Goal: Task Accomplishment & Management: Manage account settings

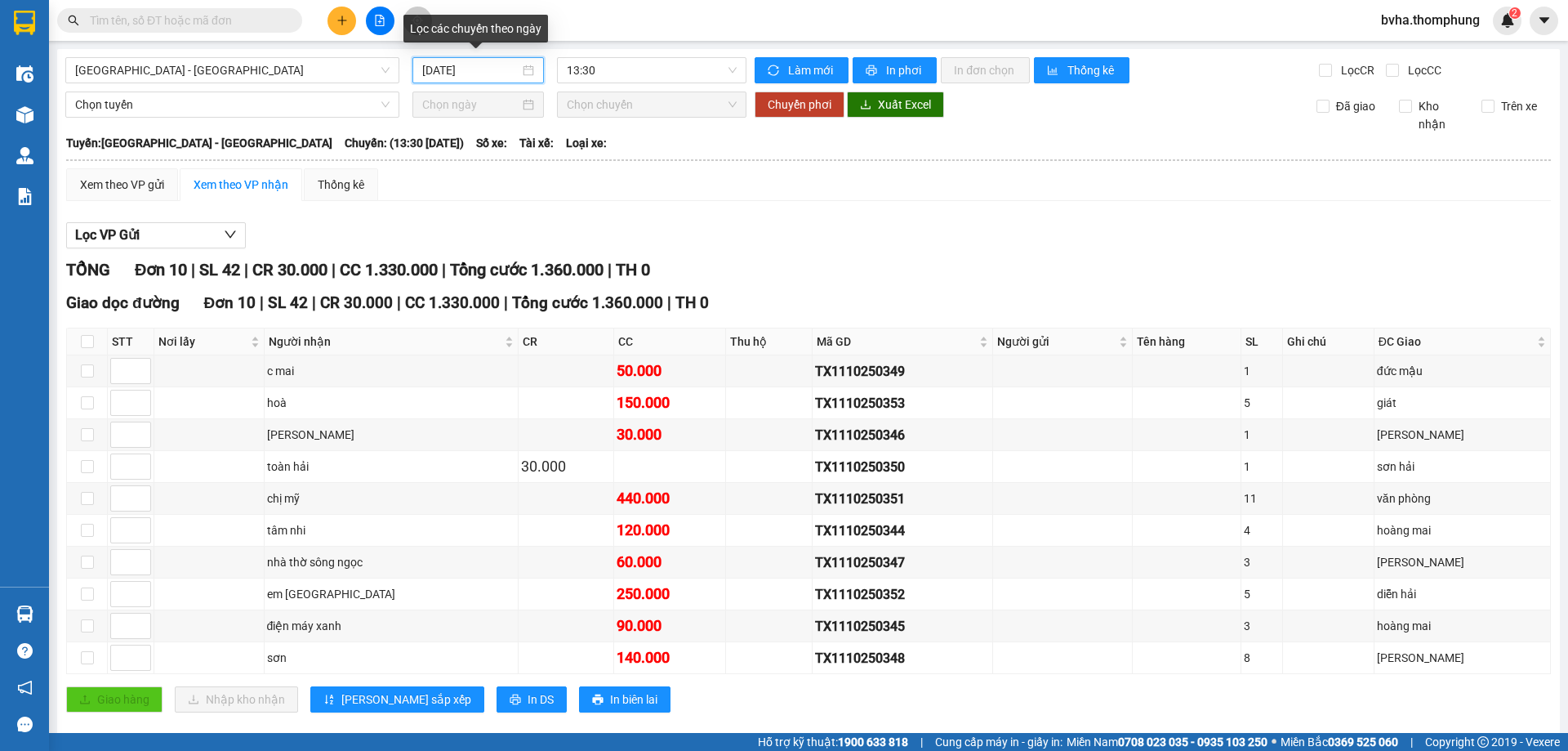
click at [501, 65] on input "[DATE]" at bounding box center [471, 70] width 97 height 18
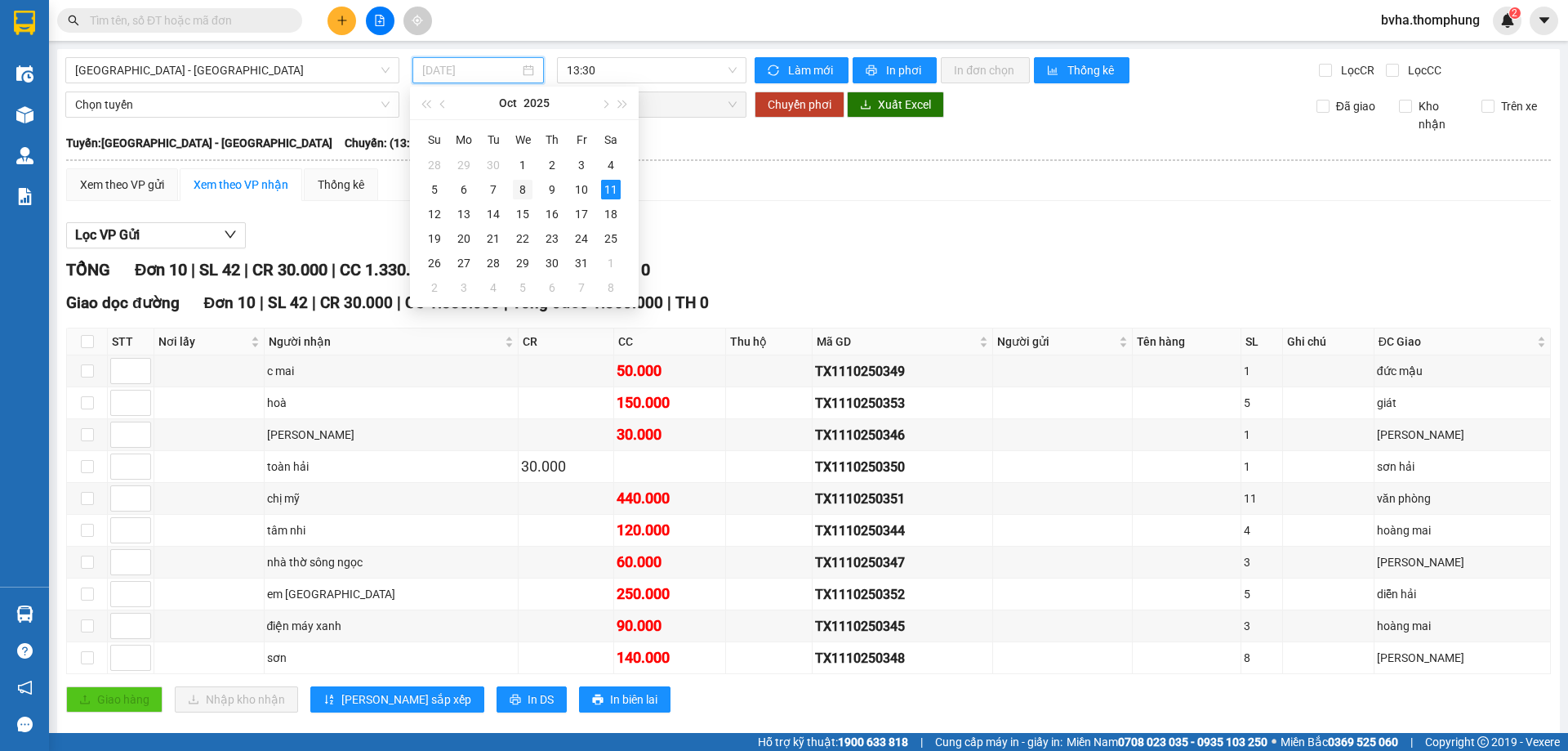
click at [522, 192] on div "8" at bounding box center [522, 189] width 20 height 20
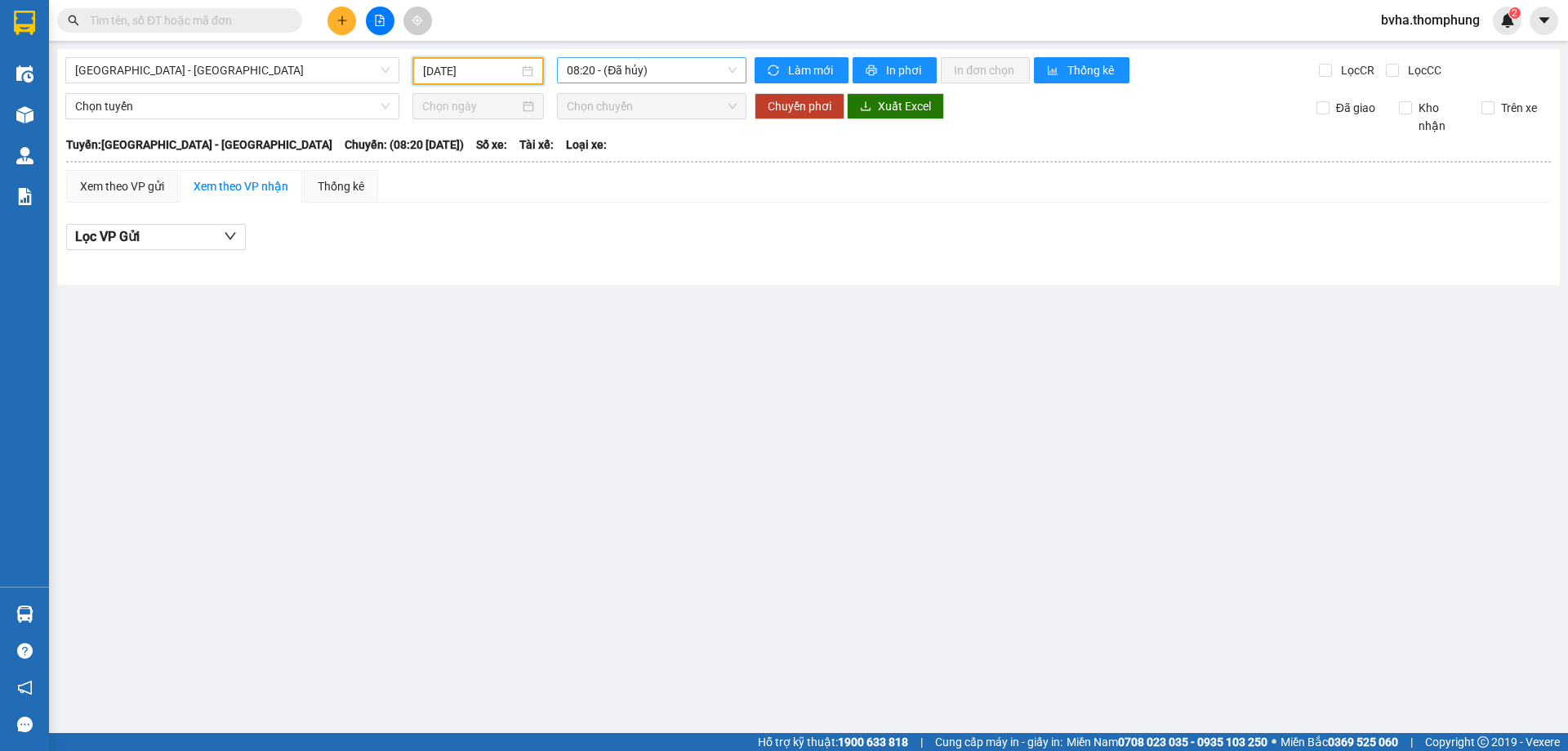
click at [669, 76] on span "08:20 - (Đã hủy)" at bounding box center [651, 70] width 170 height 24
click at [589, 155] on div "10:00" at bounding box center [630, 155] width 127 height 18
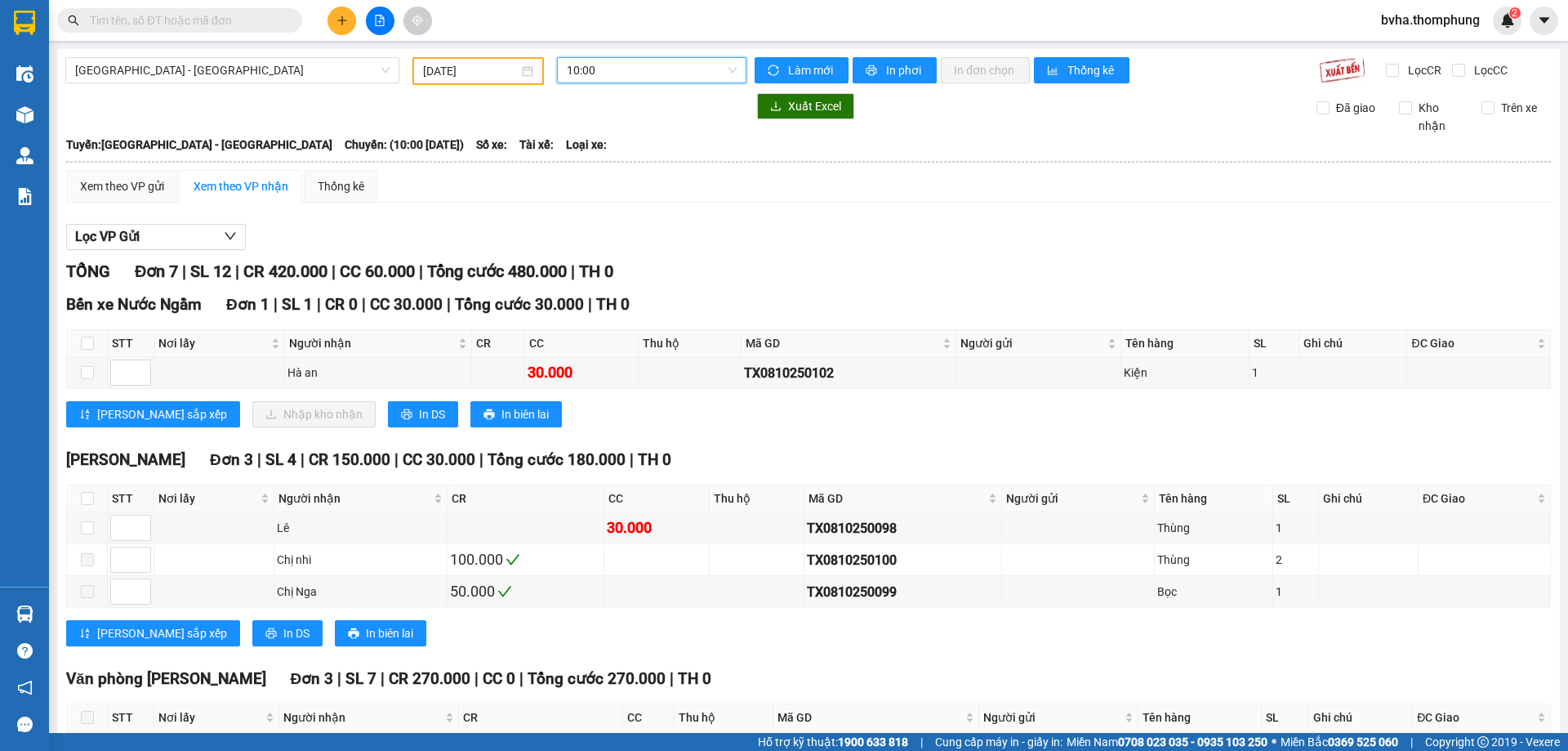
click at [486, 71] on input "[DATE]" at bounding box center [471, 70] width 96 height 18
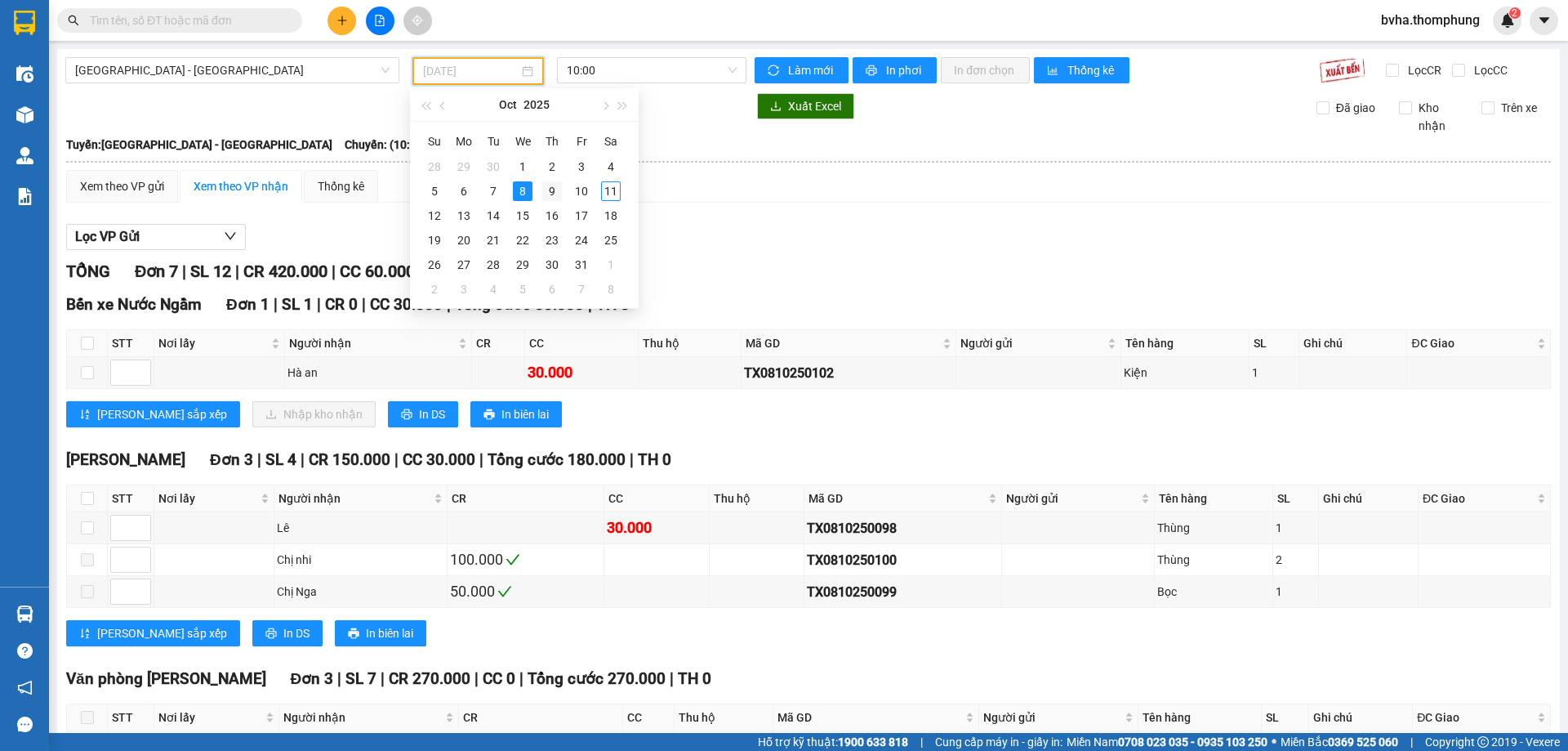
click at [549, 190] on div "9" at bounding box center [552, 191] width 20 height 20
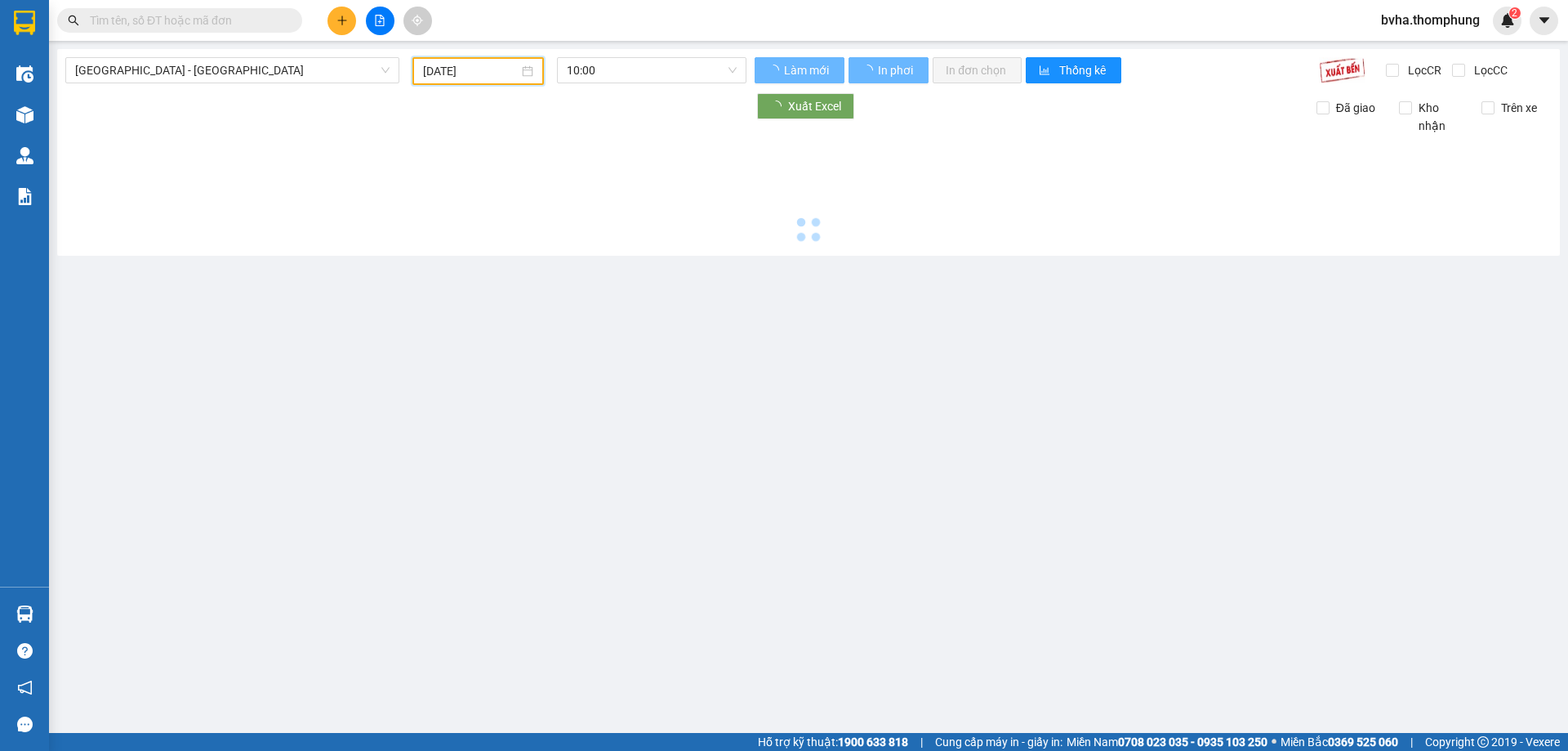
type input "[DATE]"
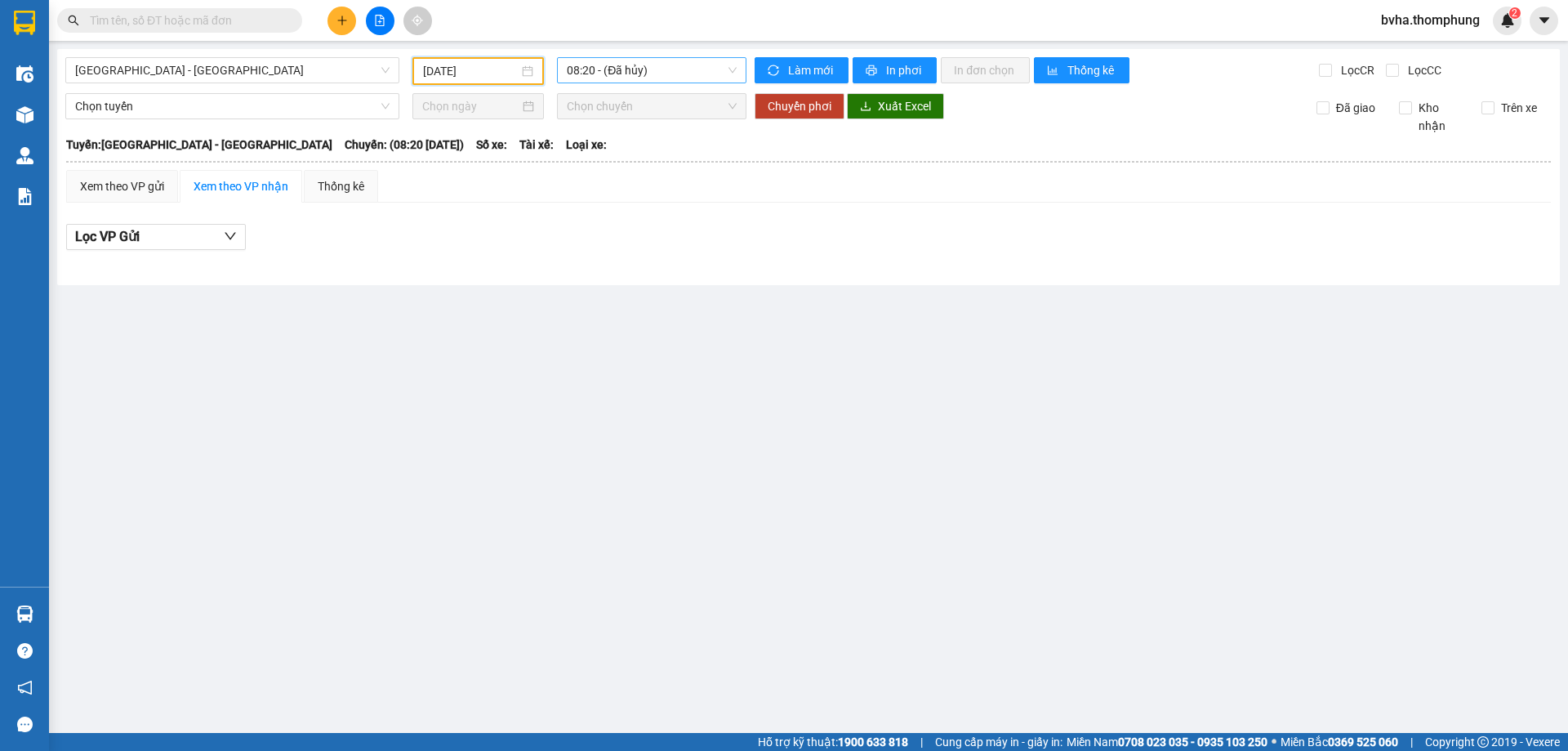
click at [654, 70] on span "08:20 - (Đã hủy)" at bounding box center [651, 70] width 170 height 24
click at [332, 550] on main "[GEOGRAPHIC_DATA] - [GEOGRAPHIC_DATA] [DATE] 08:20 - ([GEOGRAPHIC_DATA]) Làm mớ…" at bounding box center [784, 366] width 1568 height 733
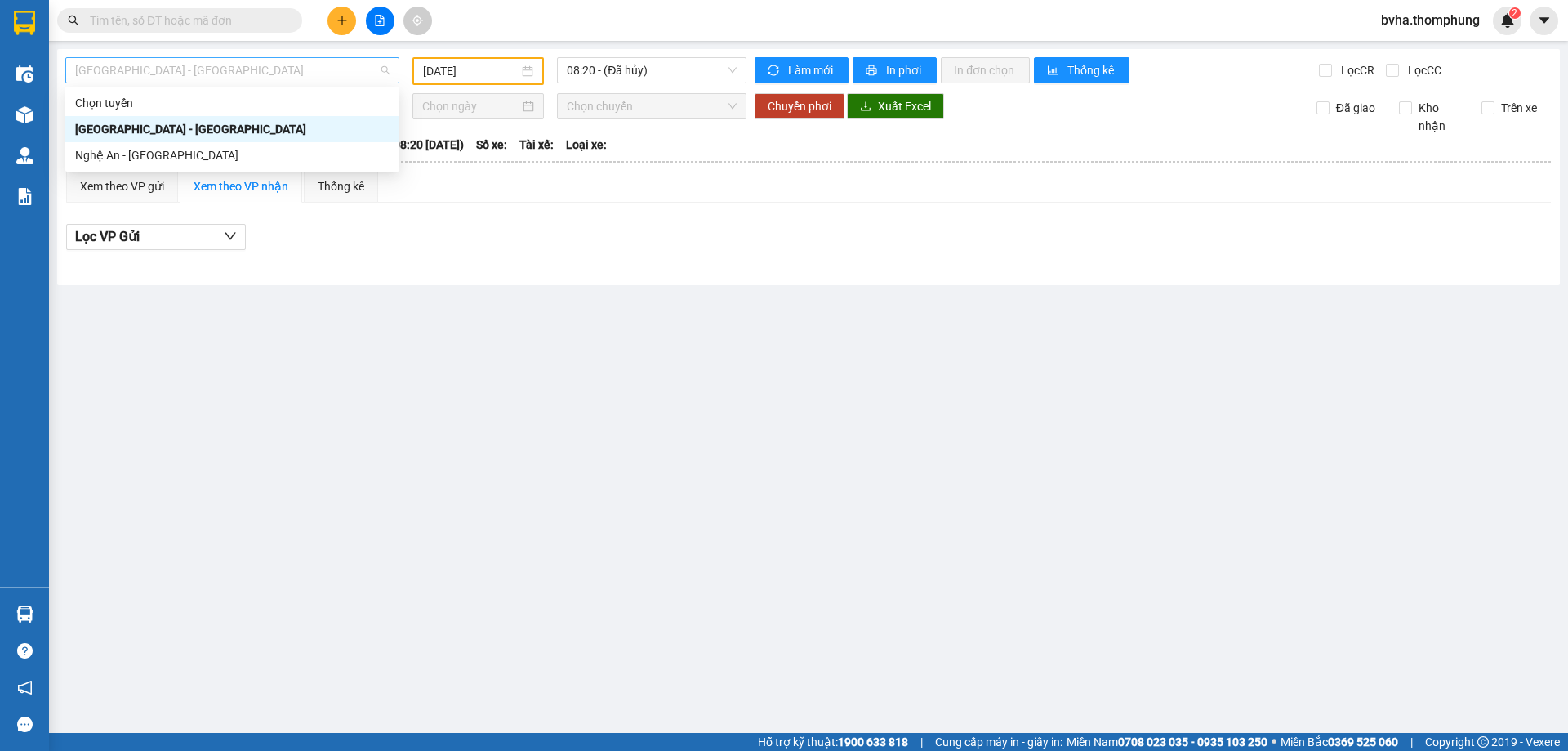
click at [279, 77] on span "[GEOGRAPHIC_DATA] - [GEOGRAPHIC_DATA]" at bounding box center [231, 70] width 314 height 24
click at [184, 151] on div "Nghệ An - [GEOGRAPHIC_DATA]" at bounding box center [231, 155] width 314 height 18
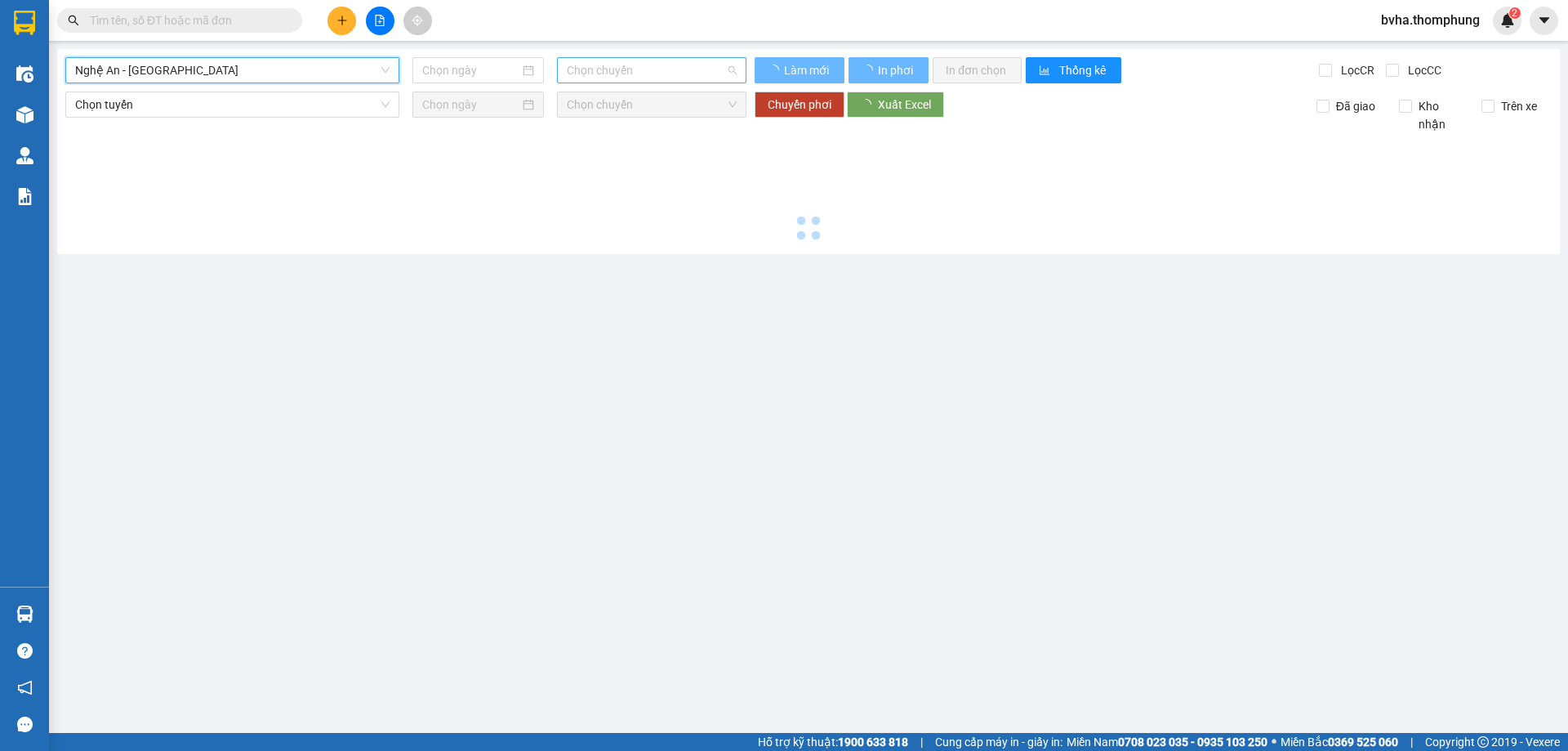
click at [687, 70] on span "Chọn chuyến" at bounding box center [651, 70] width 170 height 24
type input "[DATE]"
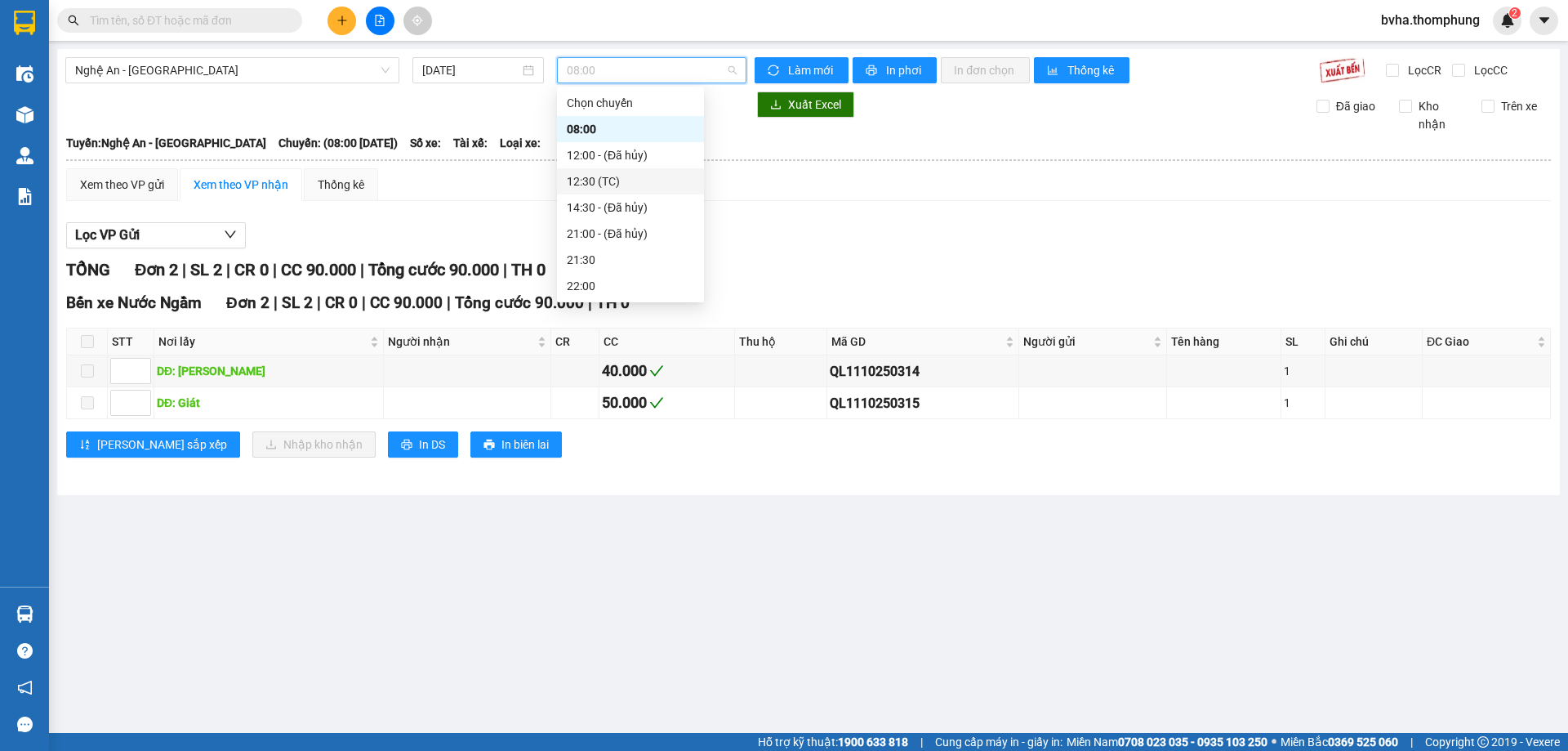
click at [605, 173] on div "12:30 (TC)" at bounding box center [630, 181] width 127 height 18
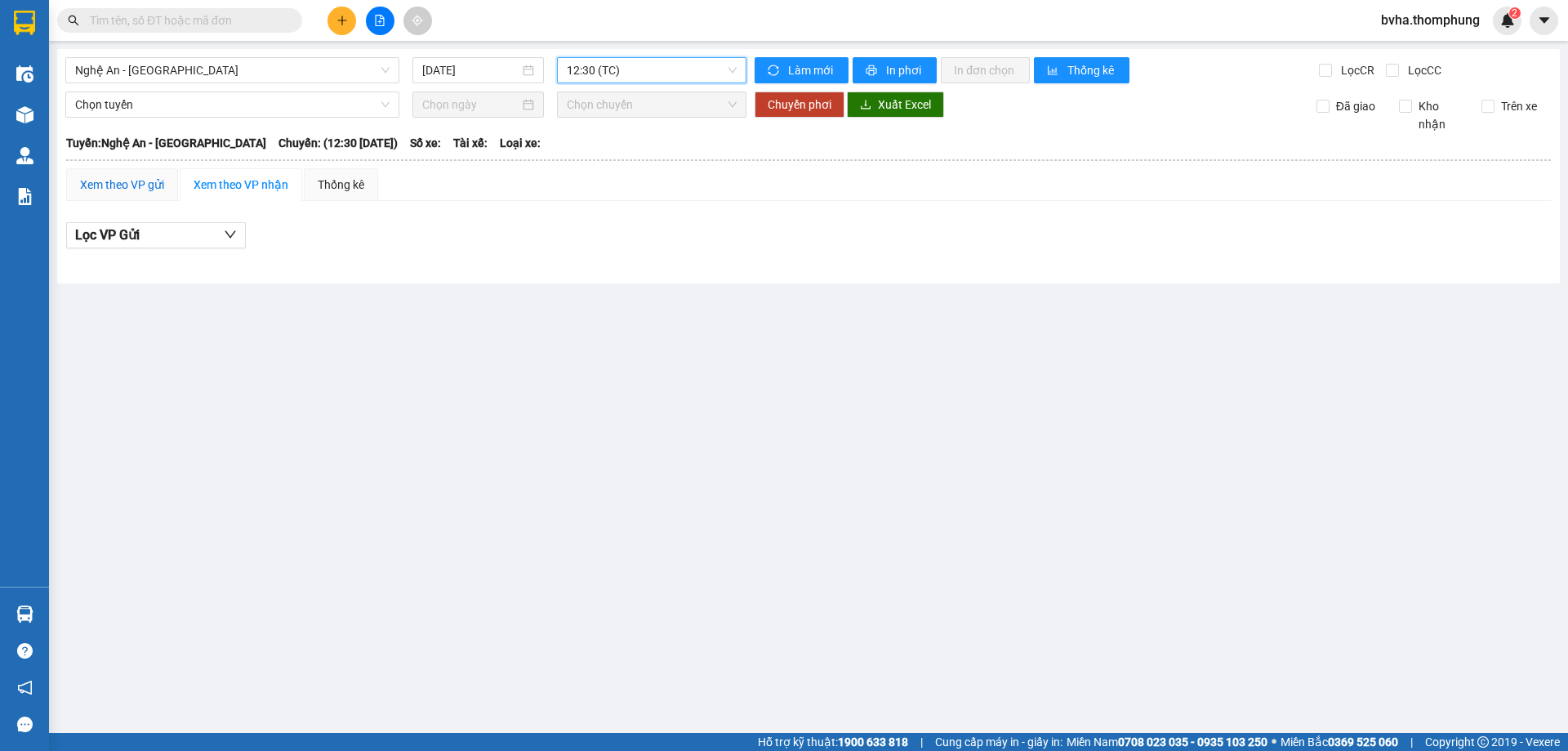
click at [133, 182] on div "Xem theo VP gửi" at bounding box center [122, 184] width 84 height 18
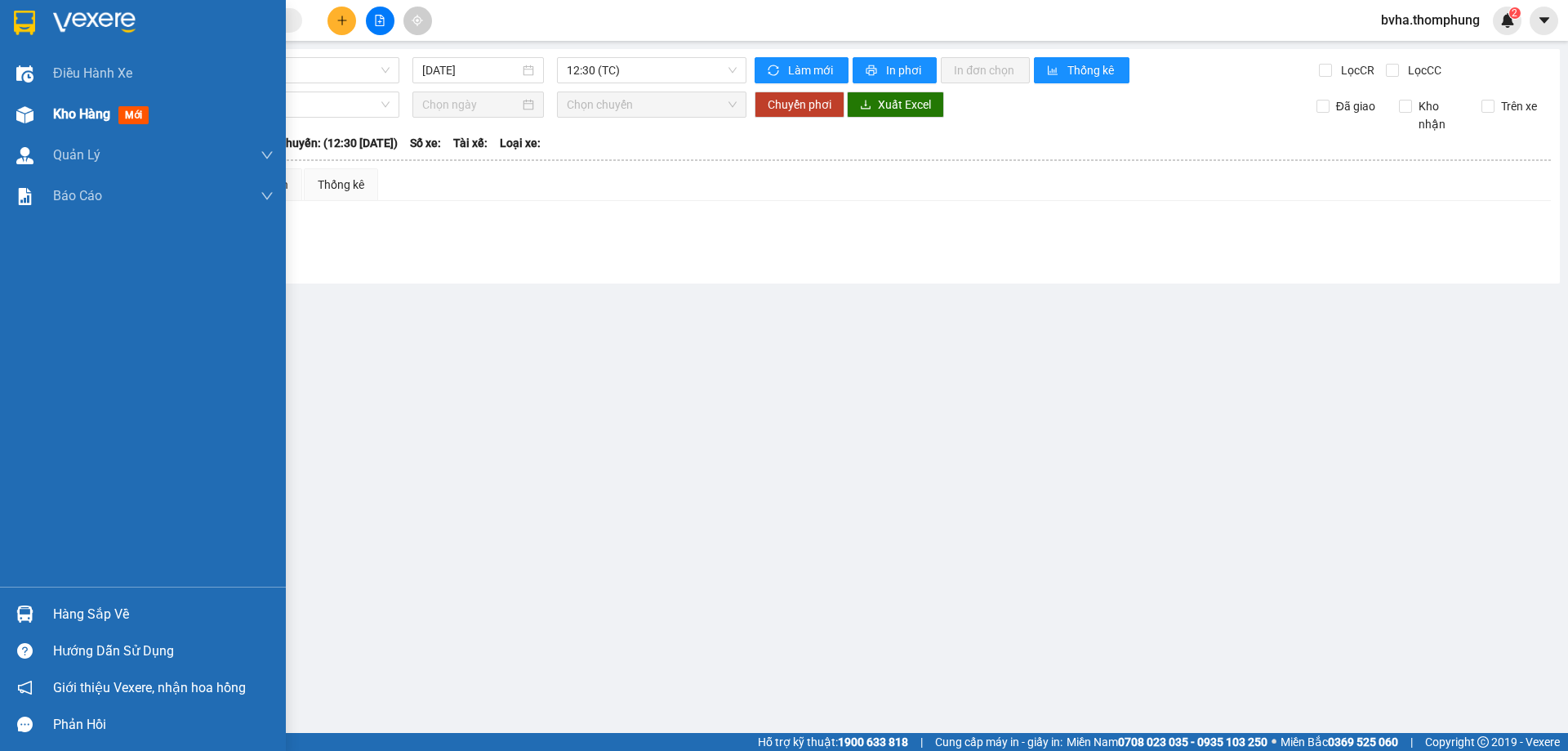
click at [51, 116] on div "Kho hàng mới" at bounding box center [143, 114] width 286 height 41
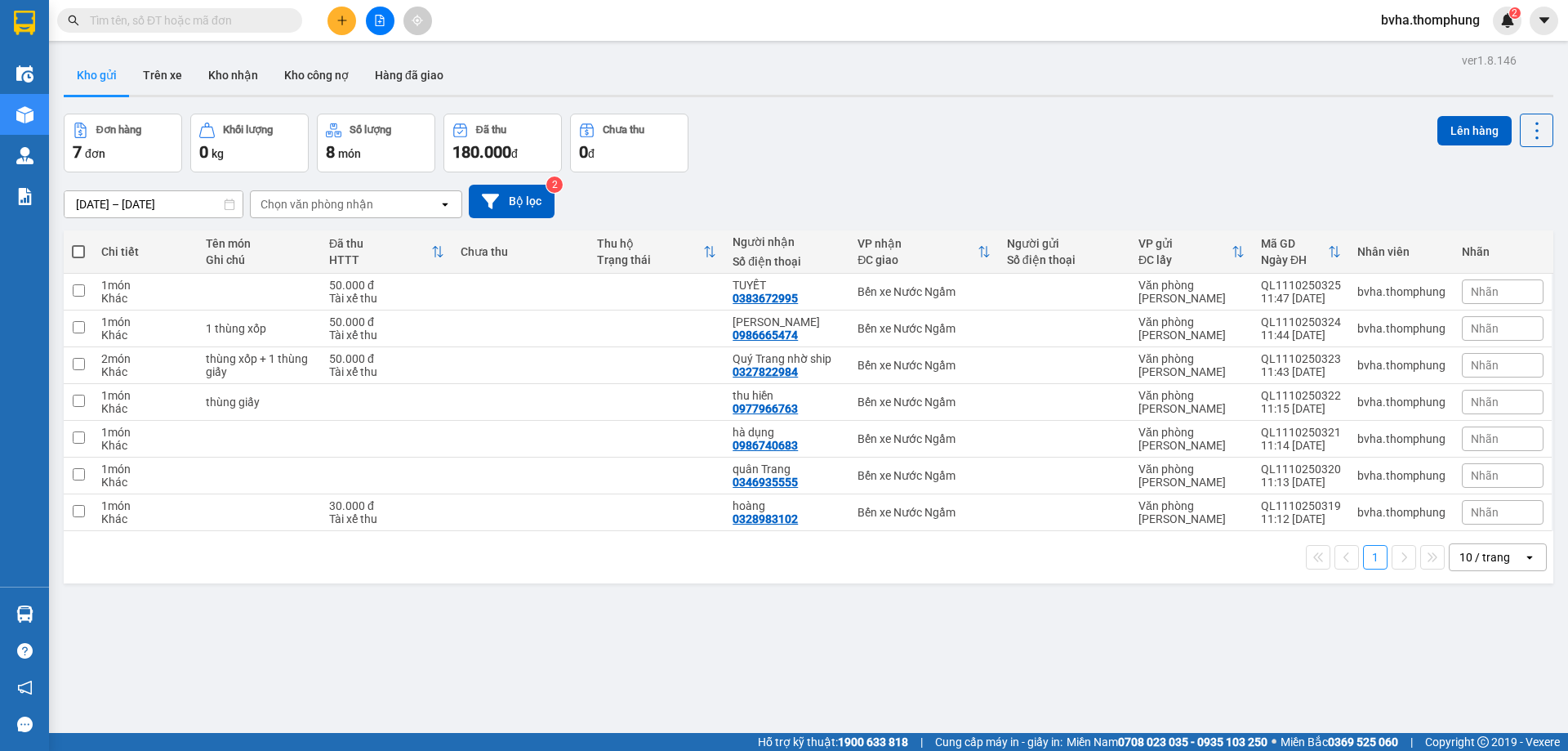
click at [74, 251] on span at bounding box center [78, 251] width 13 height 13
click at [78, 244] on input "checkbox" at bounding box center [78, 244] width 0 height 0
checkbox input "true"
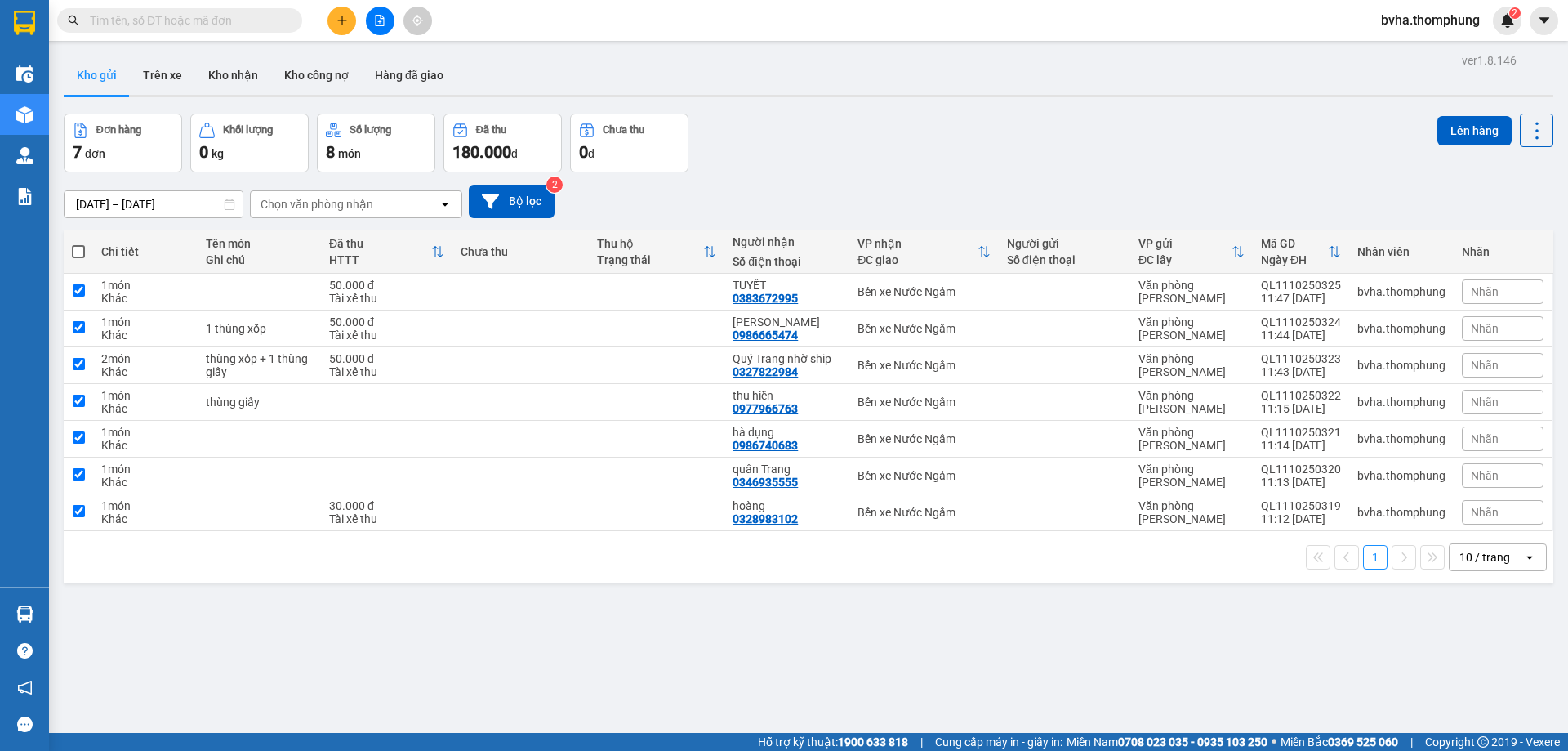
checkbox input "true"
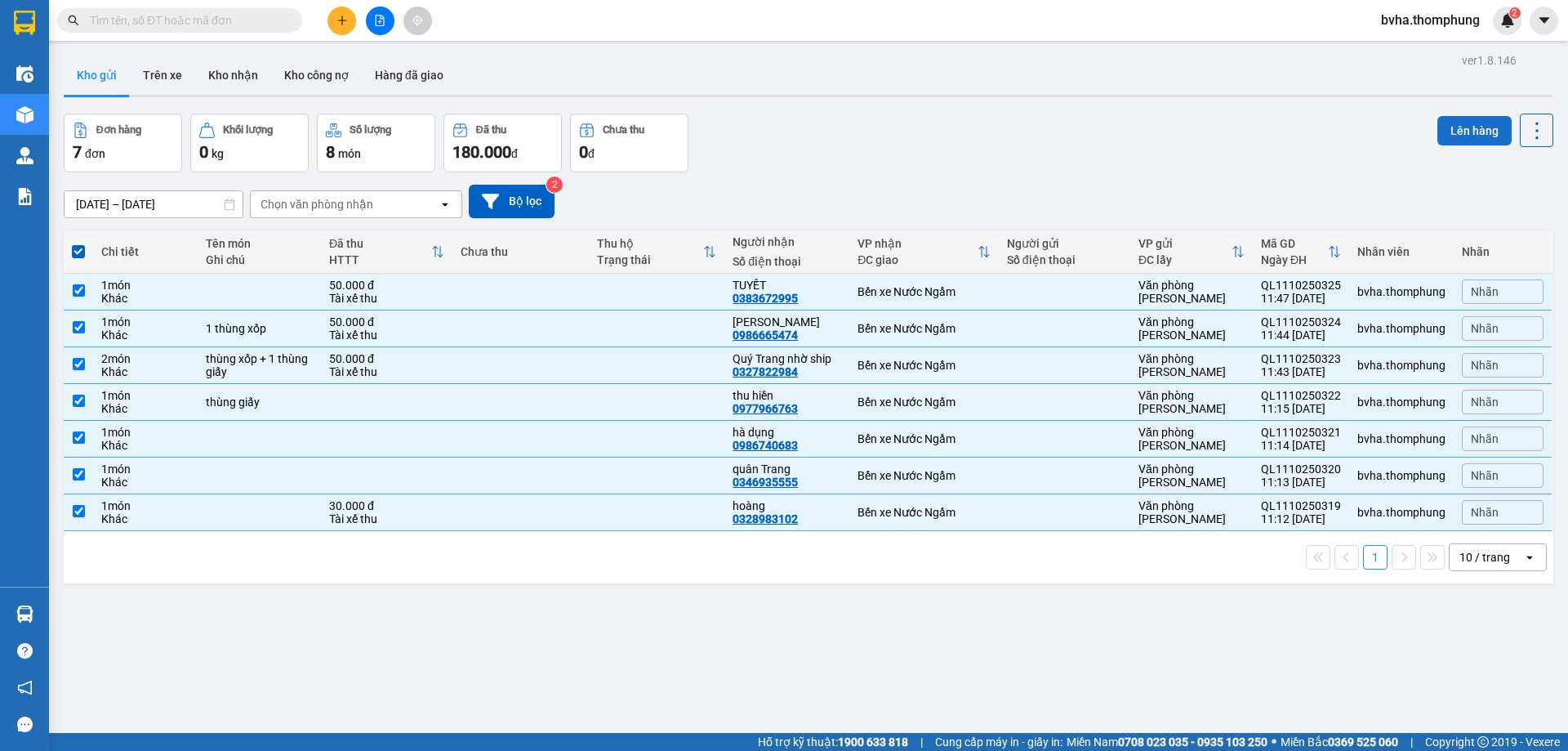
click at [1482, 133] on button "Lên hàng" at bounding box center [1474, 131] width 74 height 30
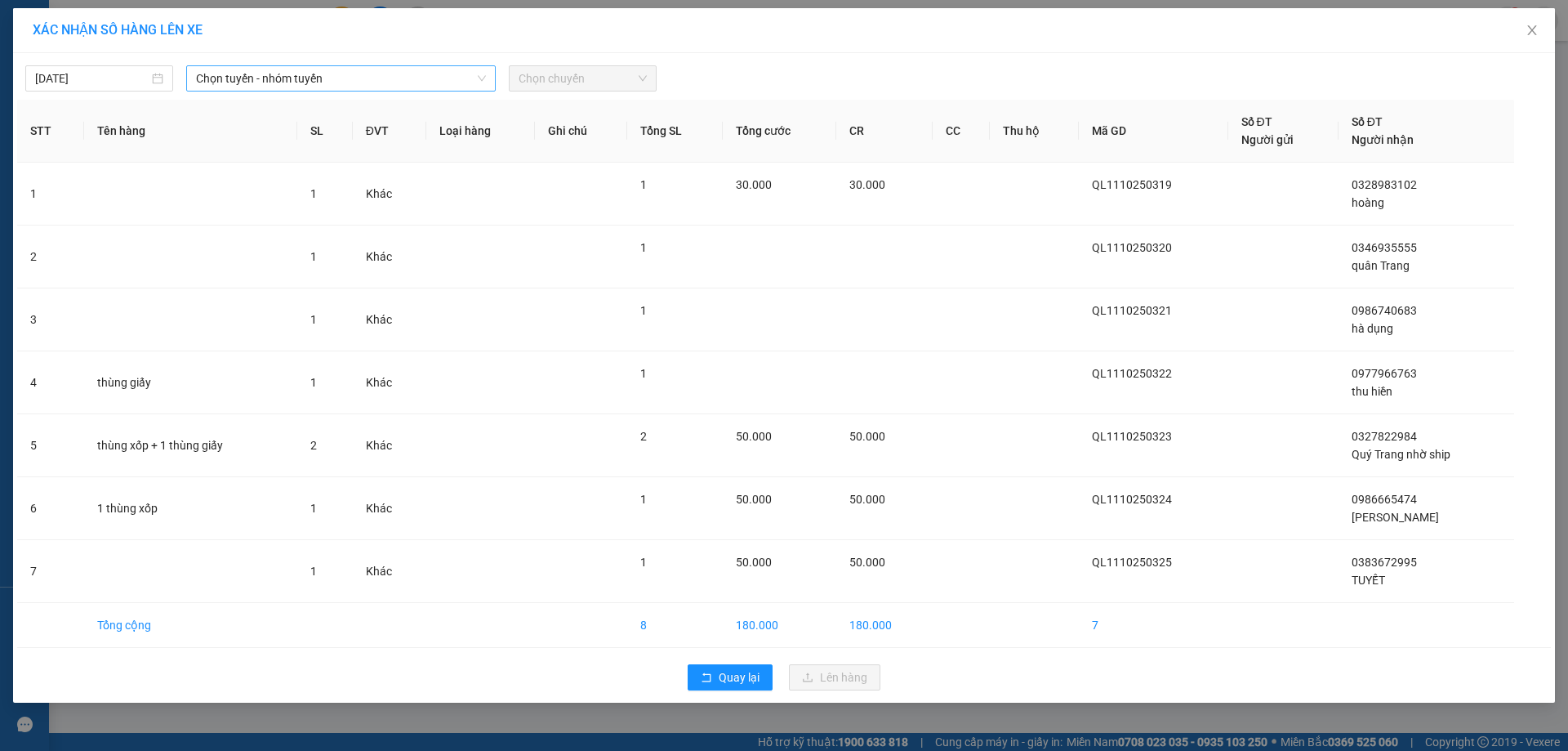
click at [352, 86] on span "Chọn tuyến - nhóm tuyến" at bounding box center [340, 78] width 290 height 24
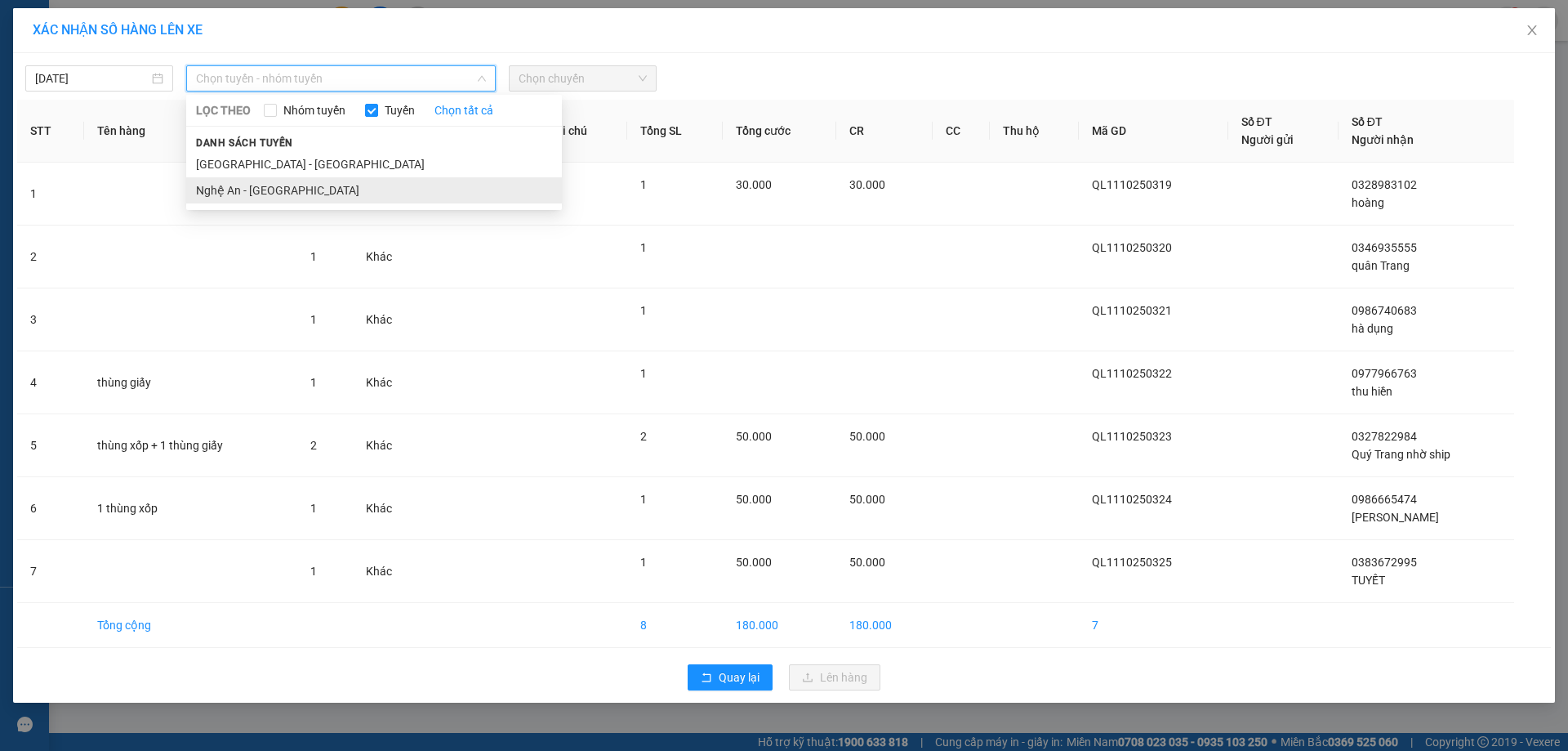
click at [286, 189] on li "Nghệ An - [GEOGRAPHIC_DATA]" at bounding box center [374, 191] width 376 height 26
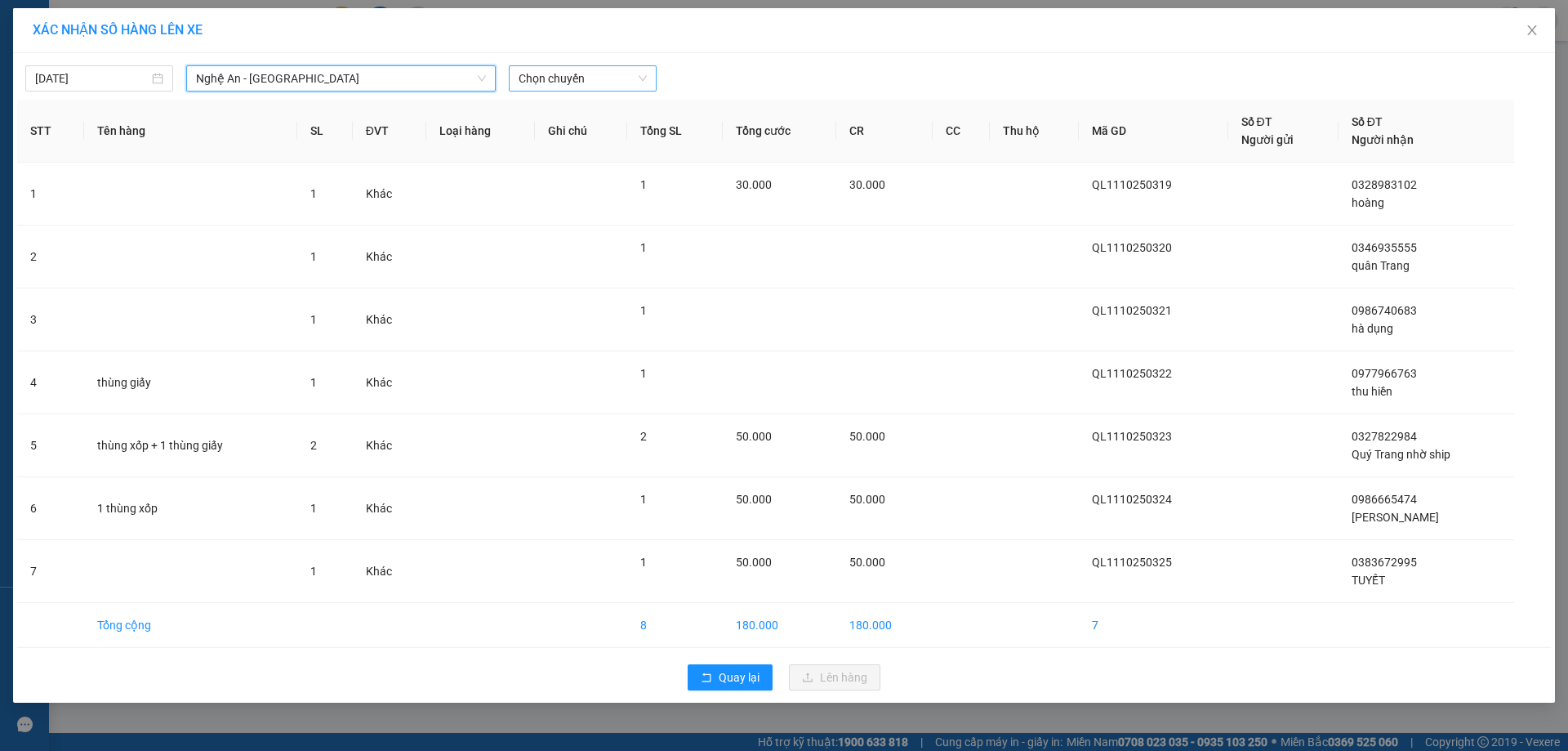
click at [600, 83] on span "Chọn chuyến" at bounding box center [582, 78] width 128 height 24
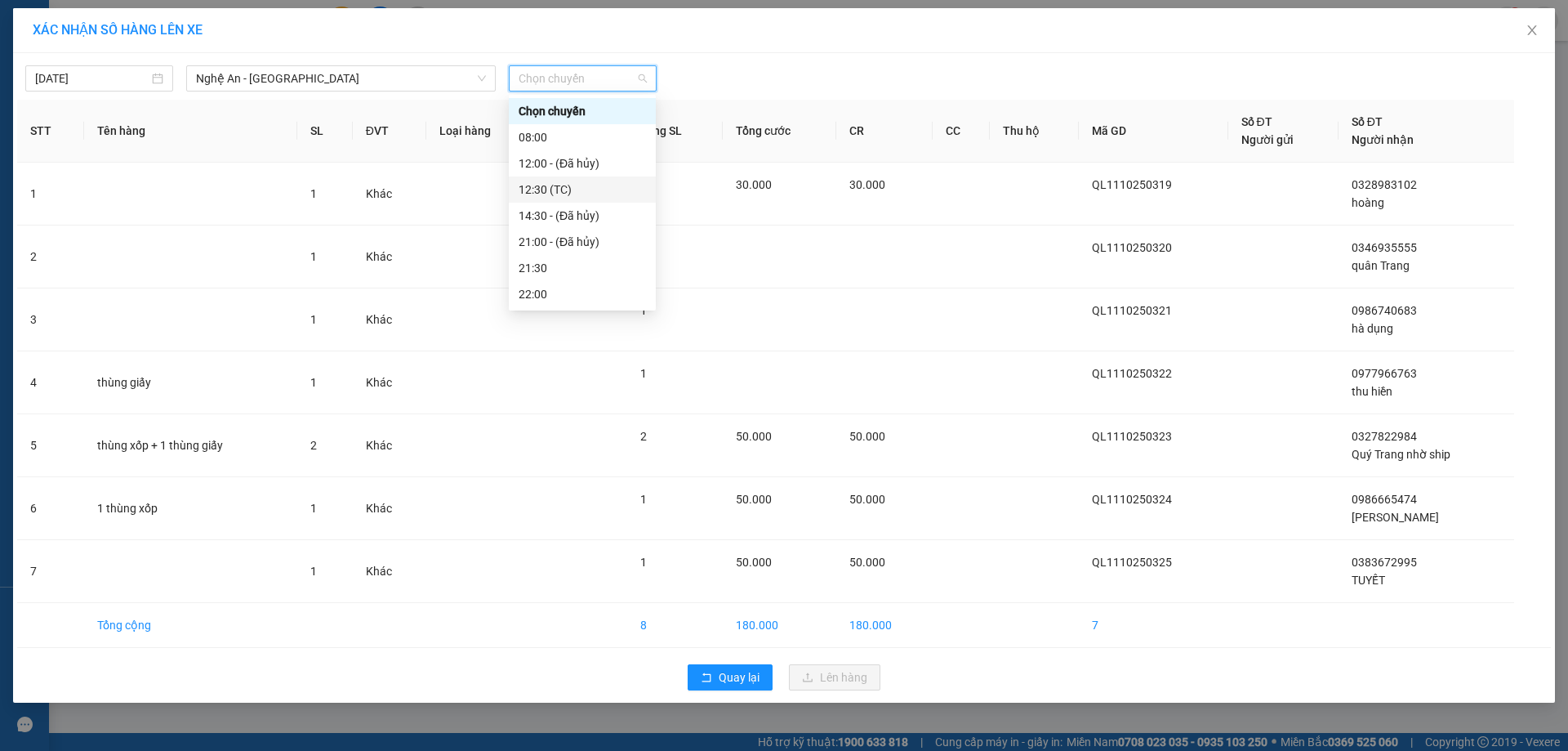
click at [561, 186] on div "12:30 (TC)" at bounding box center [582, 189] width 127 height 18
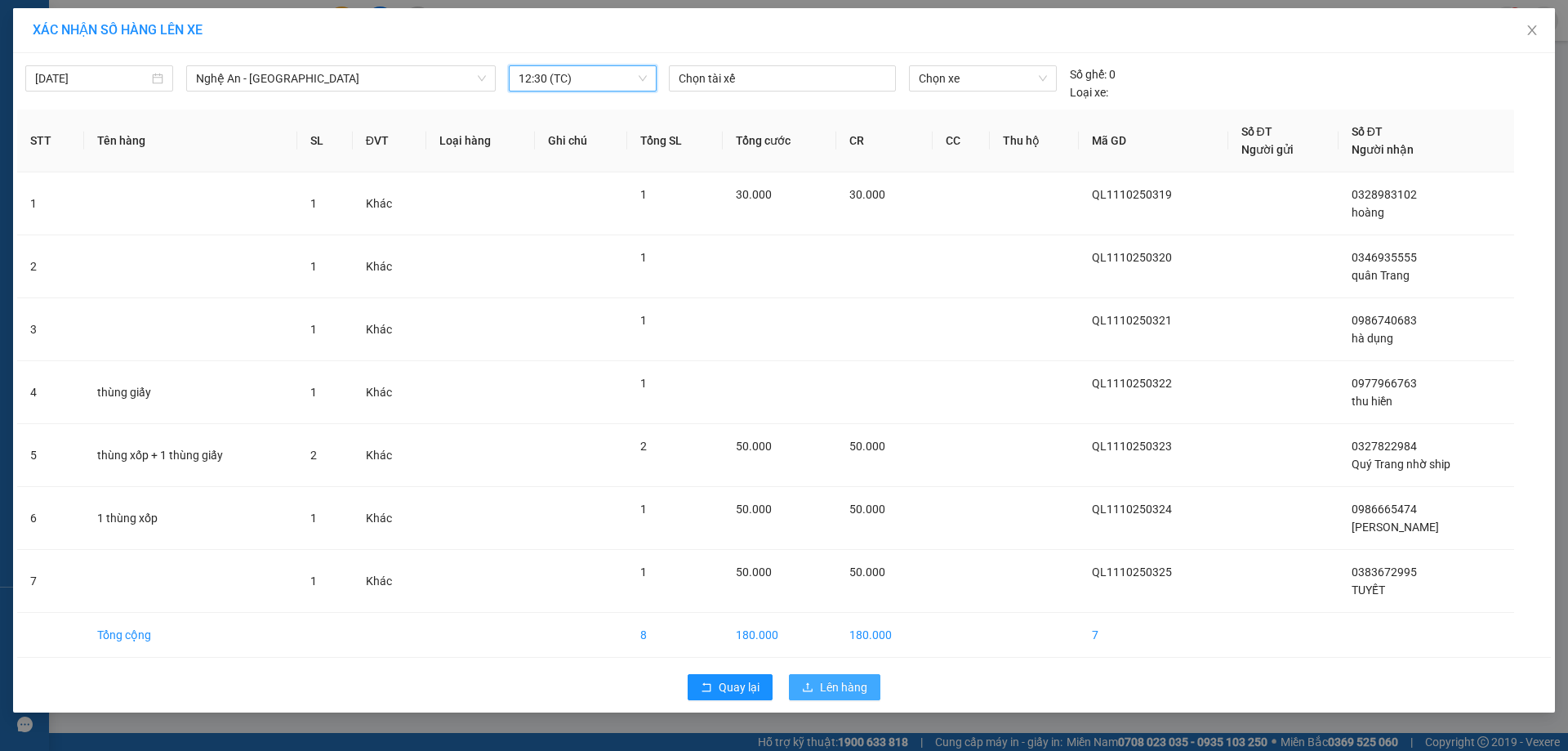
click at [841, 699] on button "Lên hàng" at bounding box center [834, 687] width 91 height 26
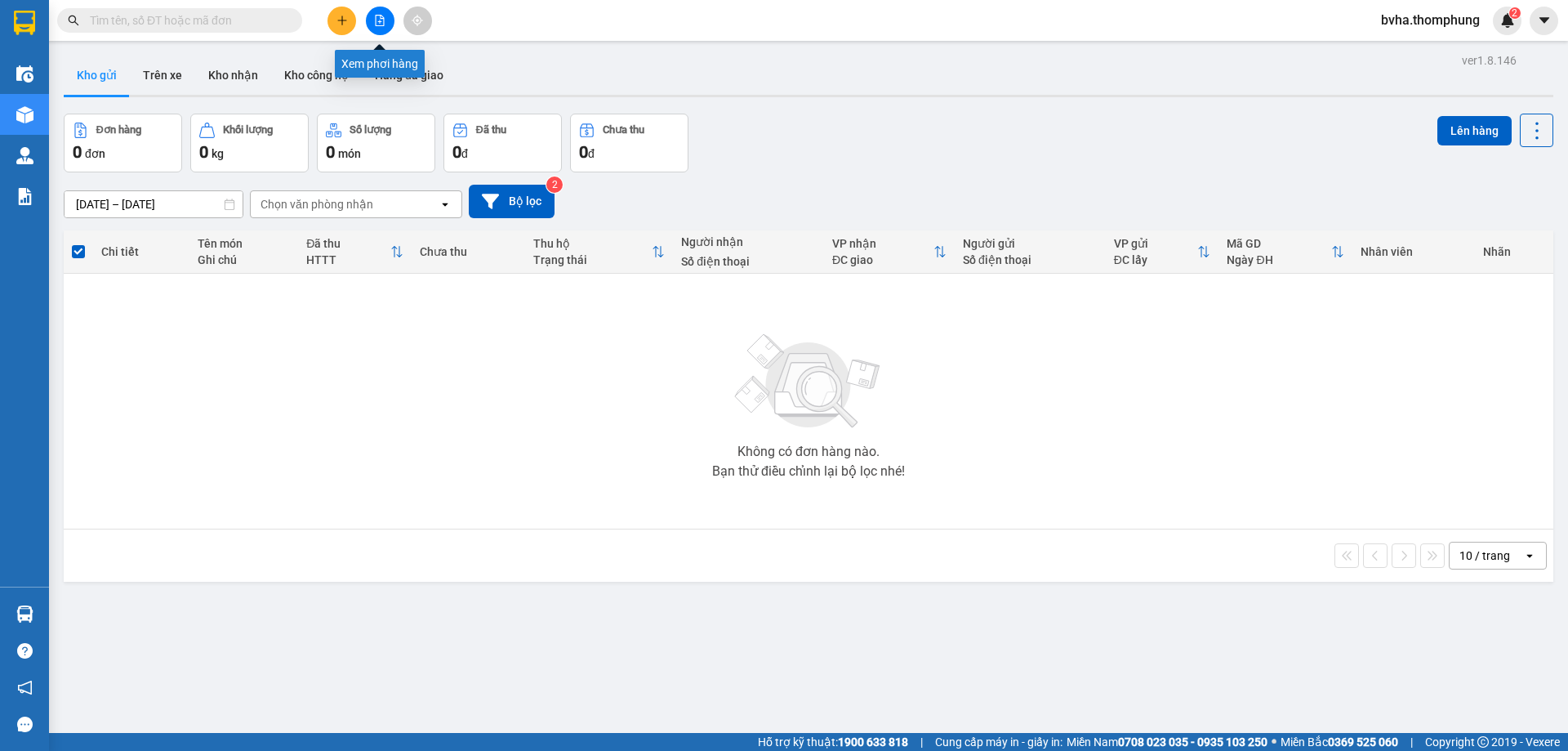
click at [374, 32] on button at bounding box center [379, 21] width 29 height 29
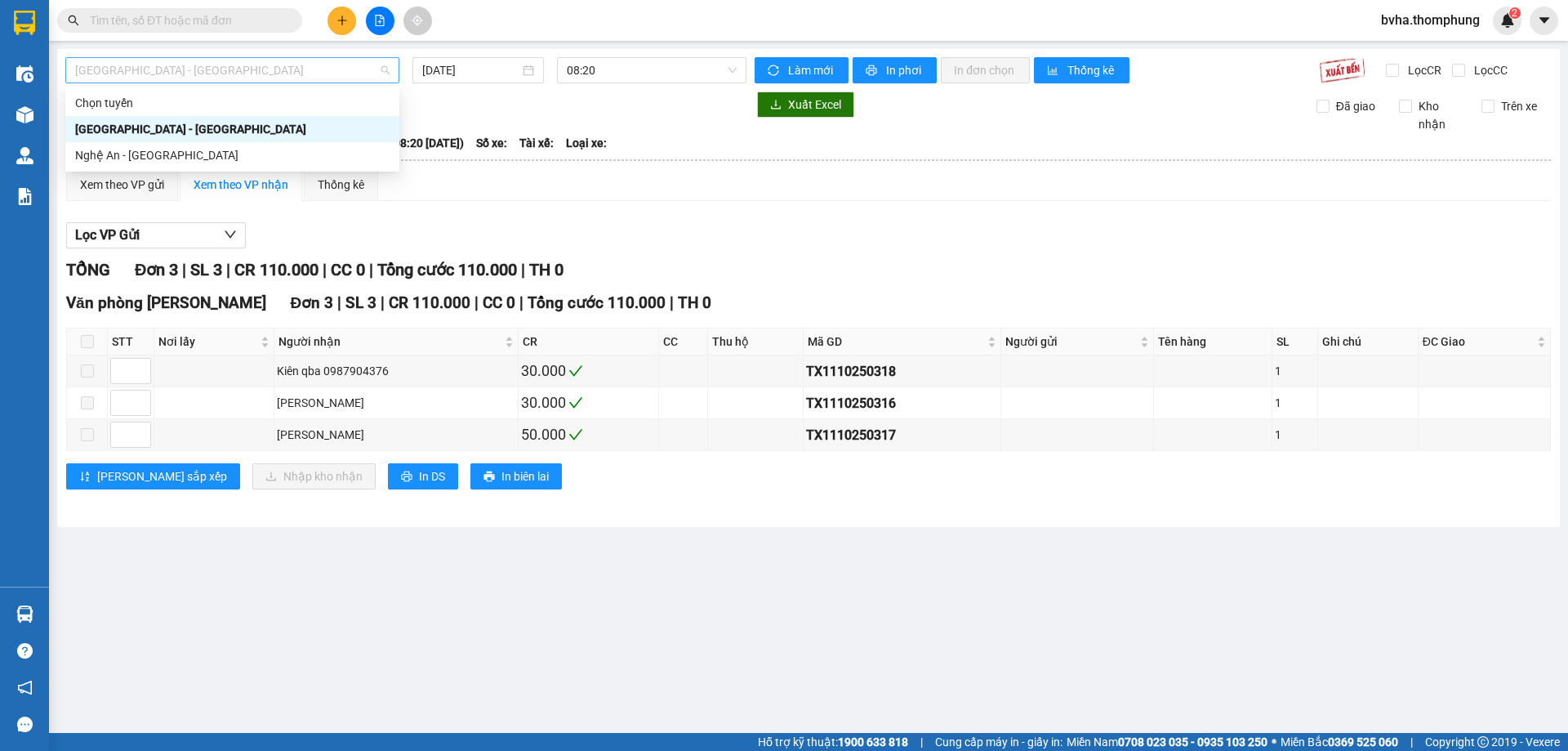
click at [289, 67] on span "[GEOGRAPHIC_DATA] - [GEOGRAPHIC_DATA]" at bounding box center [231, 70] width 314 height 24
click at [163, 156] on div "Nghệ An - [GEOGRAPHIC_DATA]" at bounding box center [231, 155] width 314 height 18
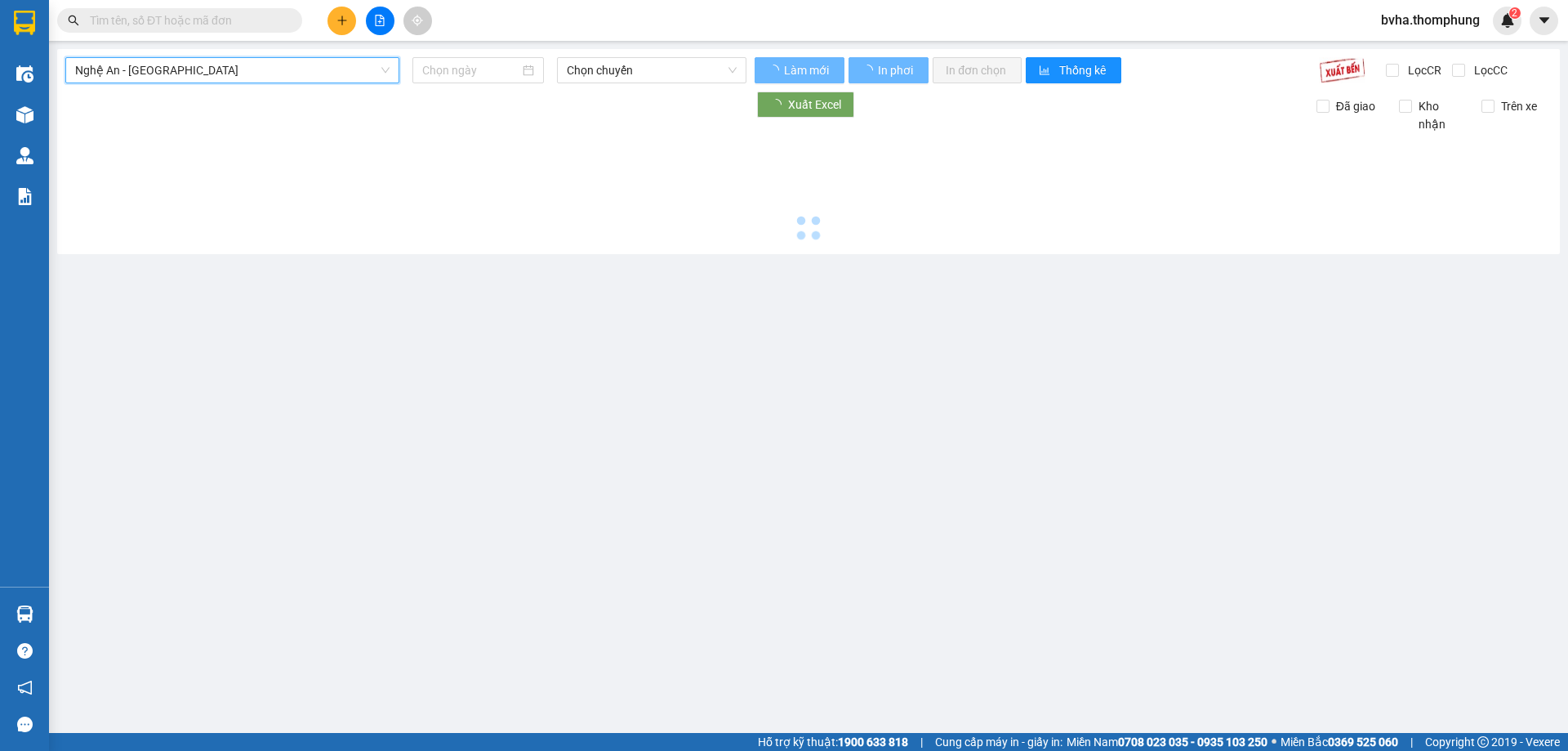
type input "[DATE]"
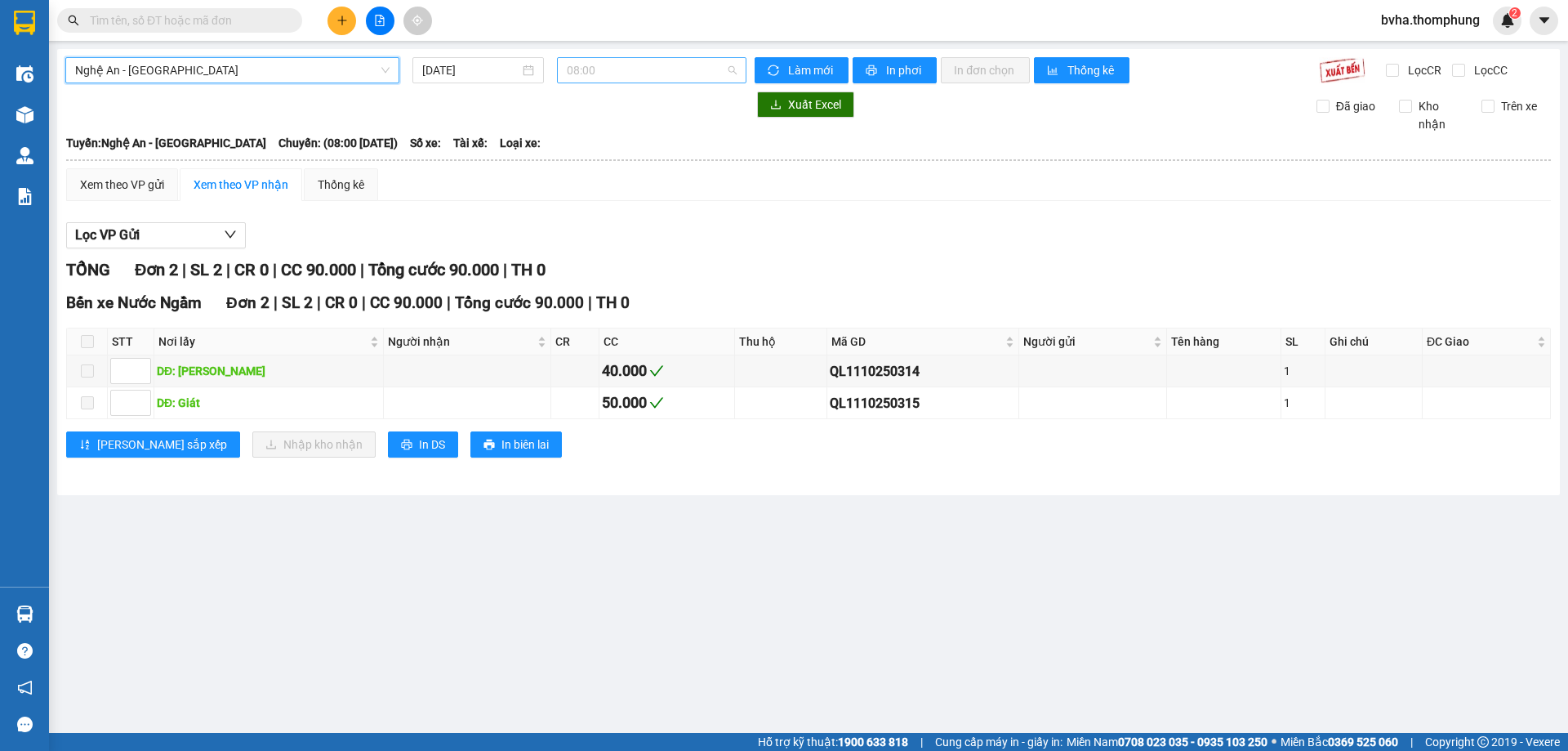
click at [670, 69] on span "08:00" at bounding box center [651, 70] width 170 height 24
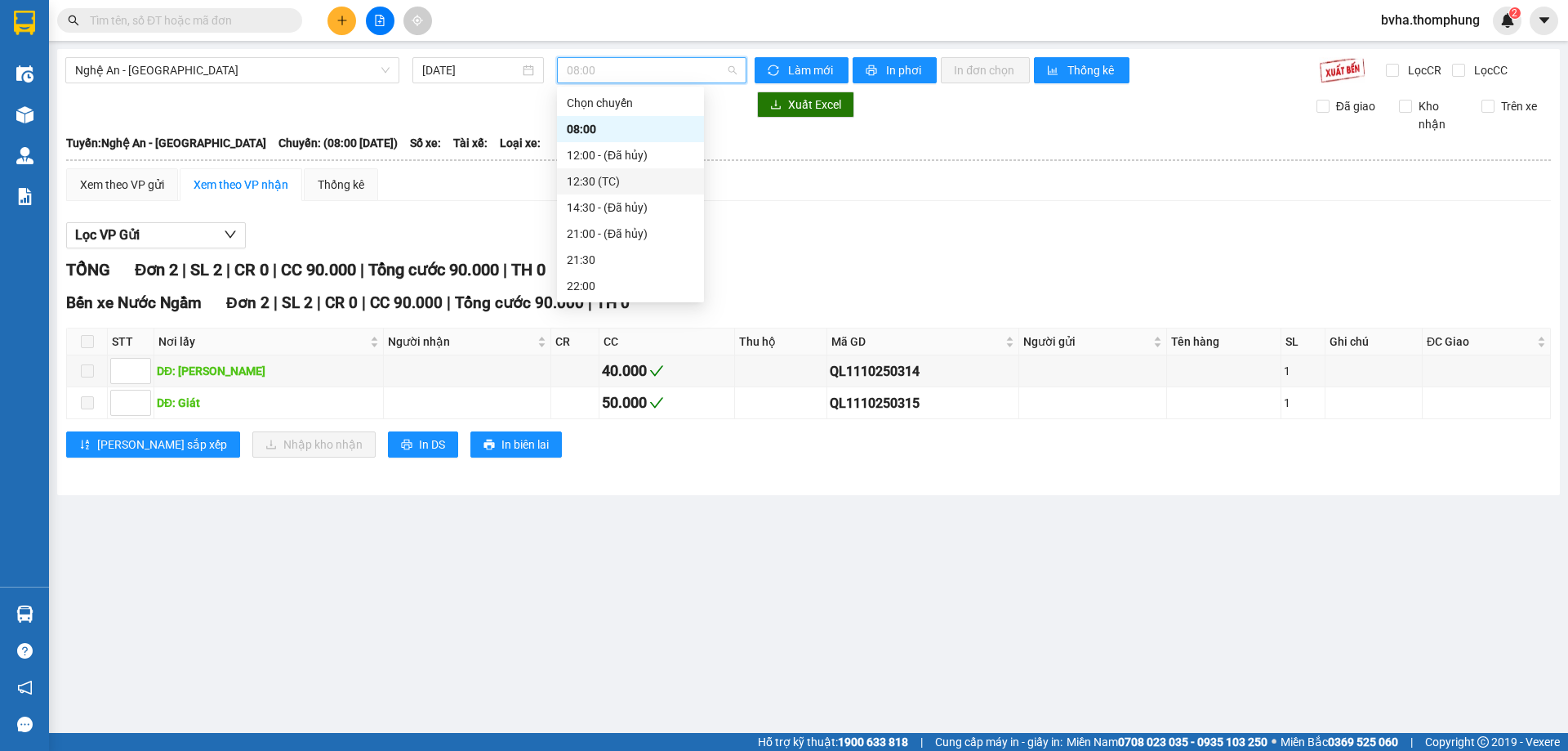
click at [604, 179] on div "12:30 (TC)" at bounding box center [630, 181] width 127 height 18
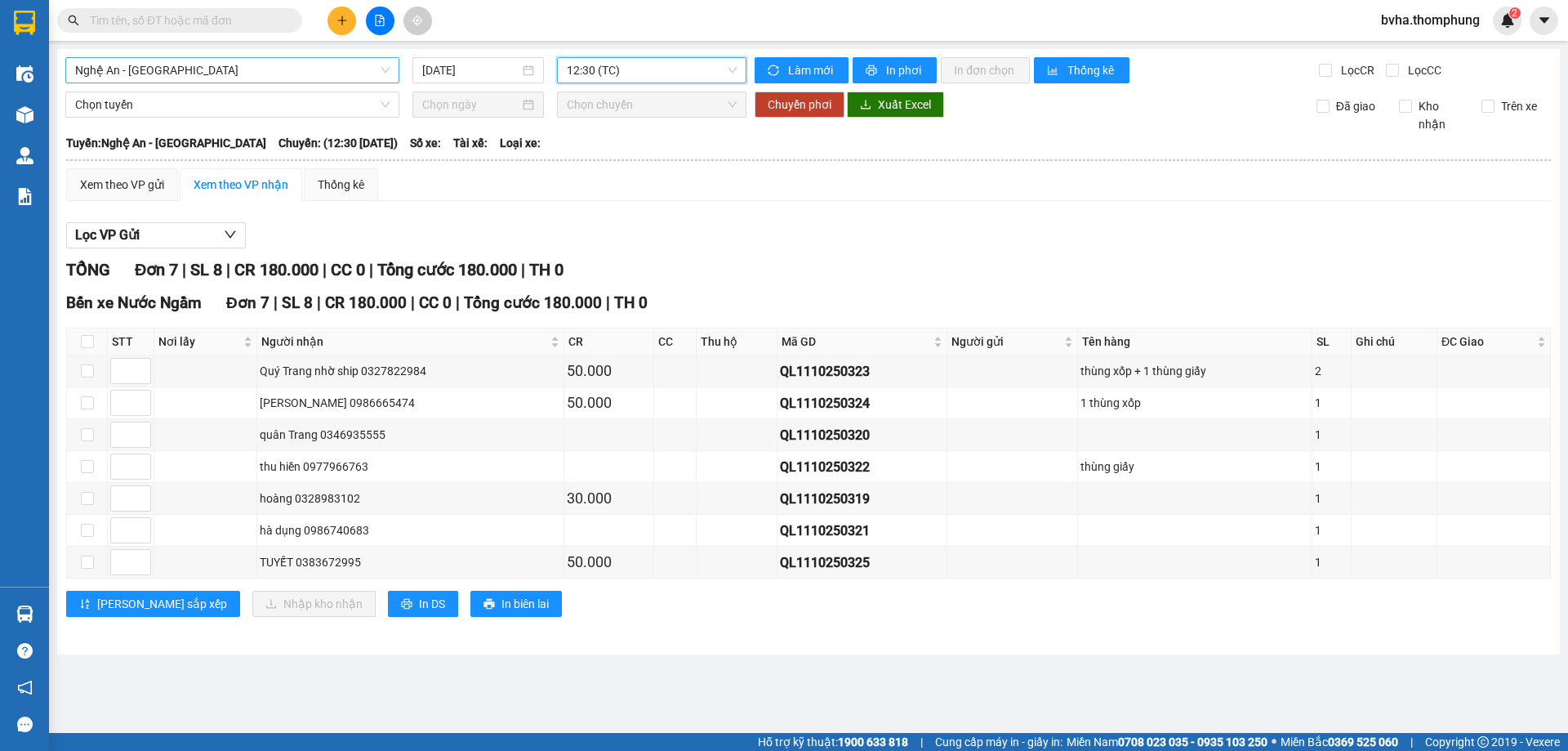
click at [276, 77] on span "Nghệ An - [GEOGRAPHIC_DATA]" at bounding box center [231, 70] width 314 height 24
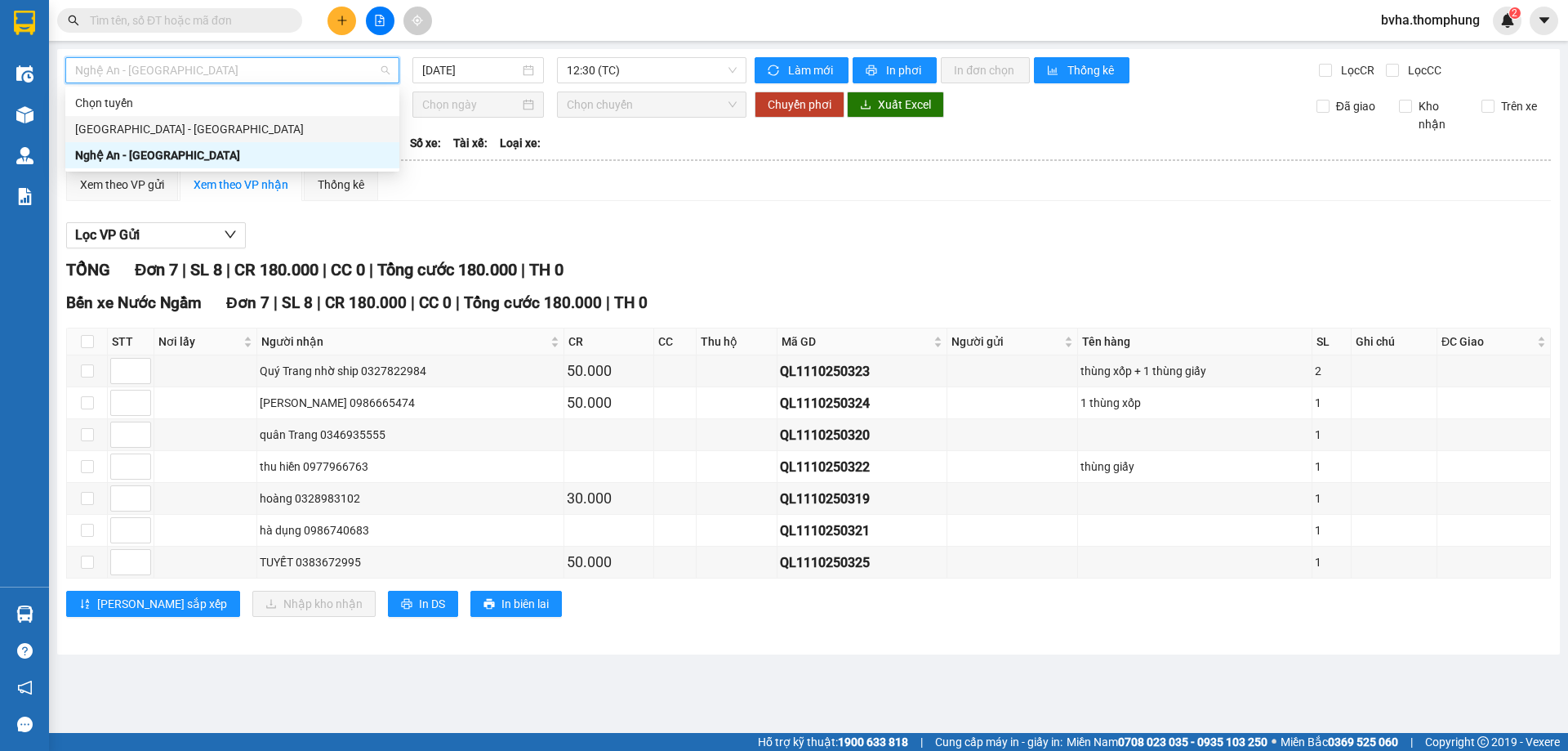
click at [196, 125] on div "[GEOGRAPHIC_DATA] - [GEOGRAPHIC_DATA]" at bounding box center [231, 129] width 314 height 18
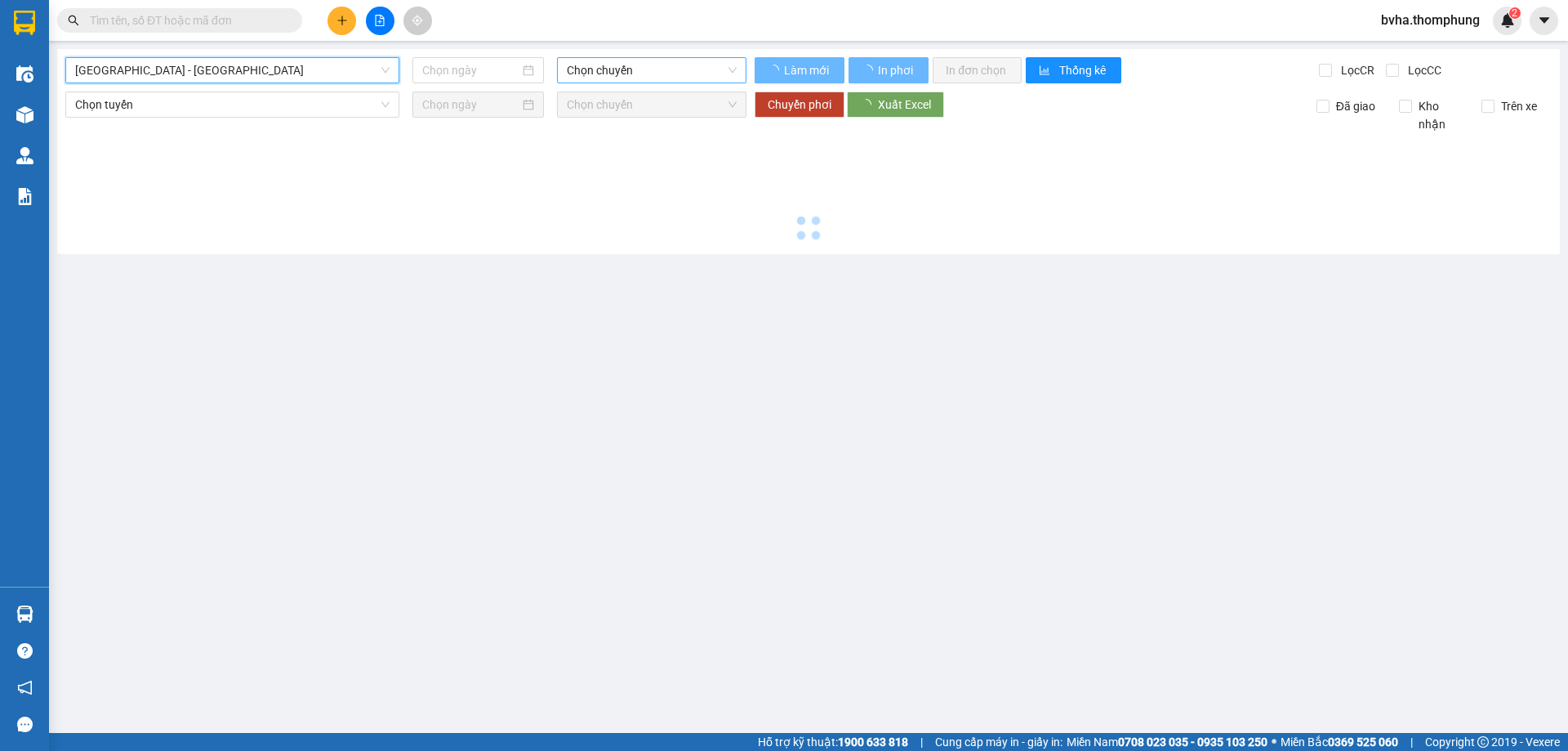
type input "[DATE]"
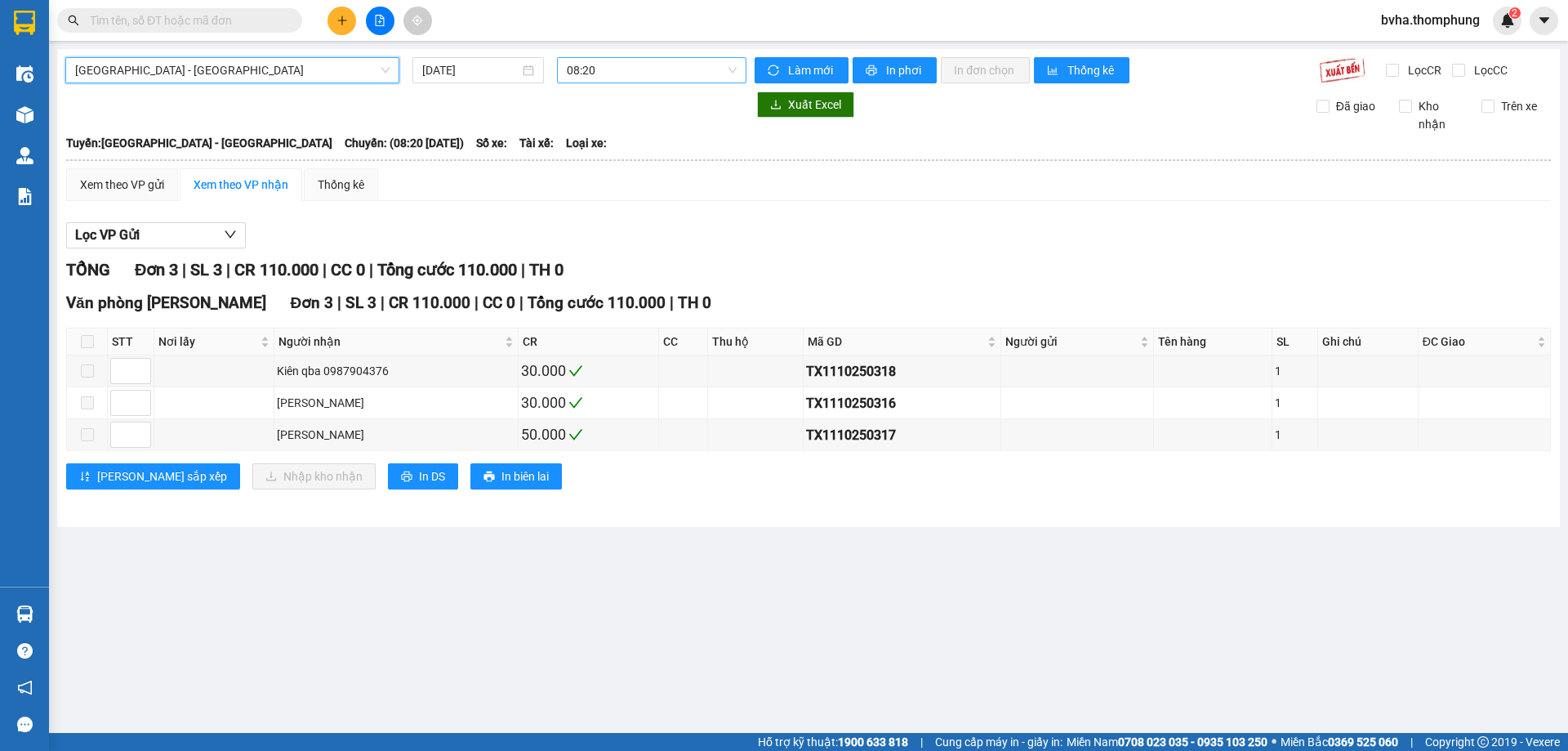
click at [679, 70] on span "08:20" at bounding box center [651, 70] width 170 height 24
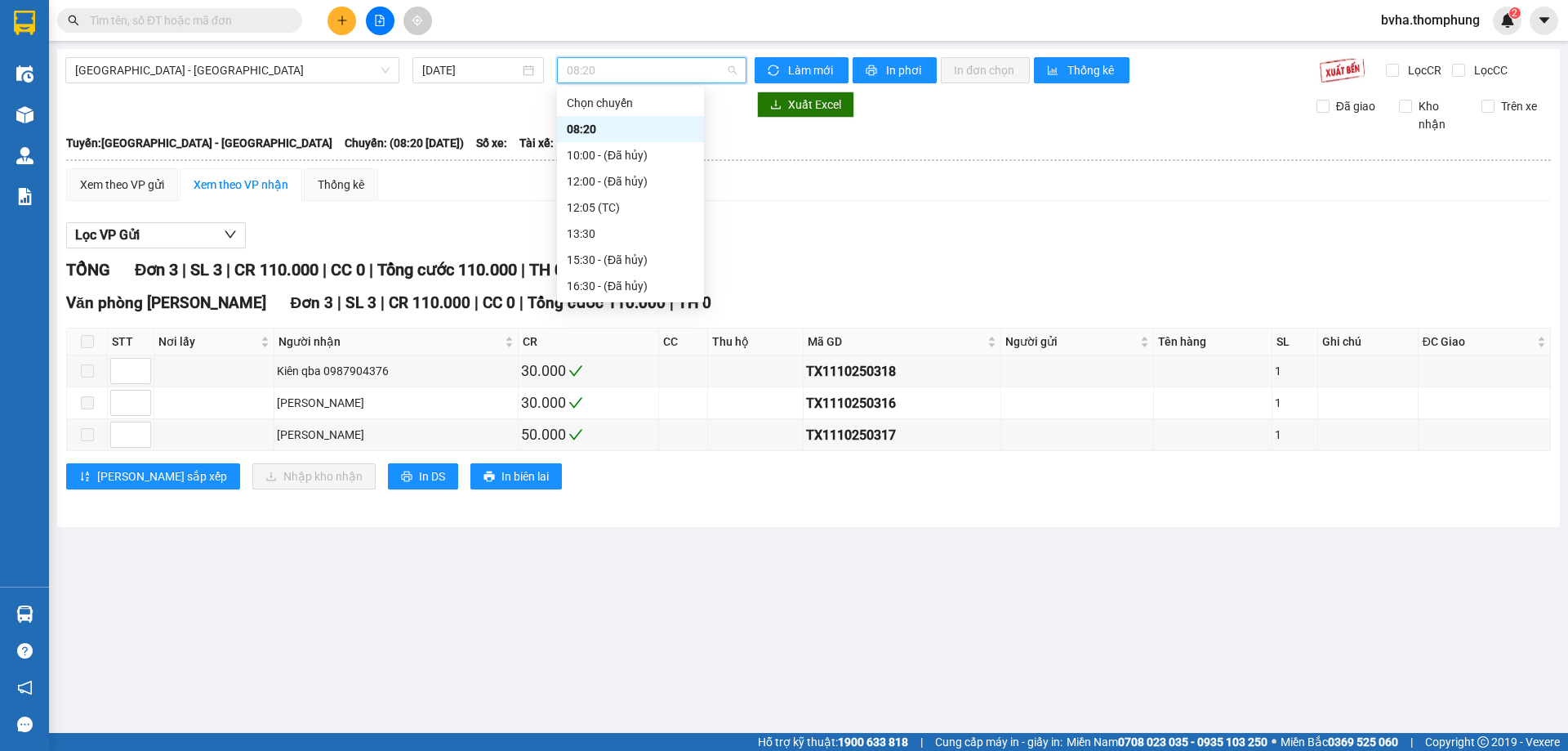
click at [679, 70] on span "08:20" at bounding box center [651, 70] width 170 height 24
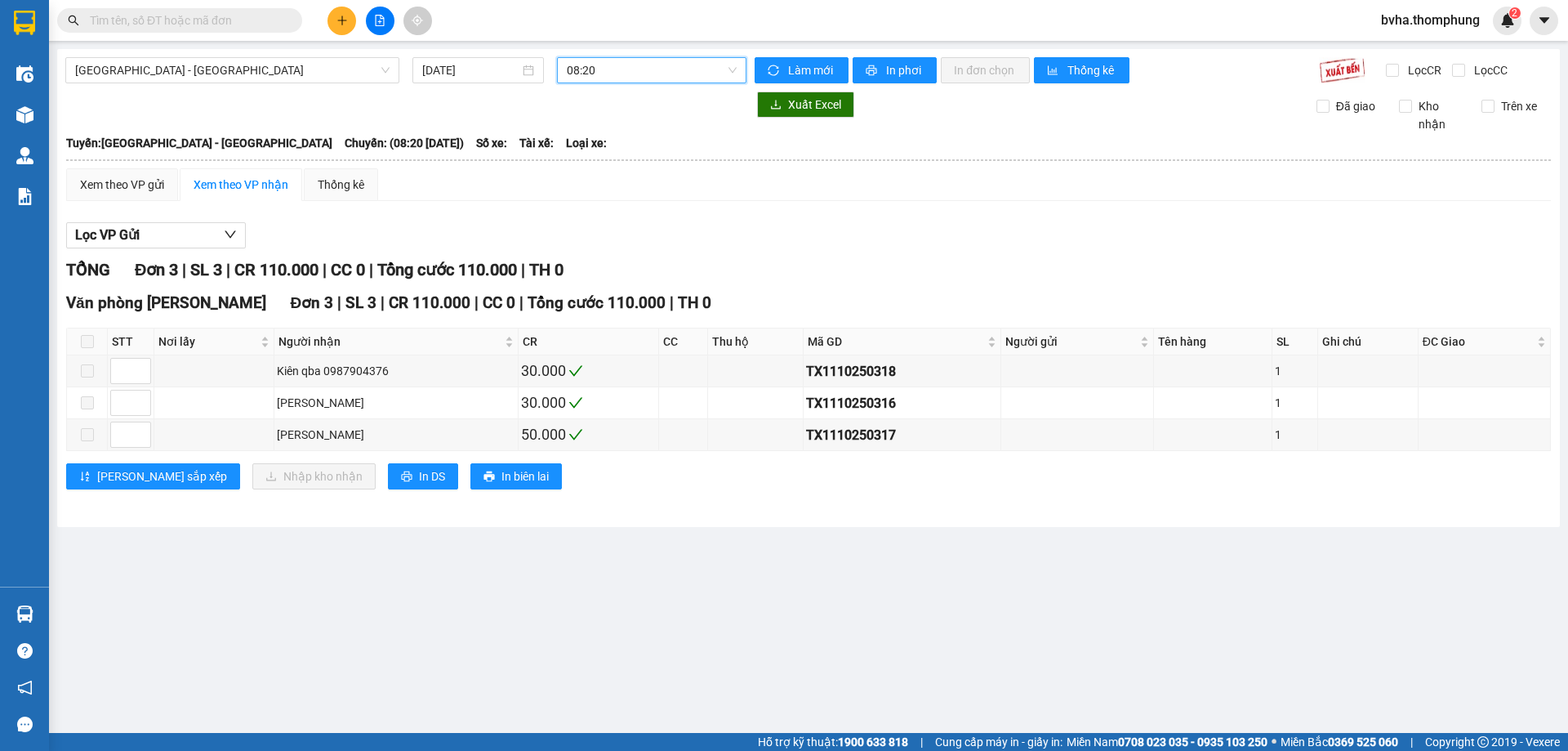
click at [680, 70] on span "08:20" at bounding box center [651, 70] width 170 height 24
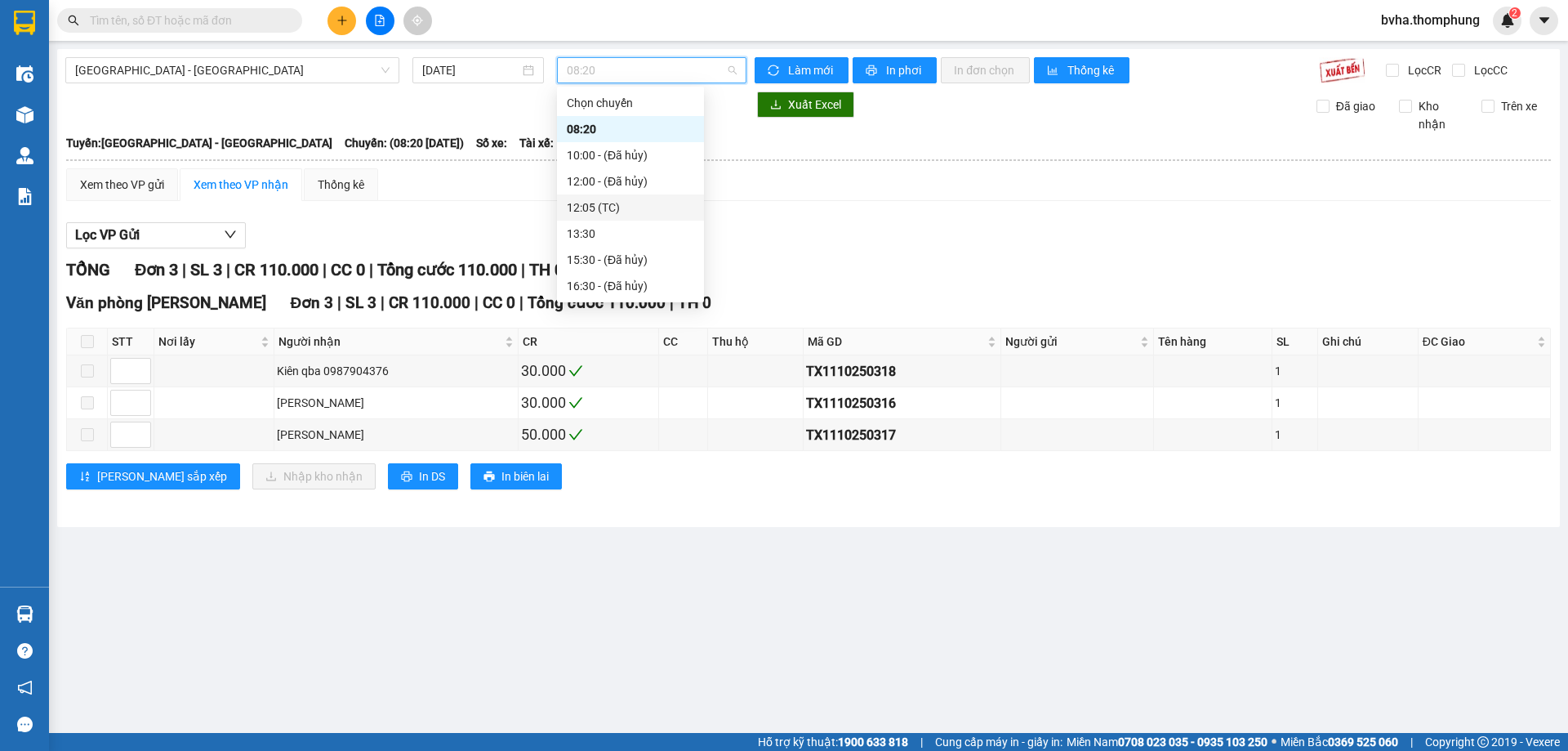
click at [611, 203] on div "12:05 (TC)" at bounding box center [630, 207] width 127 height 18
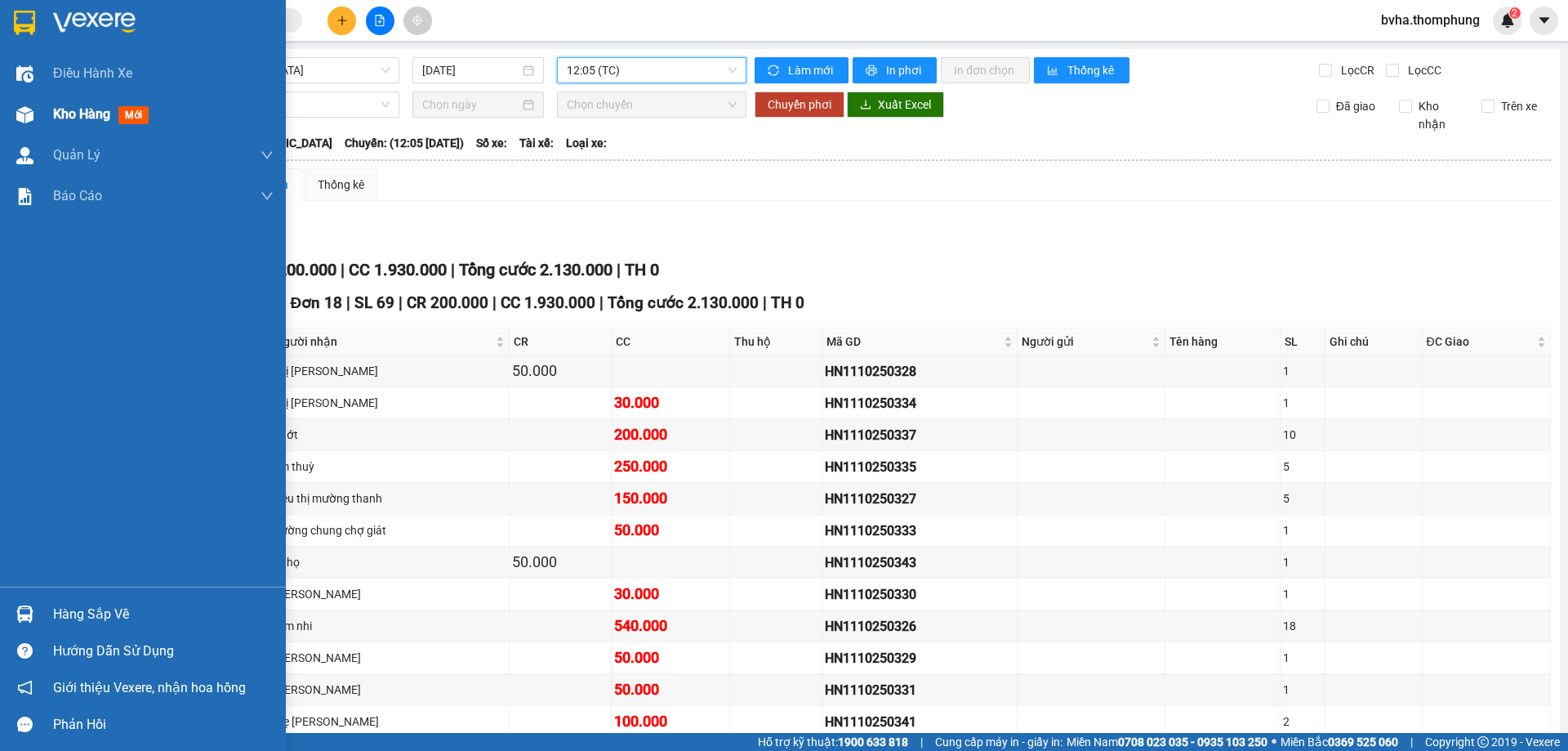
click at [44, 113] on div "Kho hàng mới" at bounding box center [143, 114] width 286 height 41
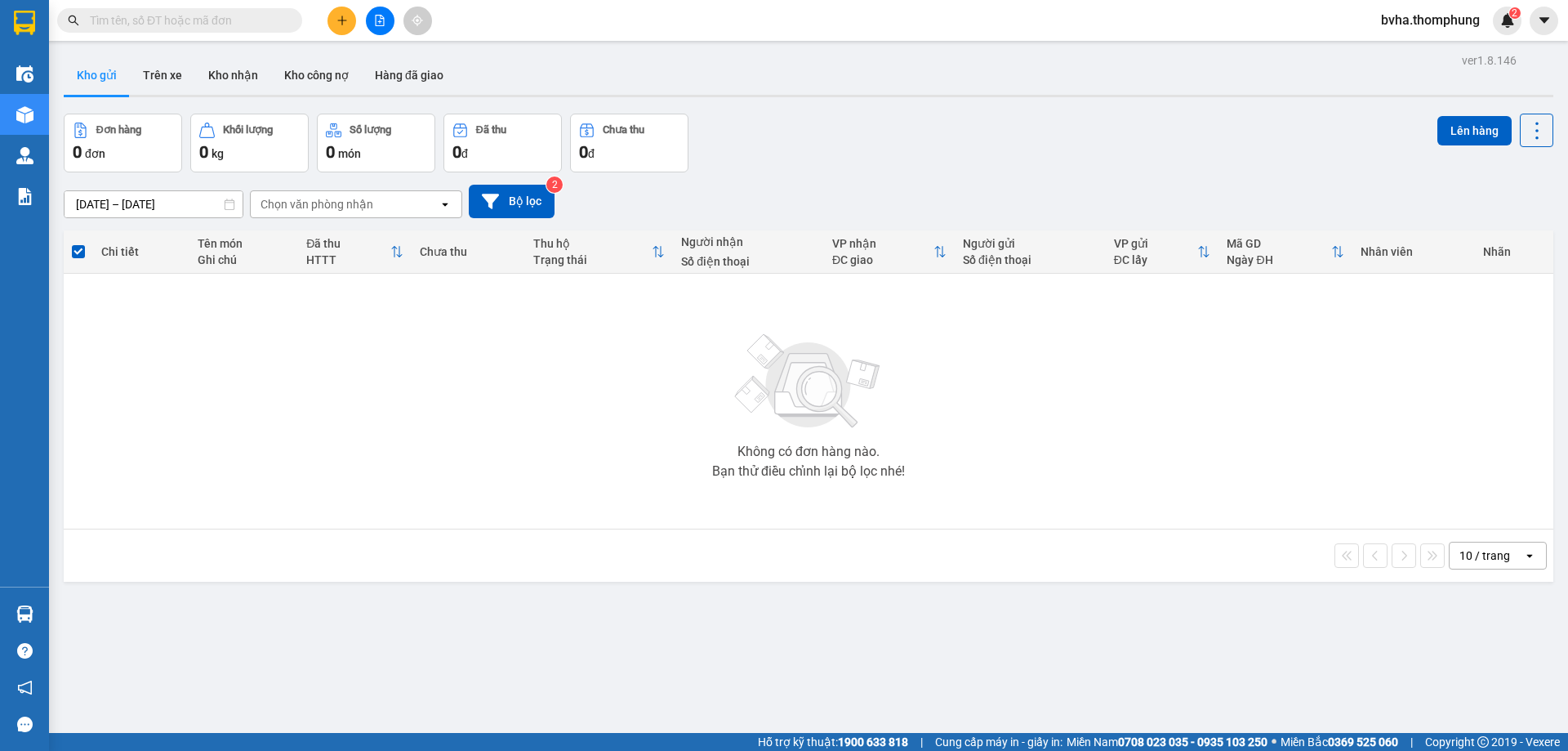
click at [799, 141] on div "Đơn hàng 0 đơn Khối lượng 0 kg Số lượng 0 món Đã thu 0 đ Chưa thu 0 đ Lên hàng" at bounding box center [808, 143] width 1490 height 59
click at [380, 17] on icon "file-add" at bounding box center [380, 20] width 9 height 11
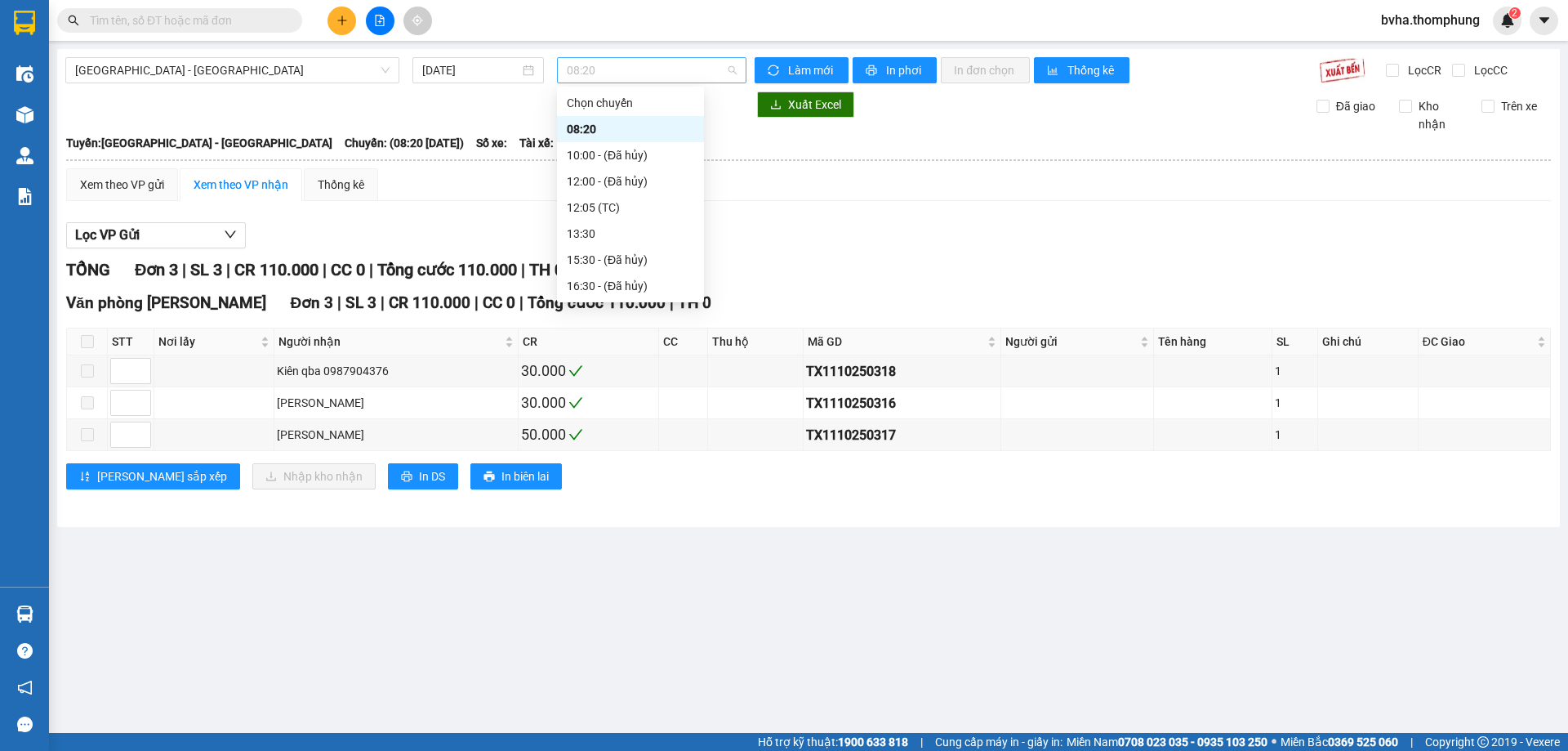
click at [695, 75] on span "08:20" at bounding box center [651, 70] width 170 height 24
click at [985, 211] on div "Xem theo VP gửi Xem theo VP nhận Thống kê Lọc VP Gửi TỔNG Đơn 3 | SL 3 | CR 11…" at bounding box center [808, 339] width 1484 height 341
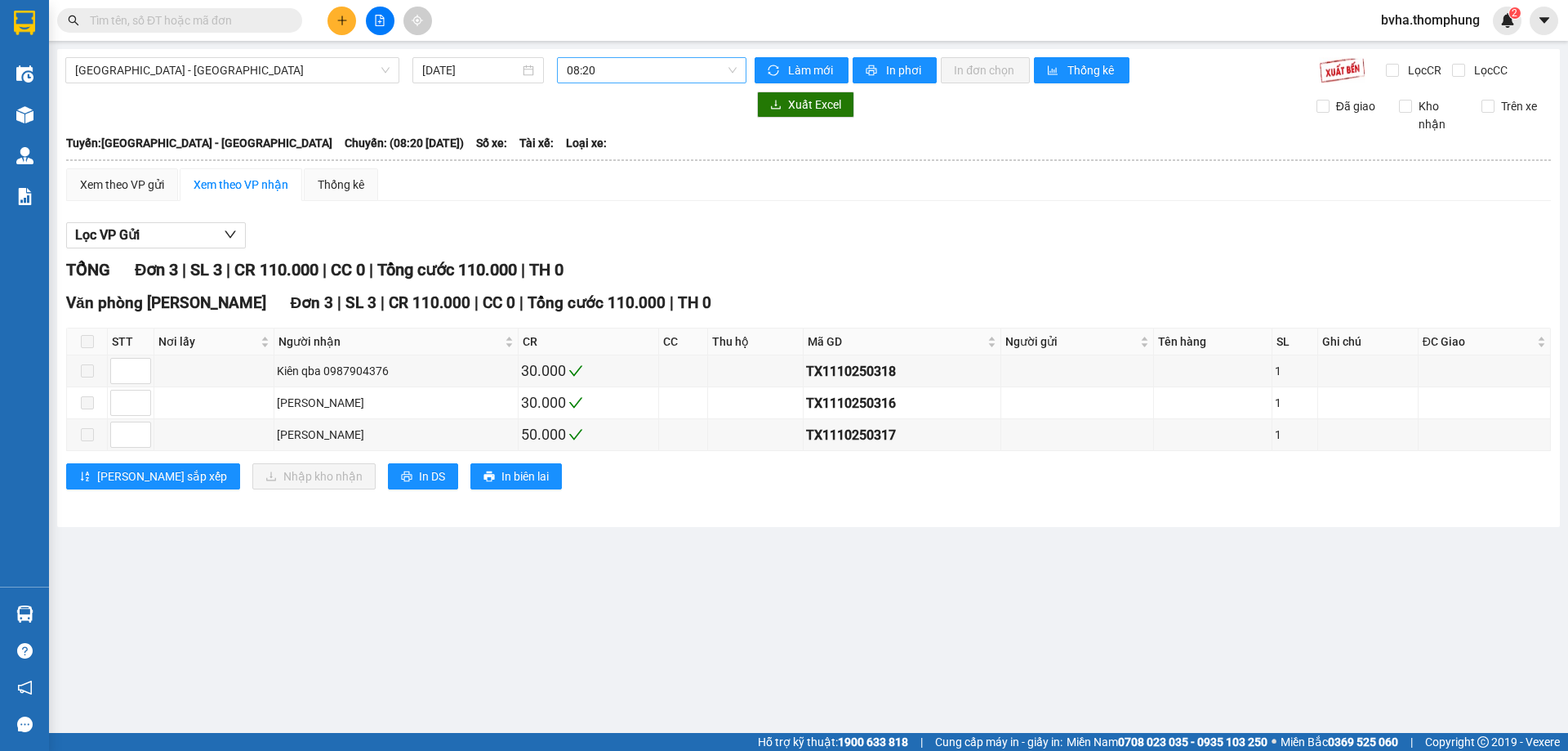
click at [671, 64] on span "08:20" at bounding box center [651, 70] width 170 height 24
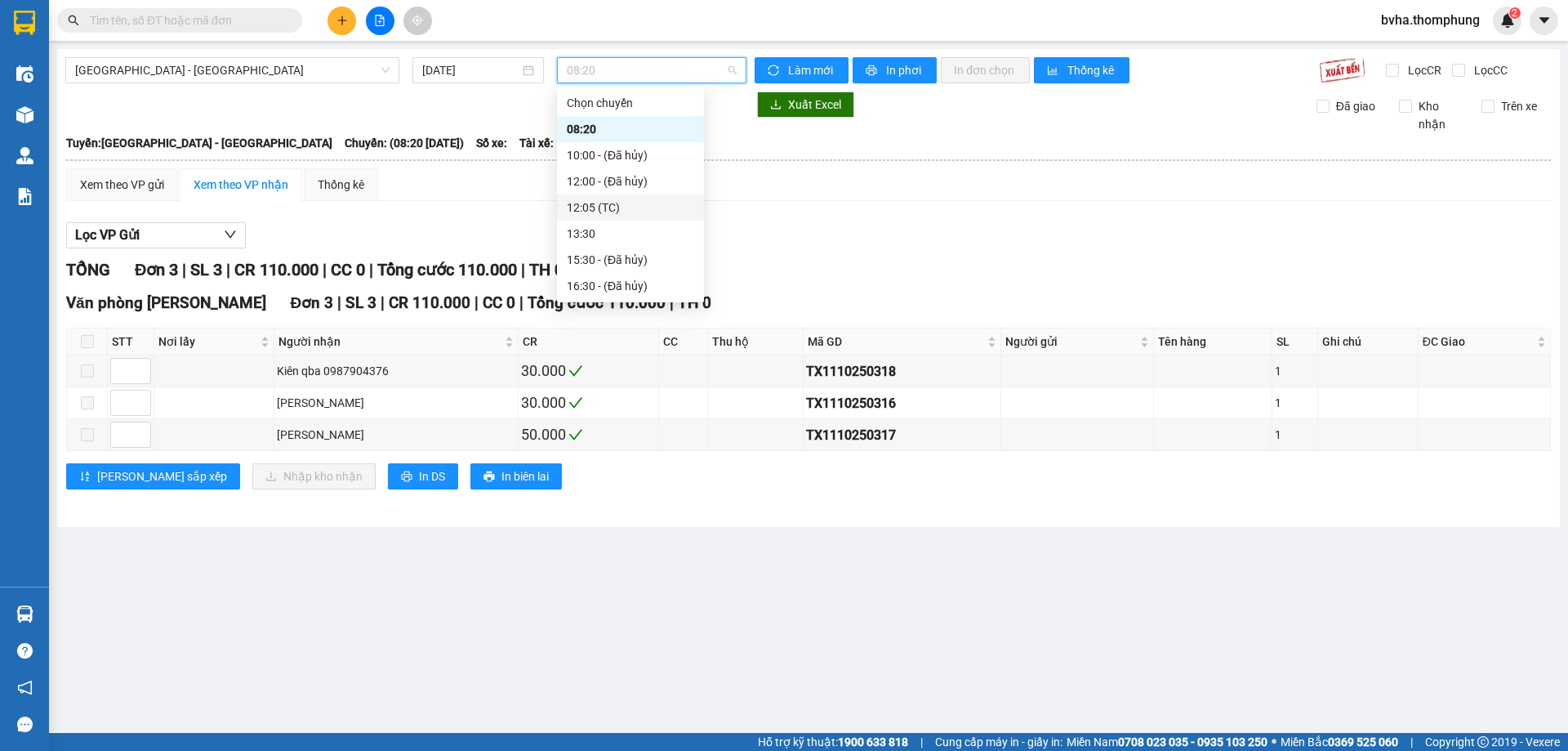
click at [587, 198] on div "12:05 (TC)" at bounding box center [630, 207] width 127 height 18
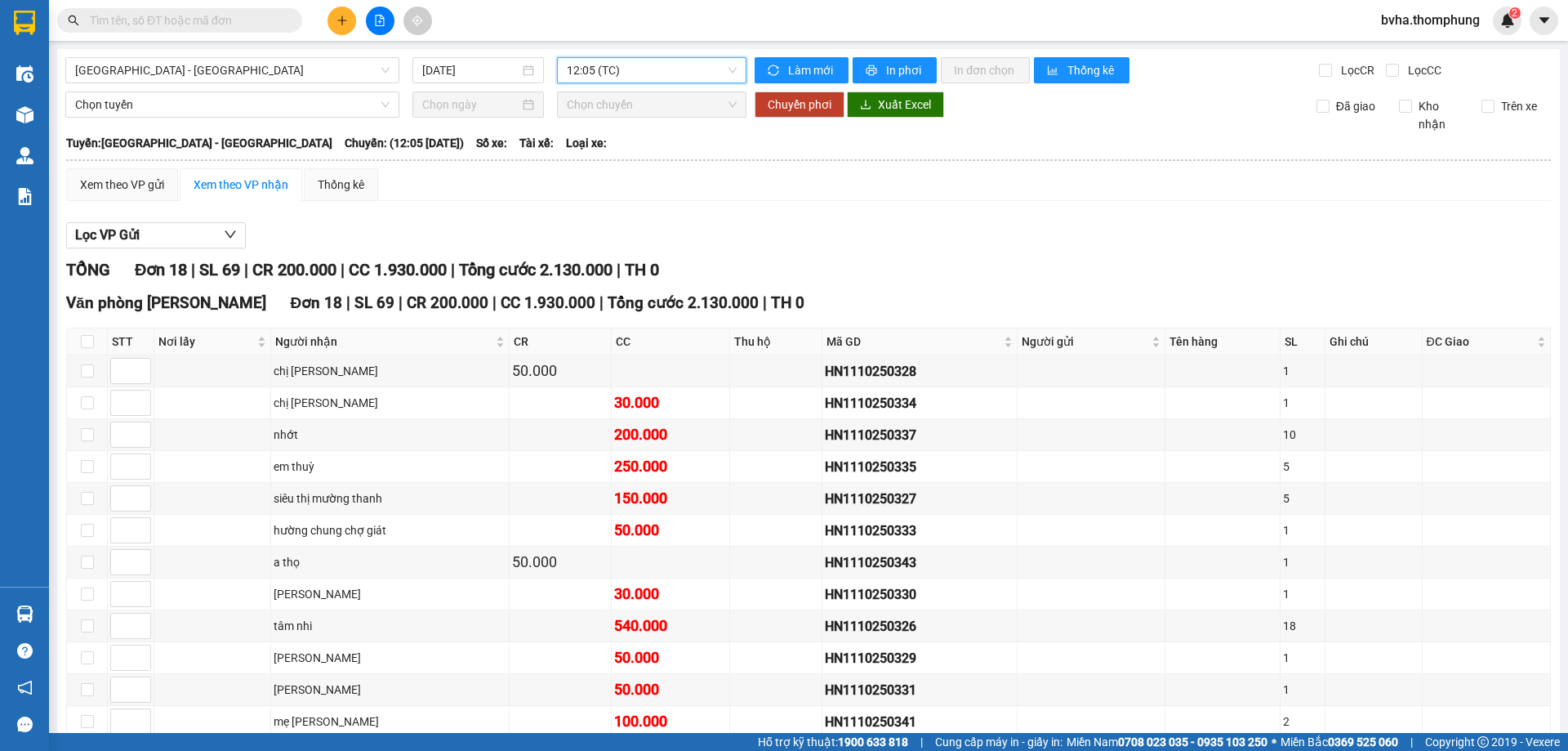
click at [693, 62] on span "12:05 (TC)" at bounding box center [651, 70] width 170 height 24
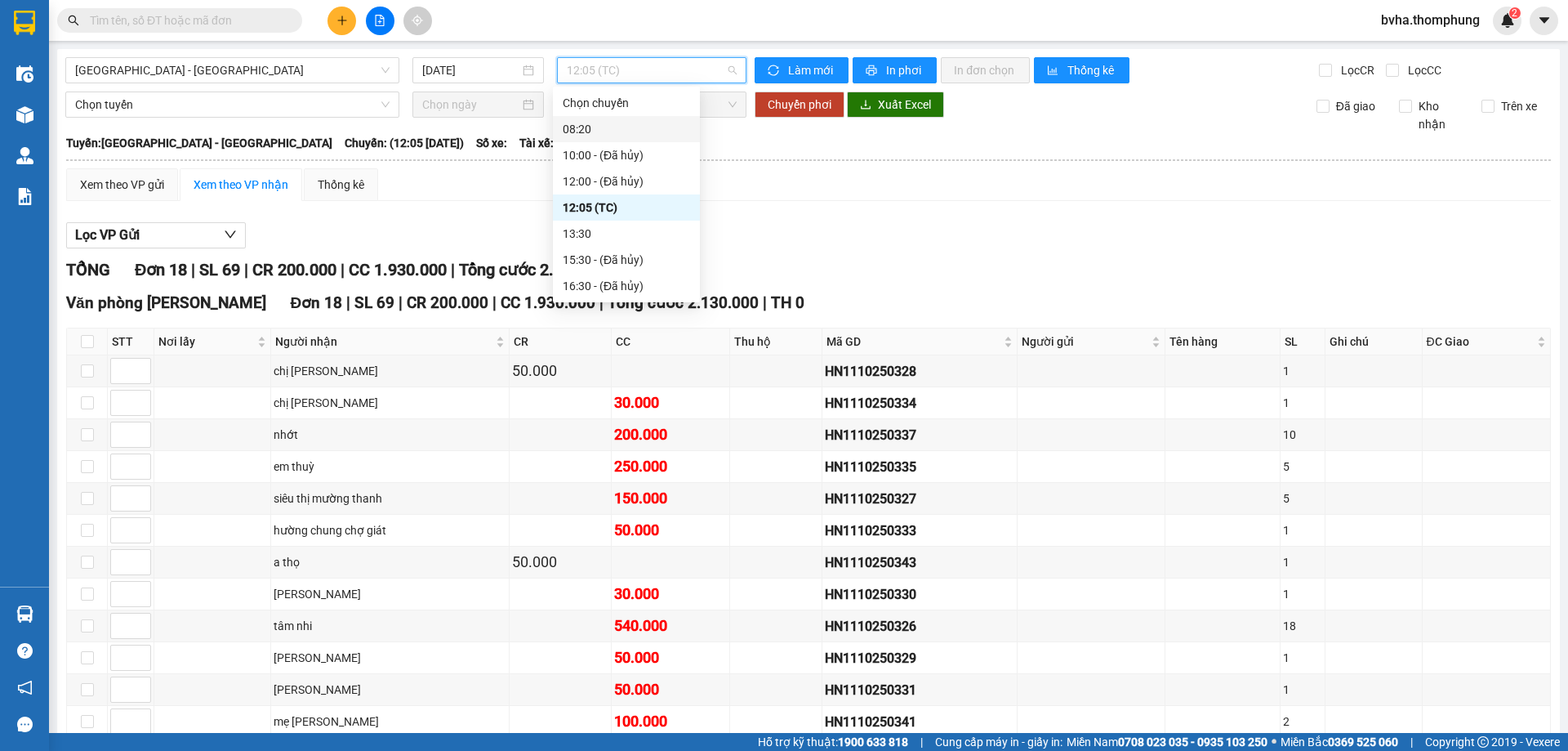
click at [604, 119] on div "08:20" at bounding box center [626, 129] width 147 height 26
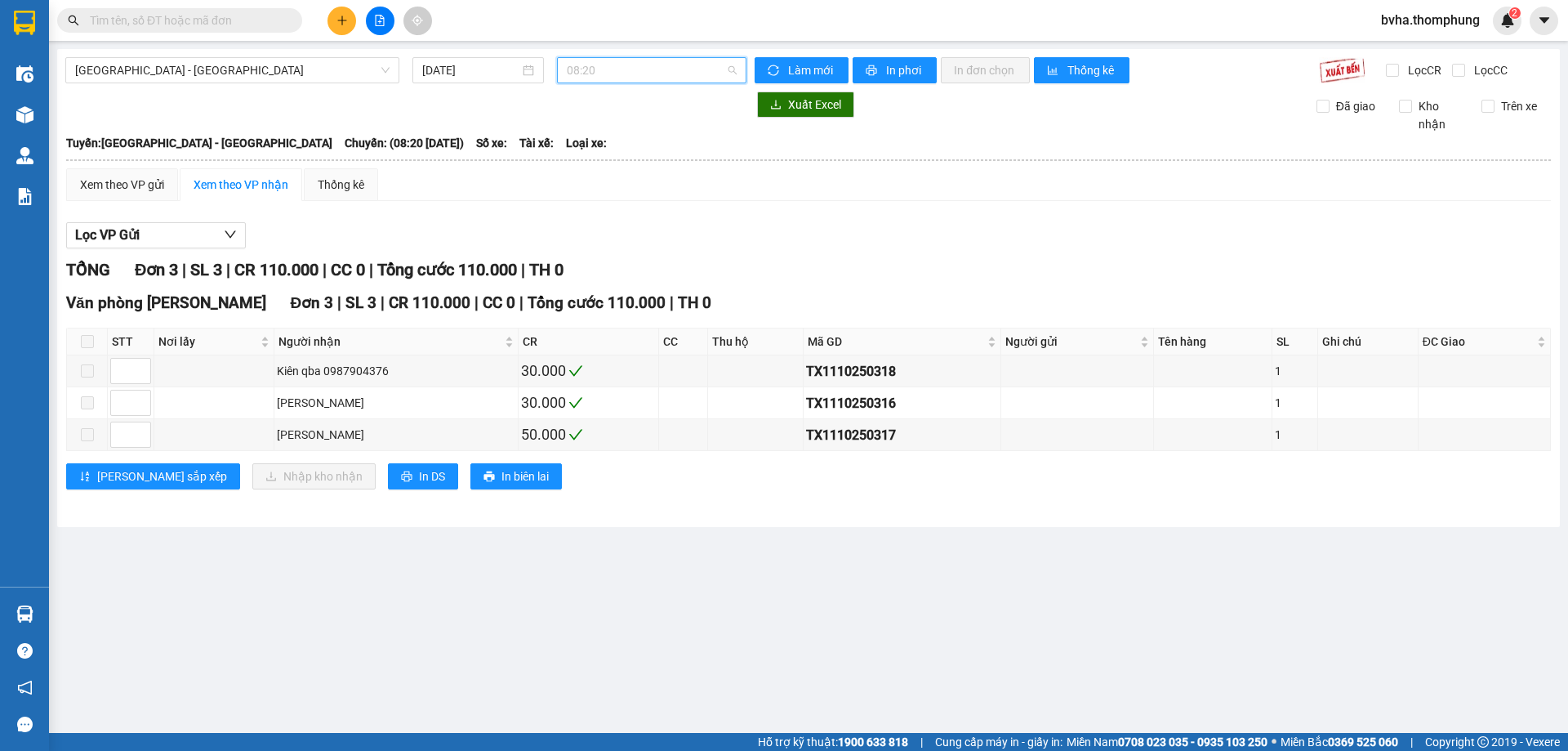
click at [640, 74] on span "08:20" at bounding box center [651, 70] width 170 height 24
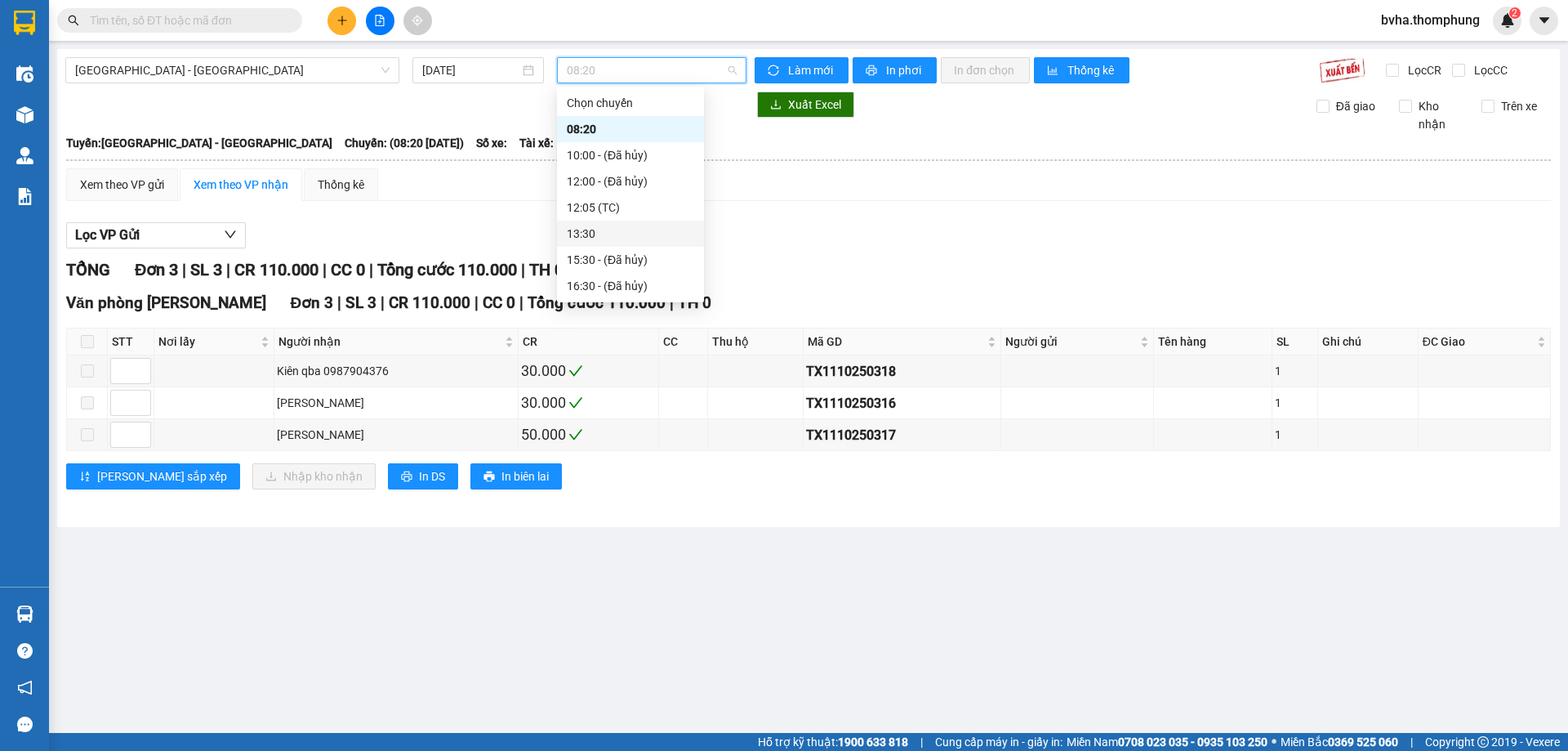
click at [590, 232] on div "13:30" at bounding box center [630, 233] width 127 height 18
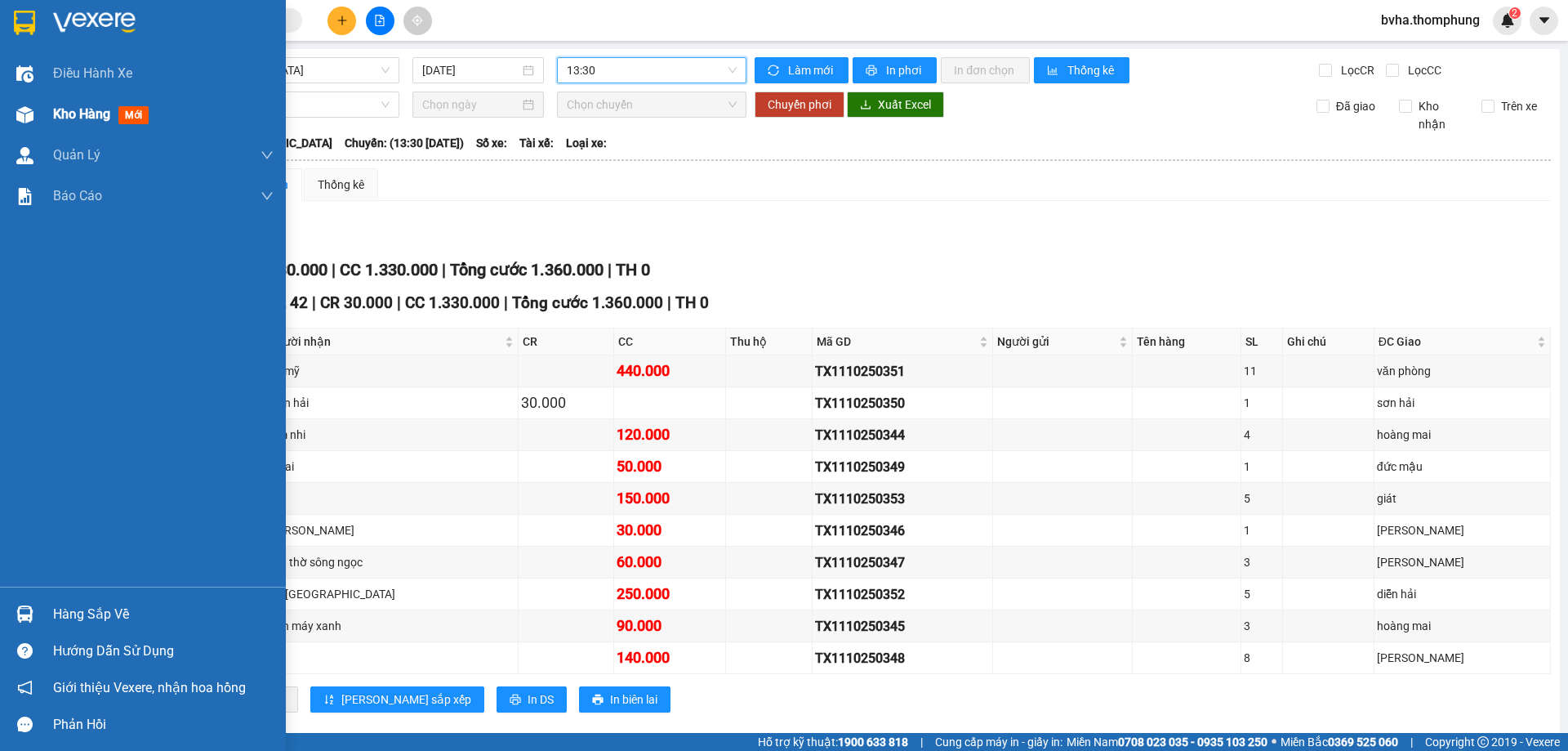
click at [42, 110] on div "Kho hàng mới" at bounding box center [143, 114] width 286 height 41
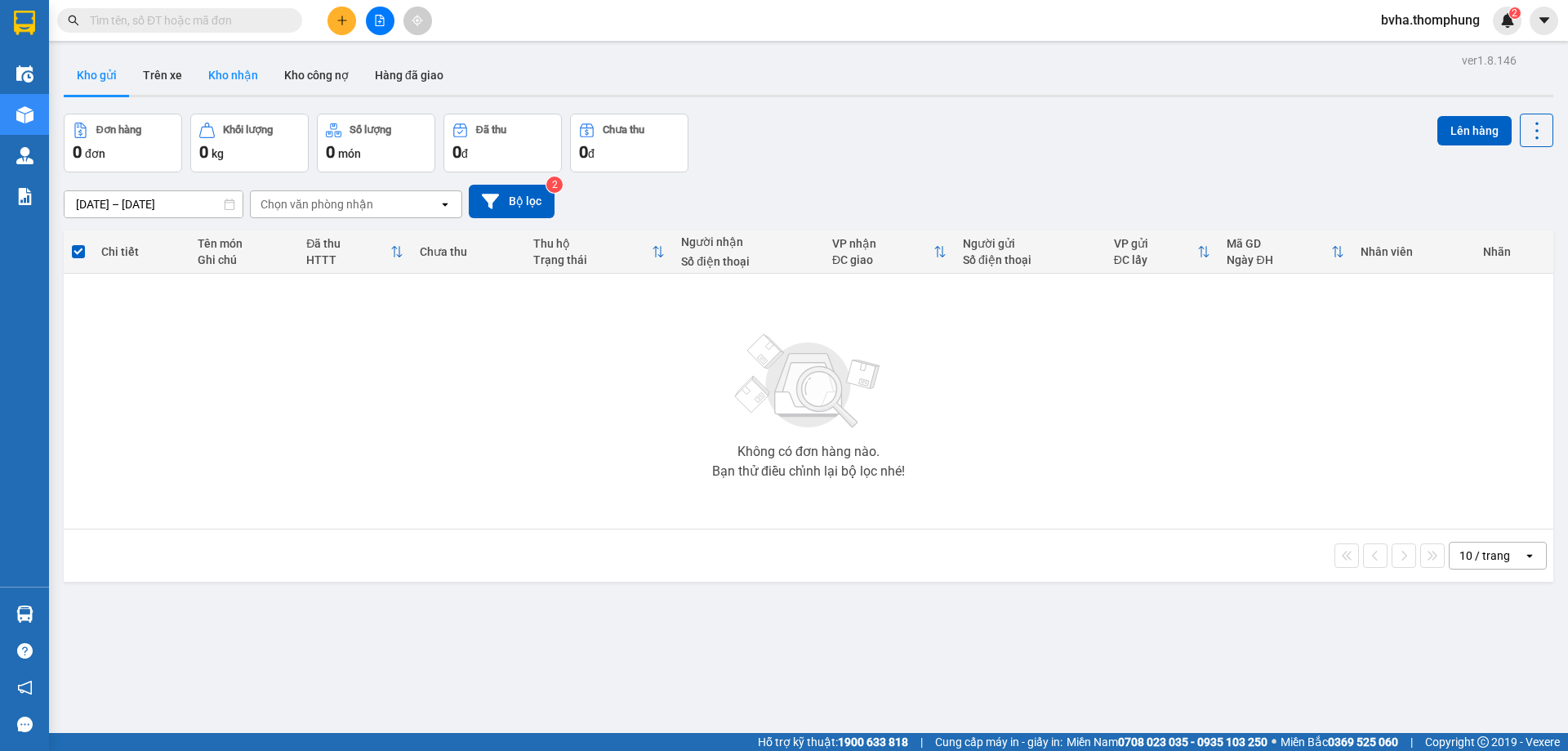
click at [230, 77] on button "Kho nhận" at bounding box center [232, 75] width 76 height 39
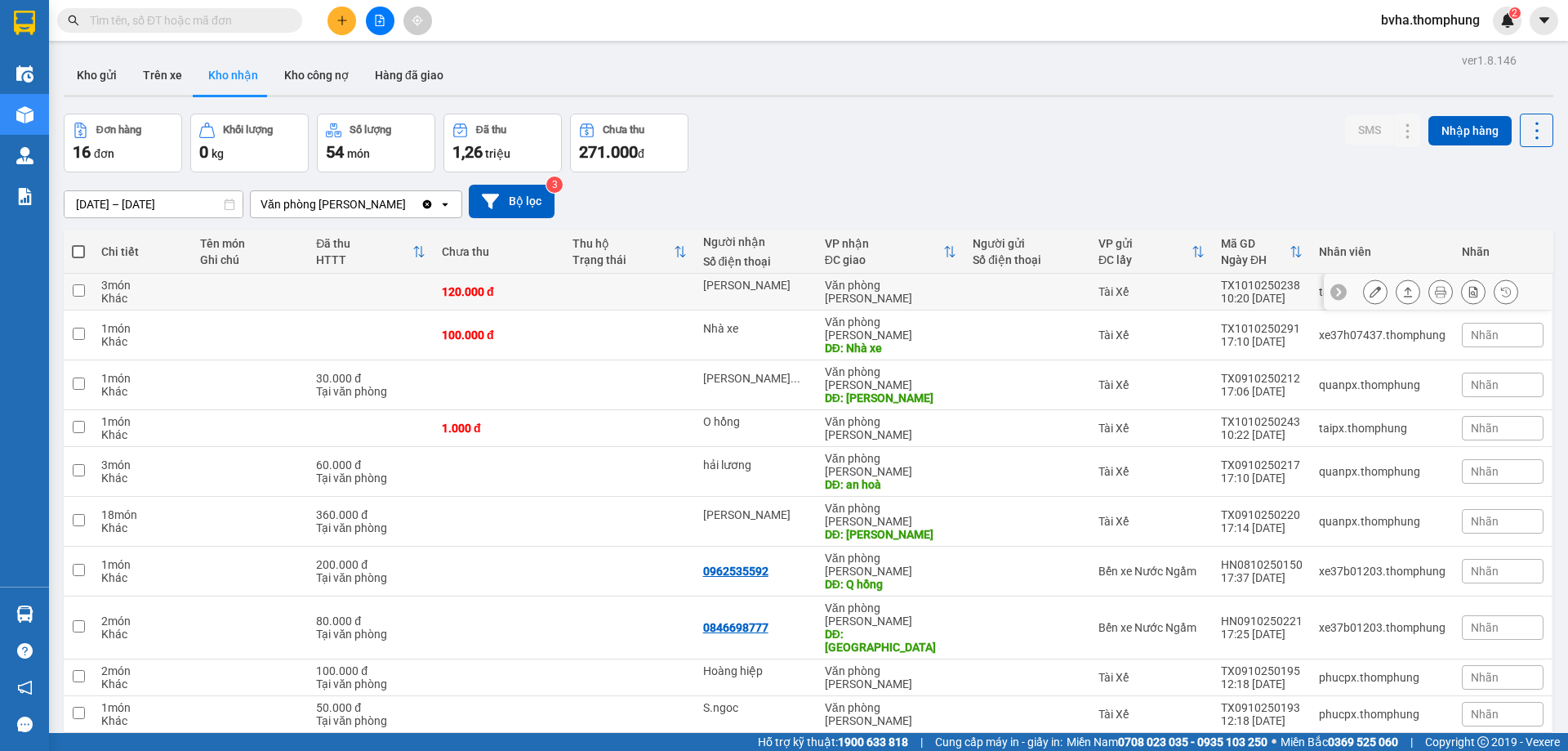
click at [1370, 291] on icon at bounding box center [1375, 292] width 11 height 11
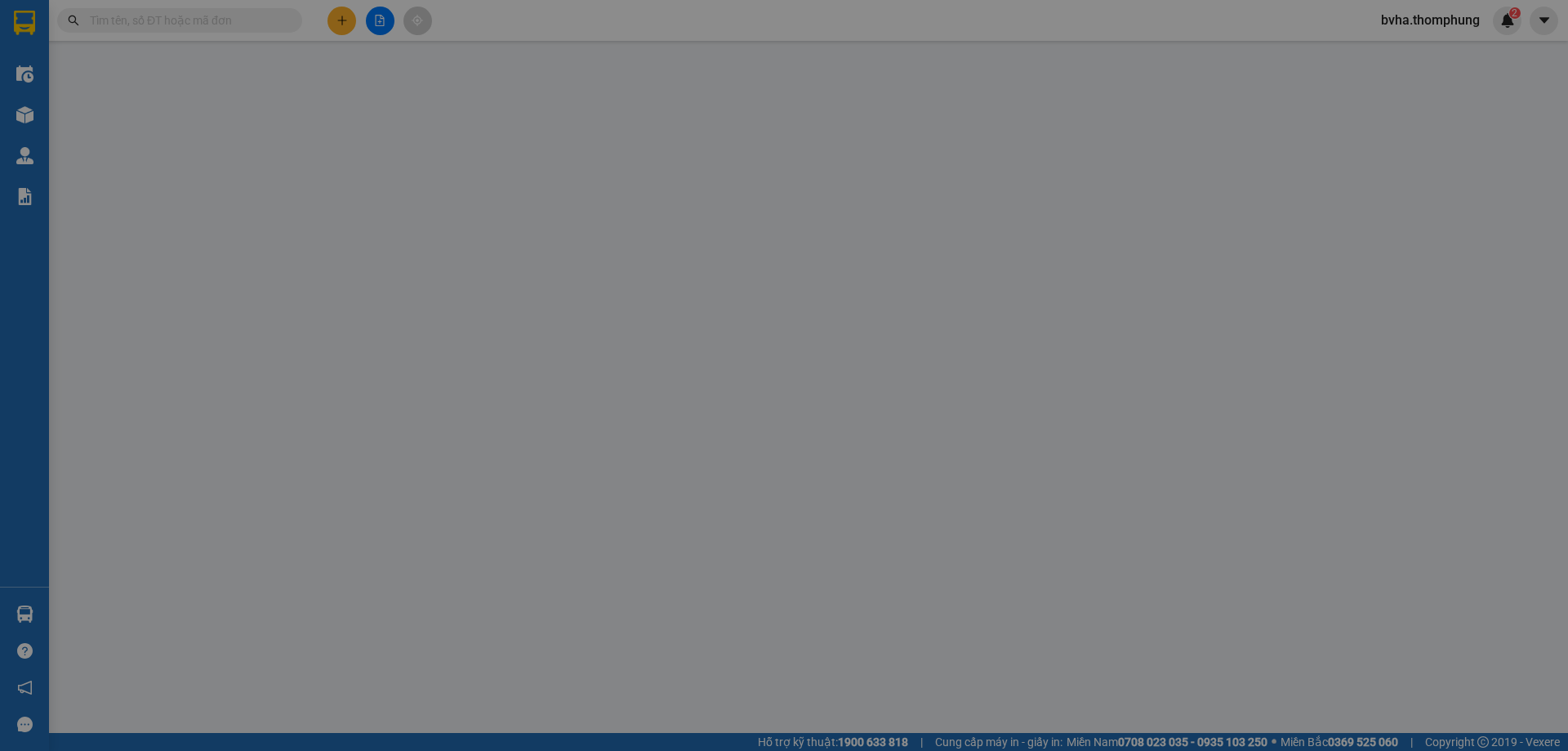
type input "[PERSON_NAME]"
type input "0"
type input "120.000"
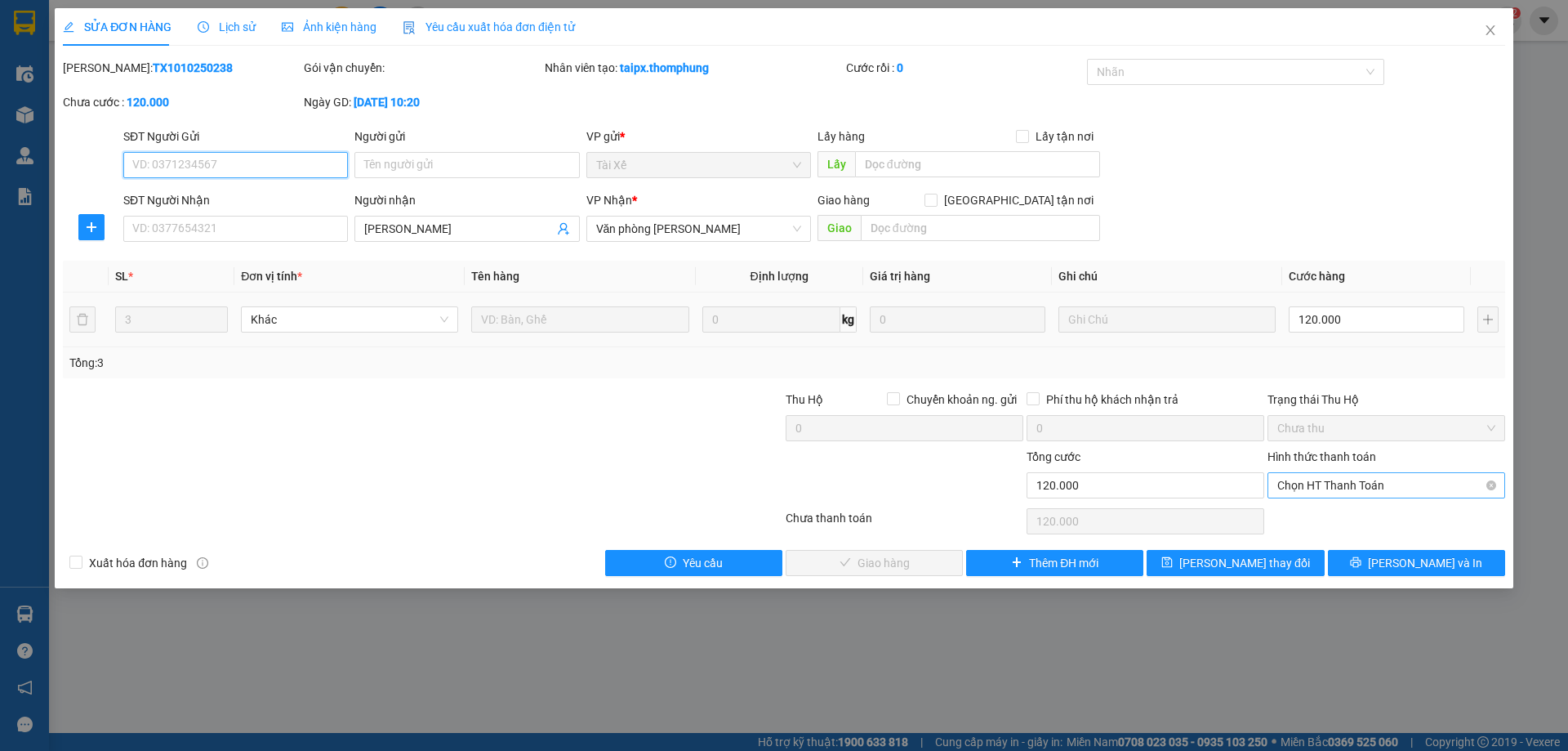
click at [1397, 487] on span "Chọn HT Thanh Toán" at bounding box center [1386, 485] width 218 height 24
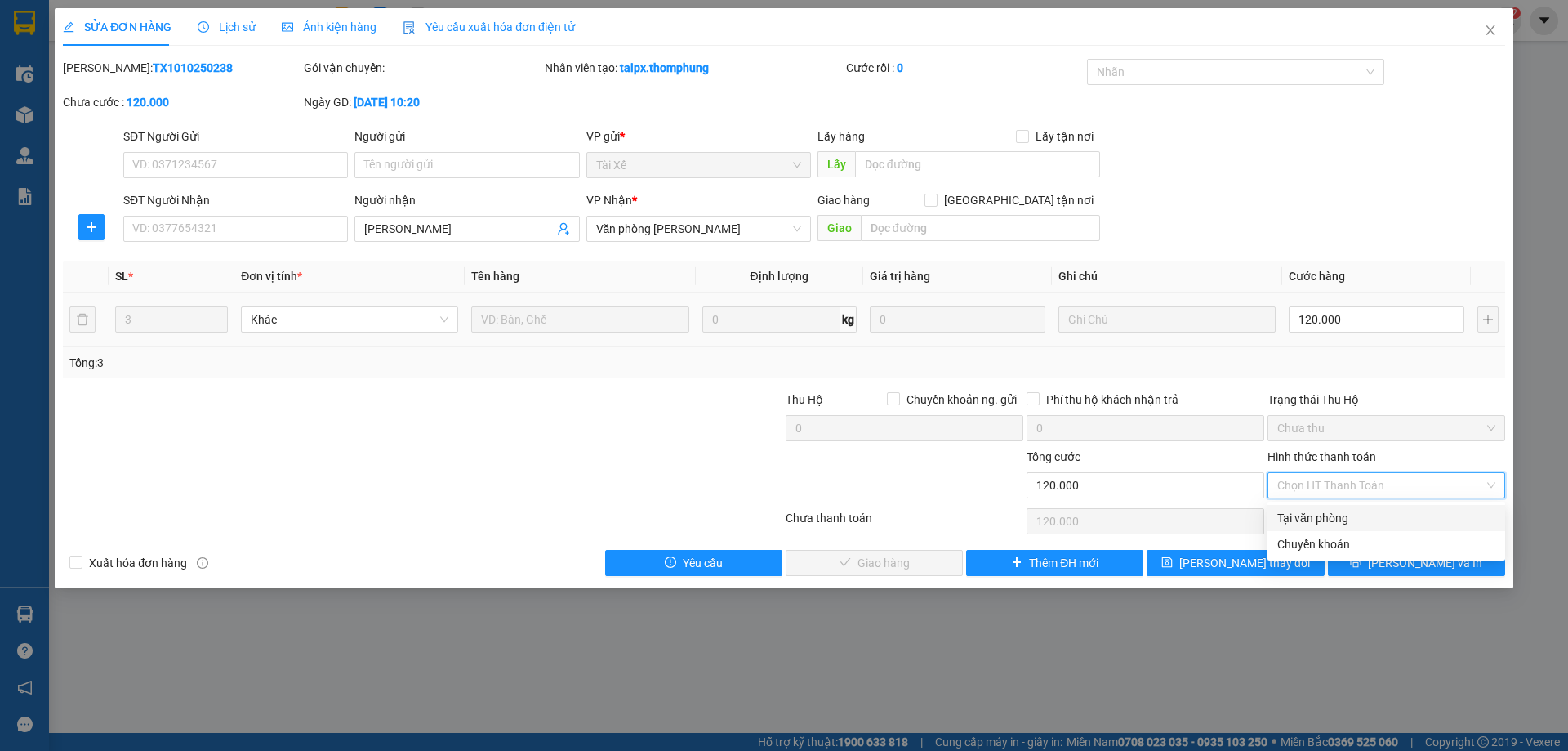
click at [1343, 523] on div "Tại văn phòng" at bounding box center [1386, 518] width 218 height 18
type input "0"
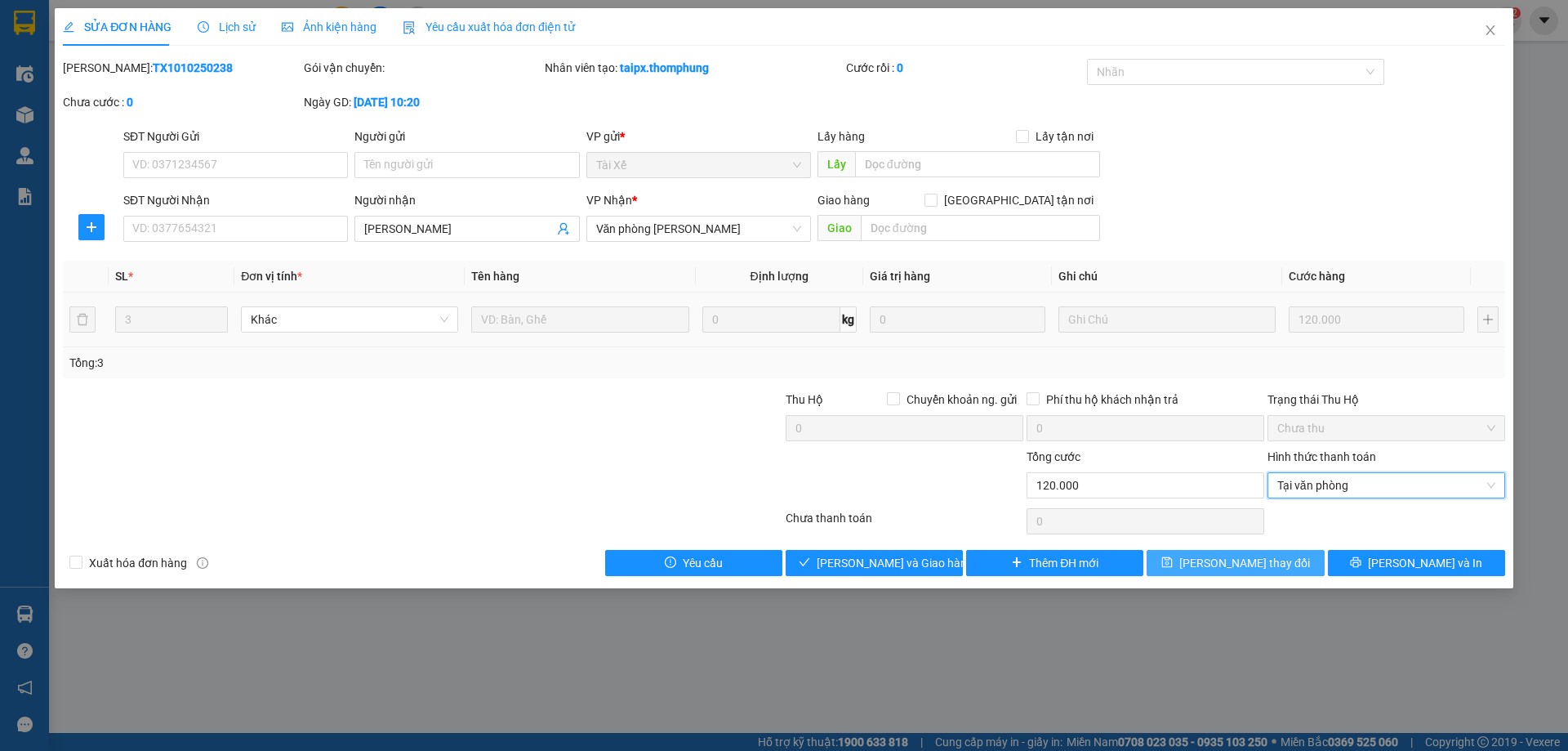
click at [1256, 560] on span "[PERSON_NAME] thay đổi" at bounding box center [1244, 562] width 131 height 18
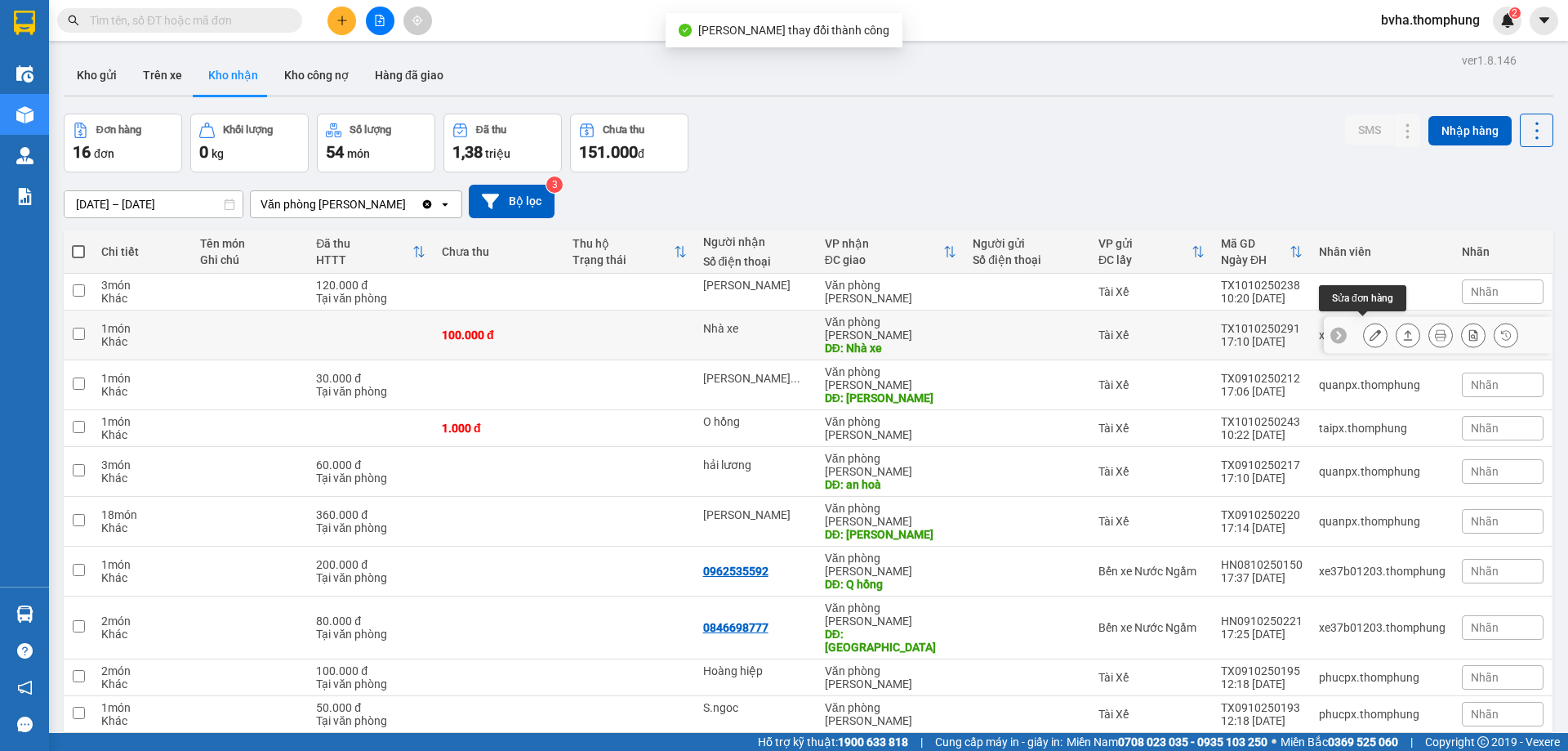
click at [1371, 330] on button at bounding box center [1375, 335] width 23 height 29
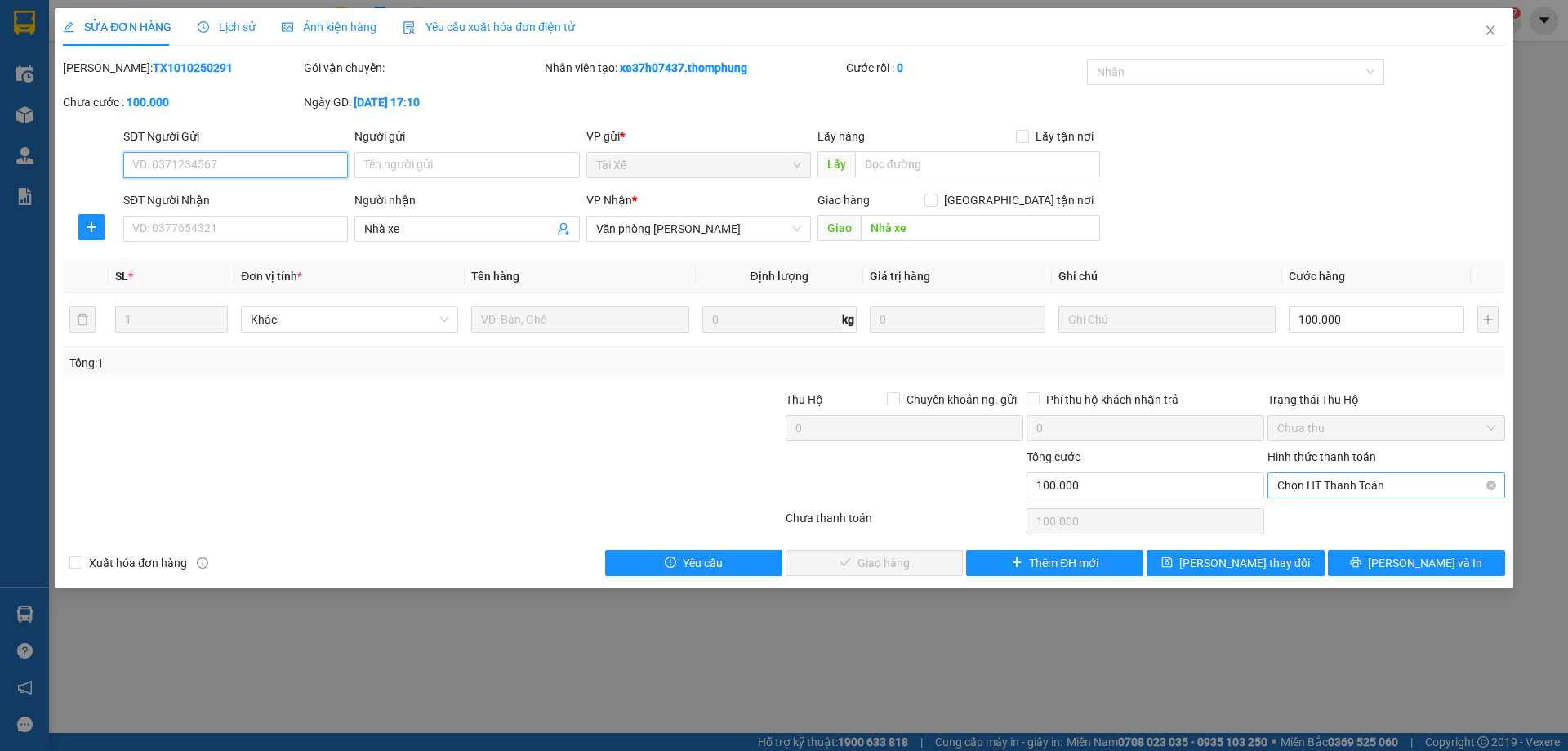
click at [1390, 490] on span "Chọn HT Thanh Toán" at bounding box center [1386, 485] width 218 height 24
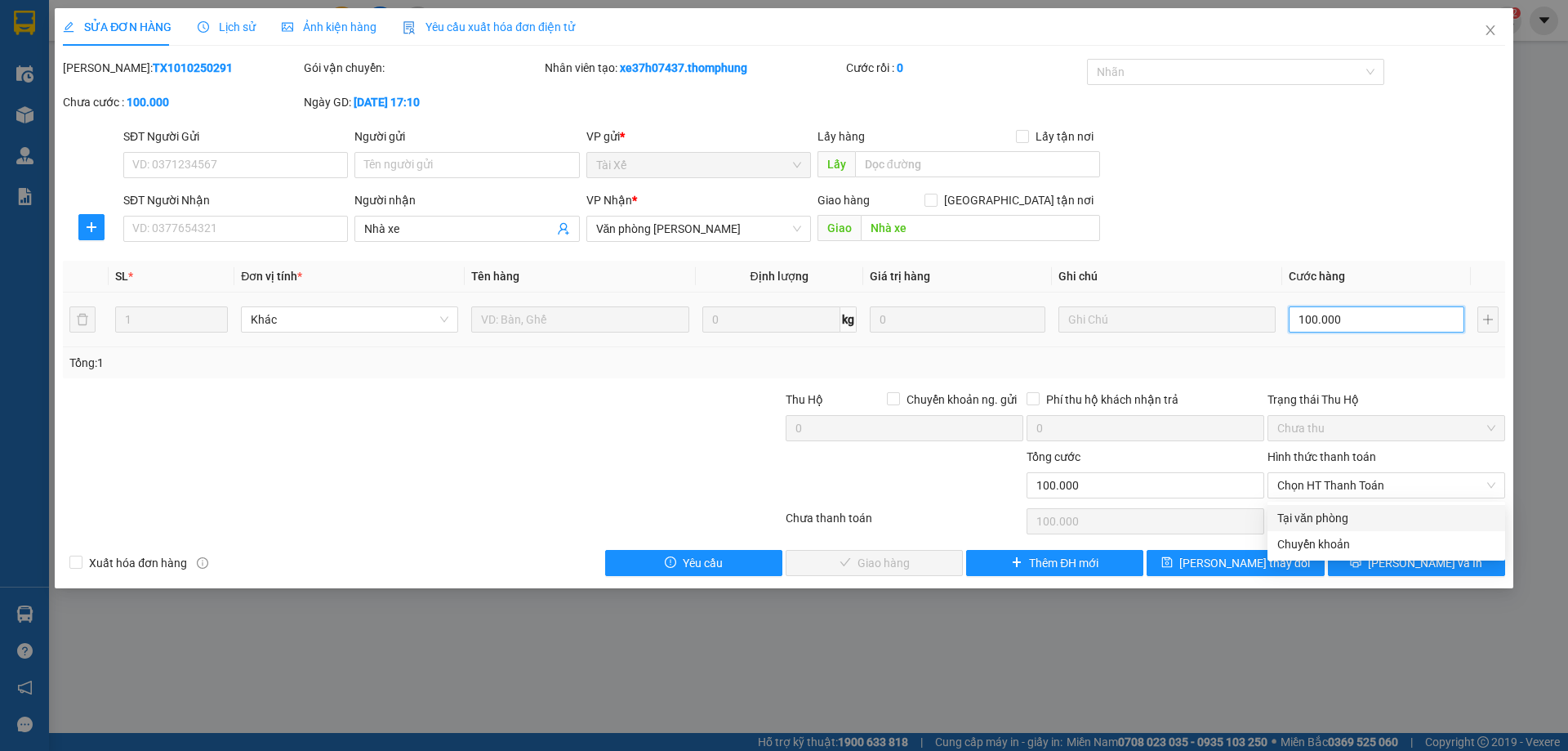
click at [1370, 324] on input "100.000" at bounding box center [1377, 319] width 176 height 26
type input "8"
type input "80"
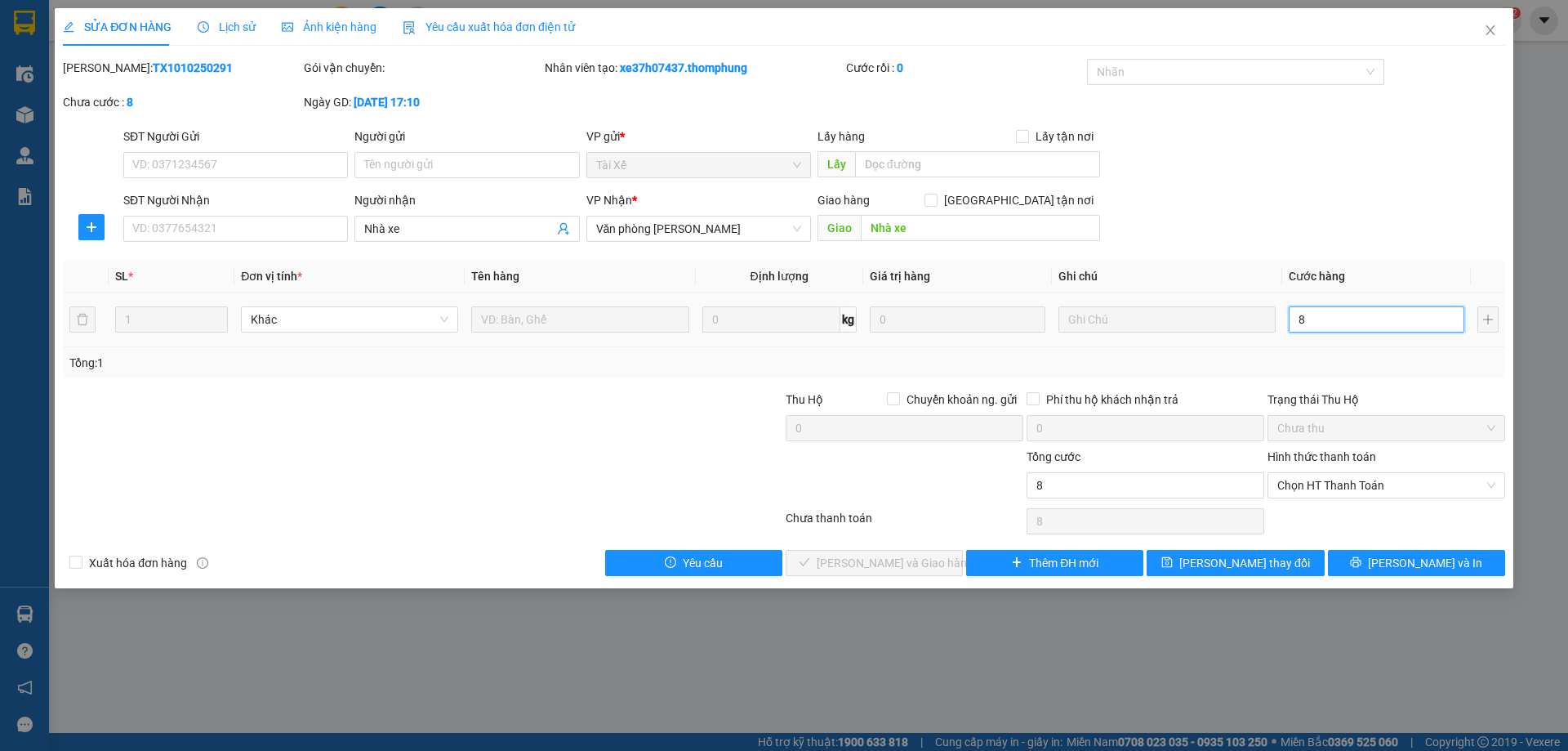
type input "80"
type input "80.000"
drag, startPoint x: 1340, startPoint y: 396, endPoint x: 1387, endPoint y: 414, distance: 50.3
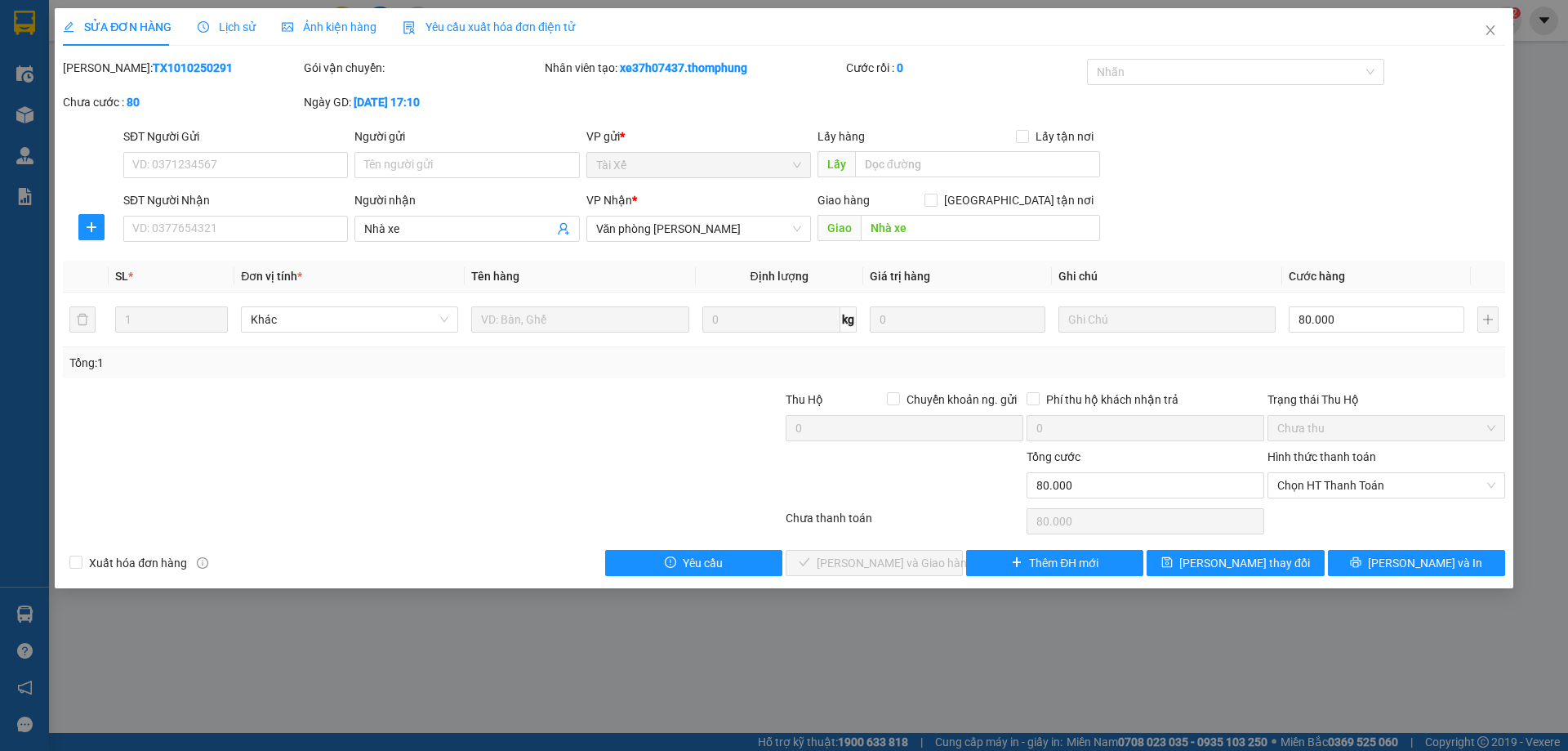
click at [1341, 396] on div "Trạng thái Thu Hộ" at bounding box center [1386, 399] width 238 height 18
click at [1373, 486] on span "Chọn HT Thanh Toán" at bounding box center [1386, 485] width 218 height 24
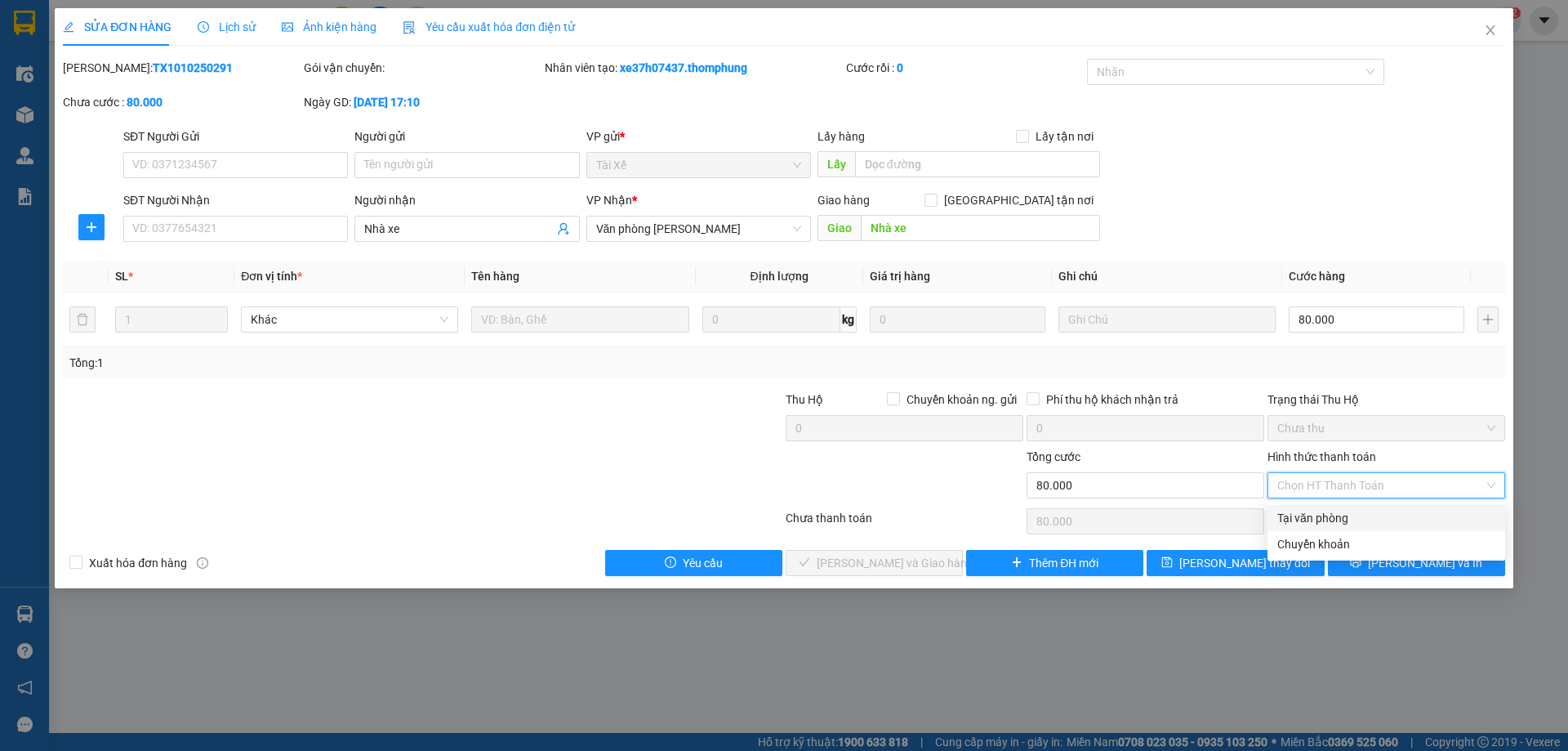
click at [1323, 523] on div "Tại văn phòng" at bounding box center [1386, 518] width 218 height 18
type input "0"
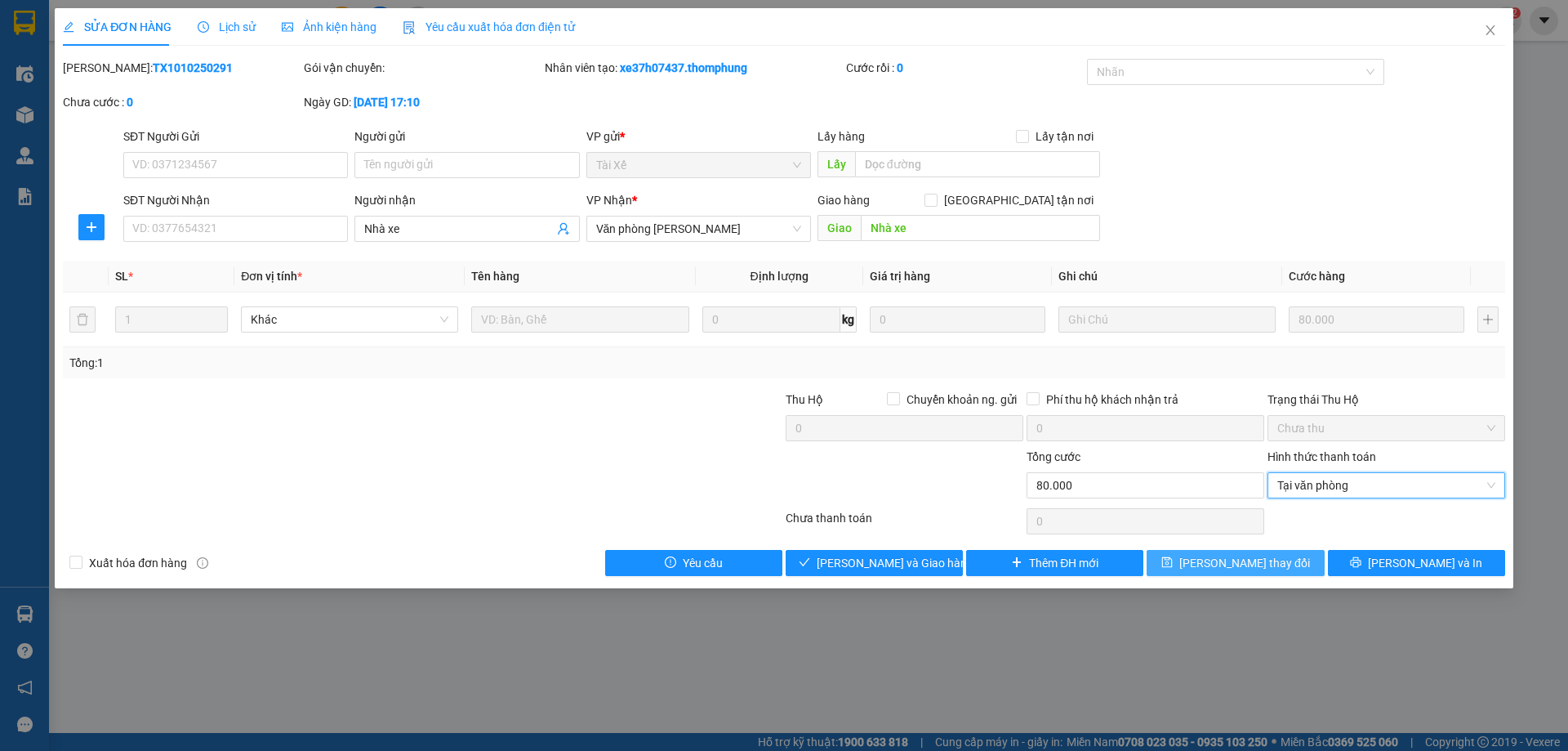
click at [1283, 556] on button "[PERSON_NAME] thay đổi" at bounding box center [1236, 563] width 178 height 26
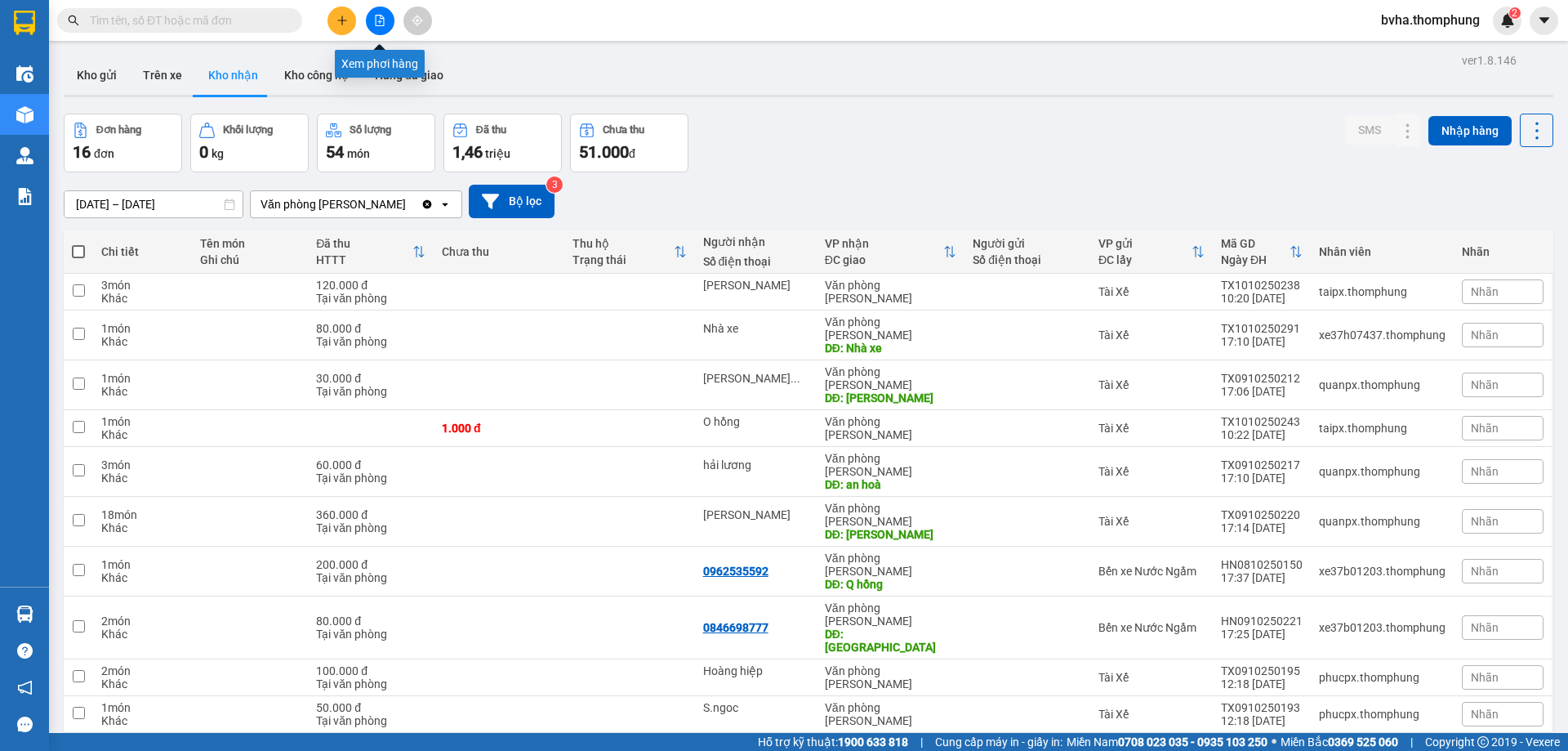
click at [379, 13] on button at bounding box center [379, 21] width 29 height 29
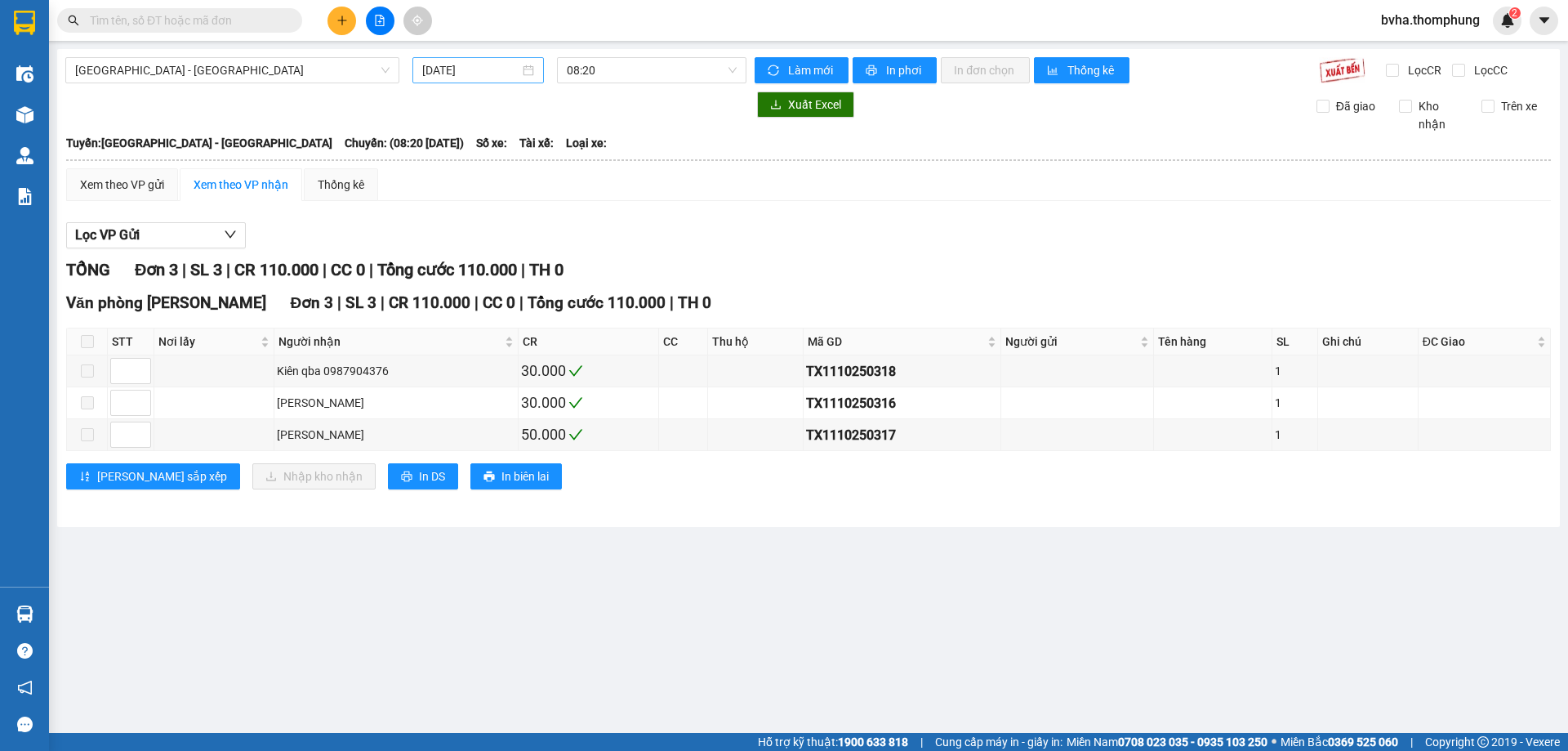
click at [476, 75] on input "[DATE]" at bounding box center [471, 70] width 97 height 18
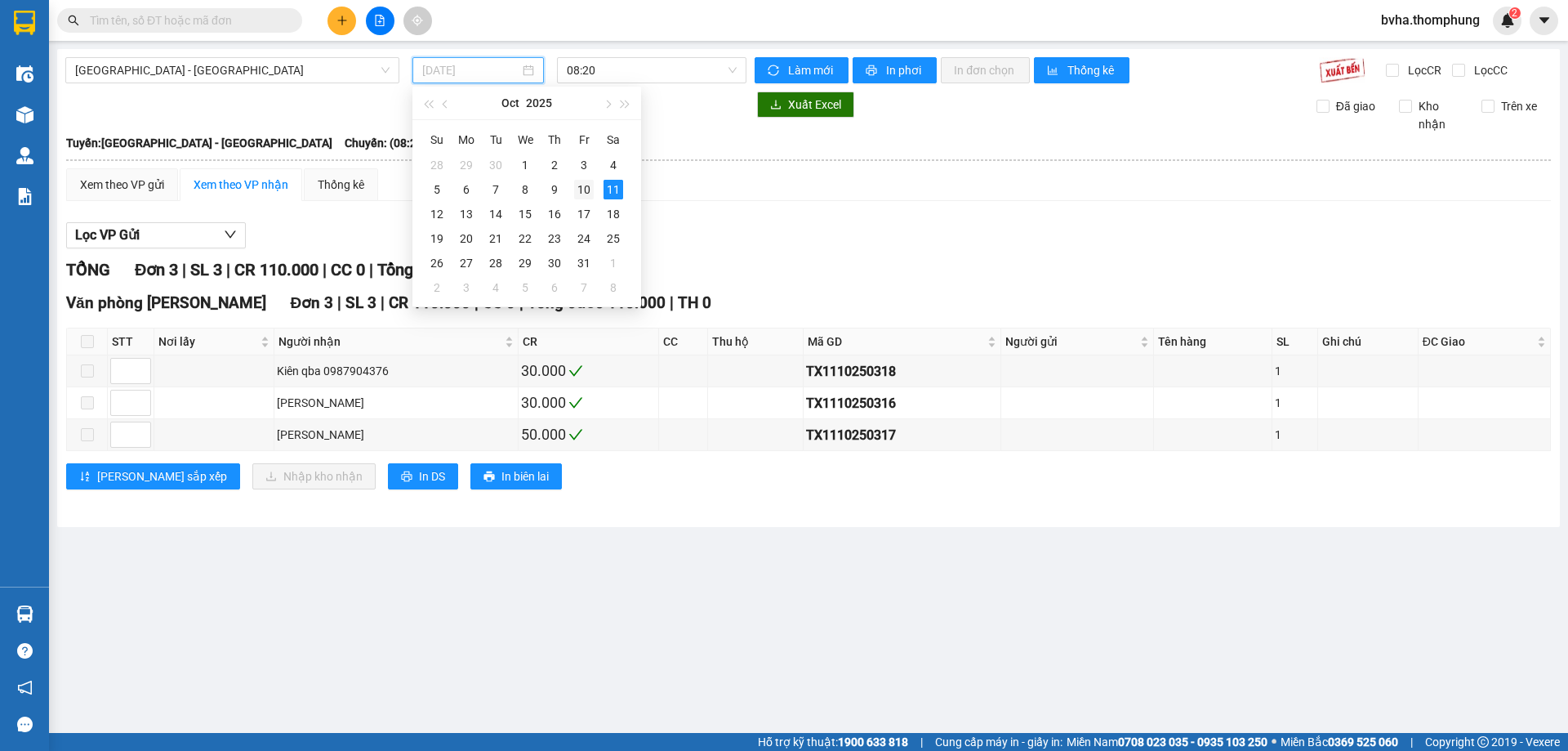
click at [584, 192] on div "10" at bounding box center [584, 189] width 20 height 20
type input "[DATE]"
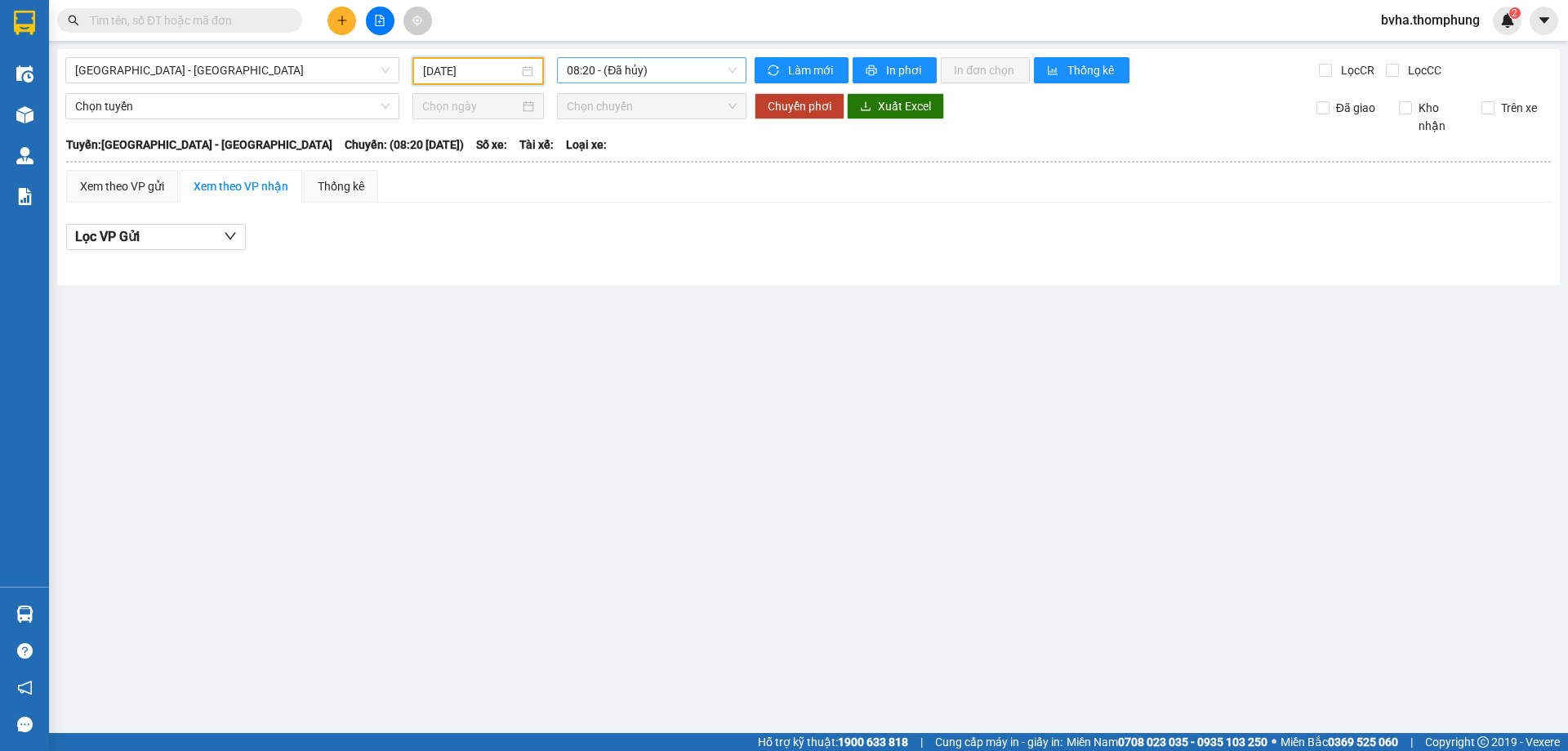
click at [673, 77] on span "08:20 - (Đã hủy)" at bounding box center [651, 70] width 170 height 24
click at [633, 158] on div "10:00" at bounding box center [630, 155] width 127 height 18
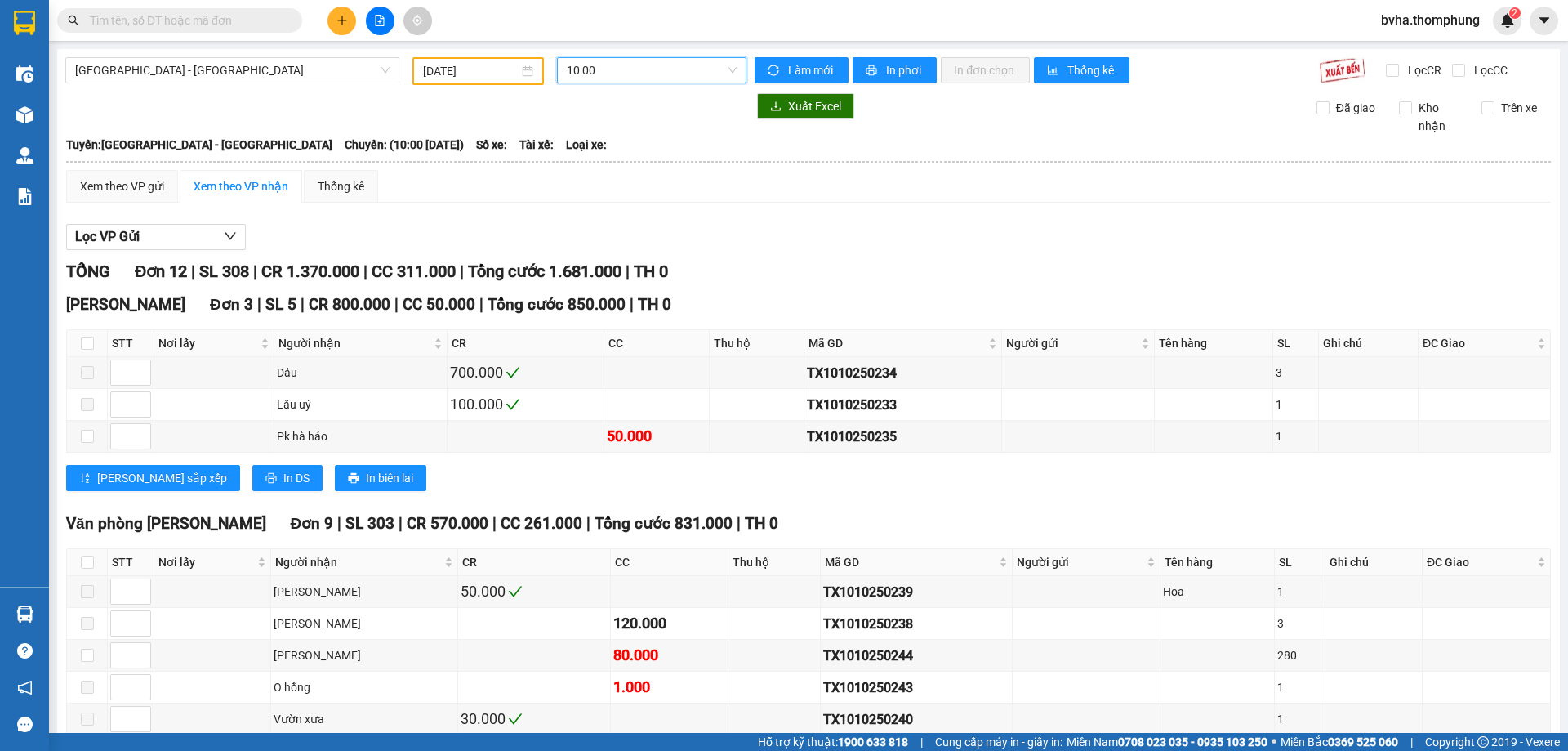
click at [731, 72] on span "10:00" at bounding box center [651, 70] width 170 height 24
click at [600, 256] on div "16:30" at bounding box center [627, 259] width 127 height 18
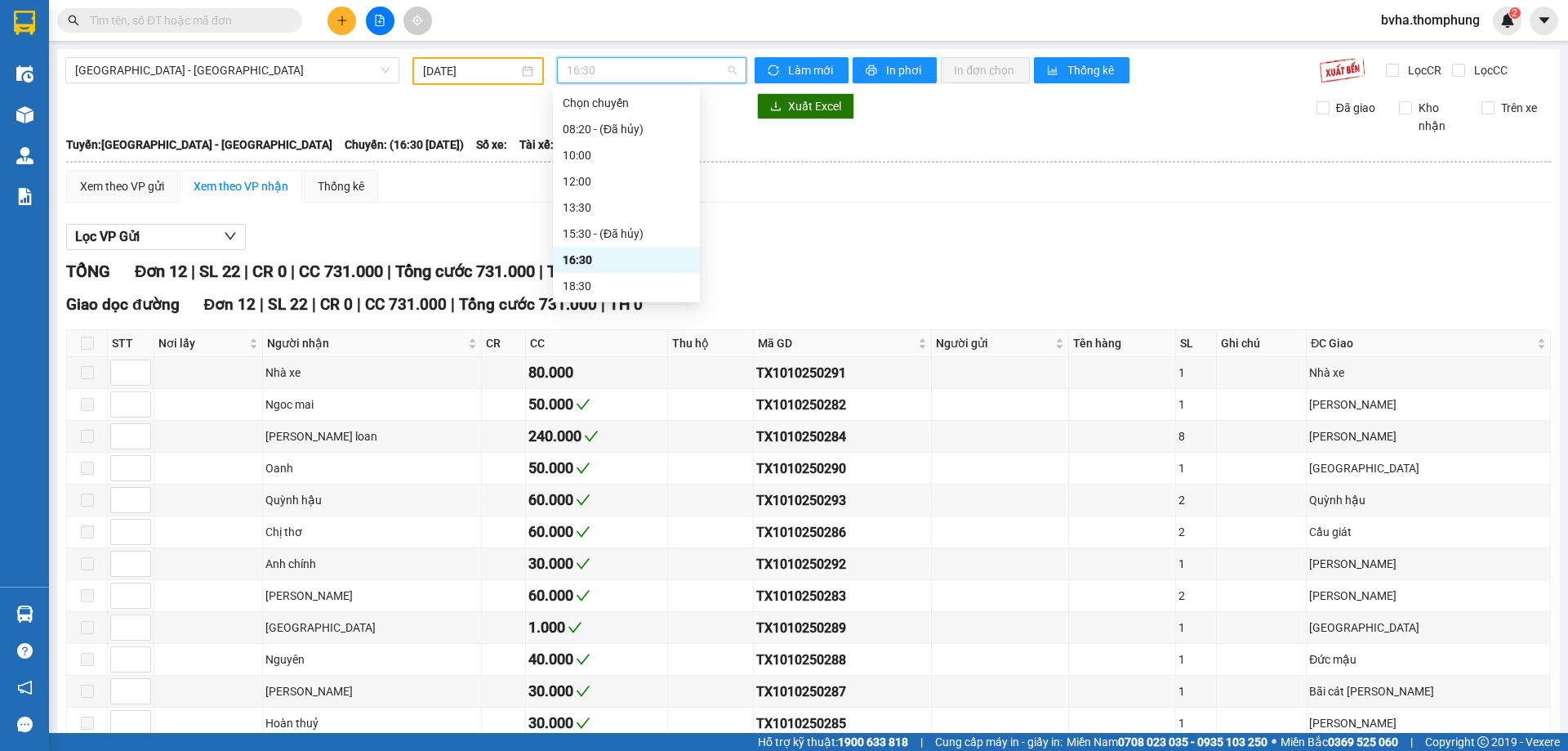
click at [669, 70] on span "16:30" at bounding box center [651, 70] width 170 height 24
click at [581, 283] on div "18:30" at bounding box center [627, 285] width 127 height 18
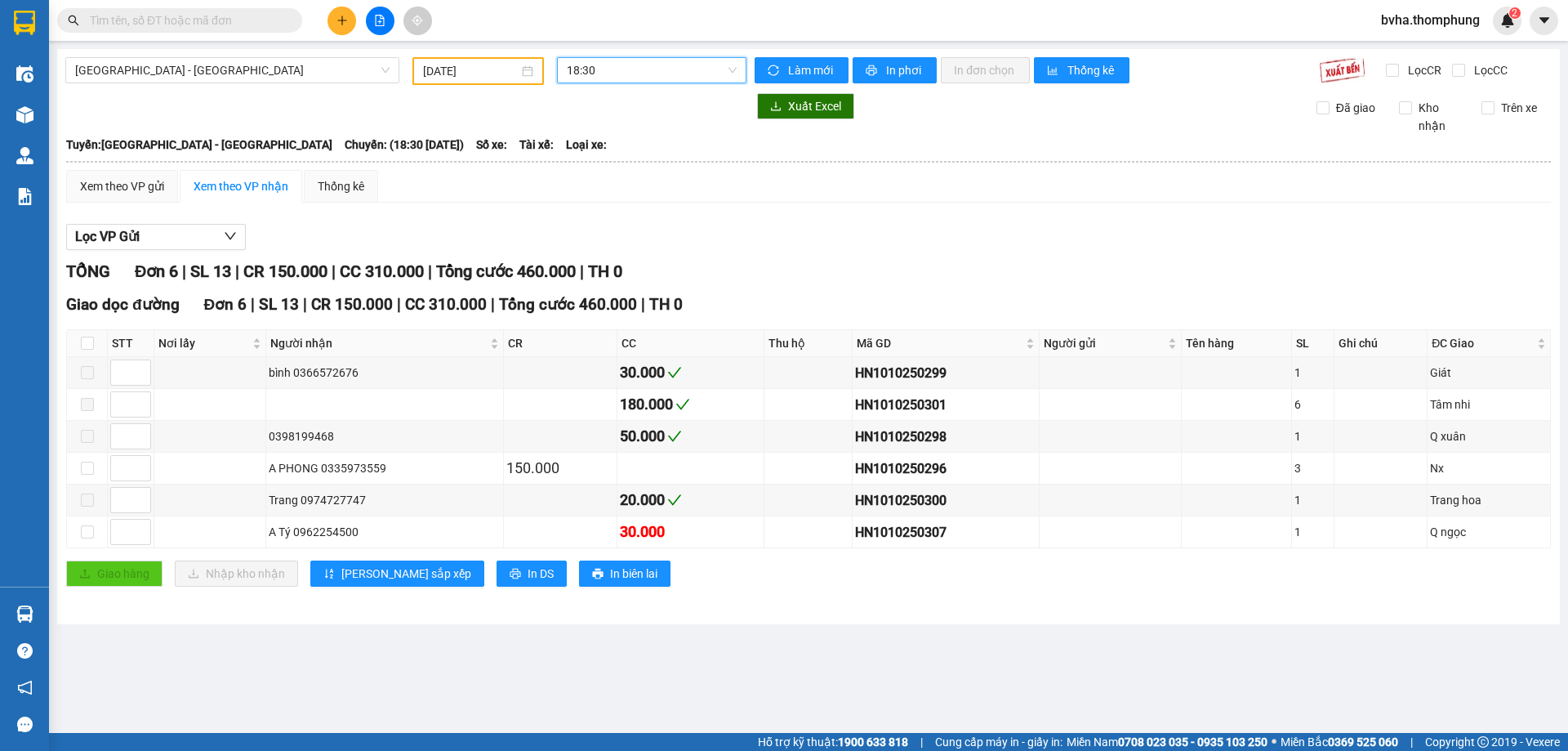
click at [665, 55] on div "[GEOGRAPHIC_DATA] - [GEOGRAPHIC_DATA] [DATE] 18:30 18:30 Làm mới In phơi In đơn…" at bounding box center [808, 336] width 1503 height 575
click at [657, 83] on div "18:30" at bounding box center [652, 70] width 190 height 26
click at [611, 258] on div "16:30" at bounding box center [630, 259] width 127 height 18
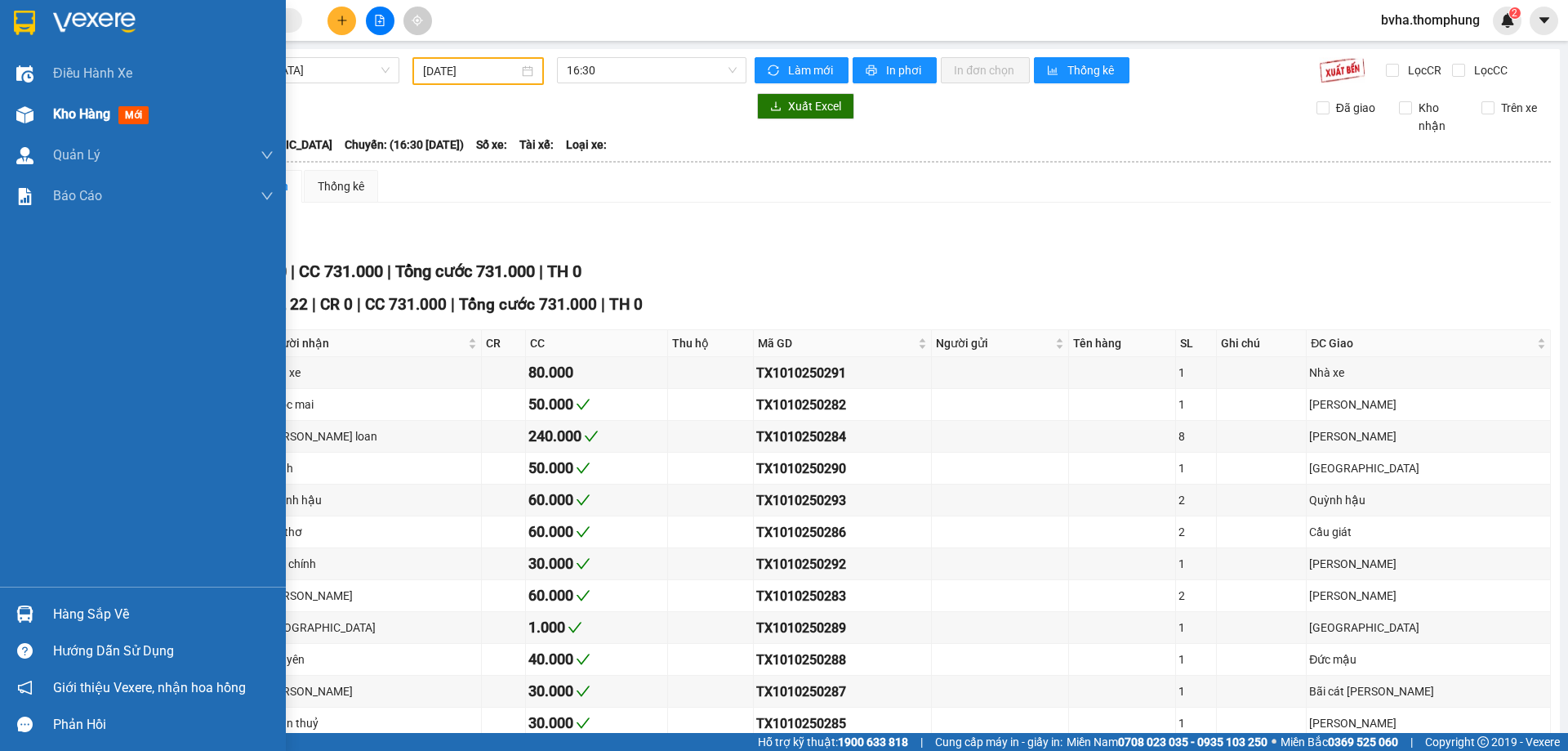
click at [30, 120] on img at bounding box center [25, 115] width 17 height 17
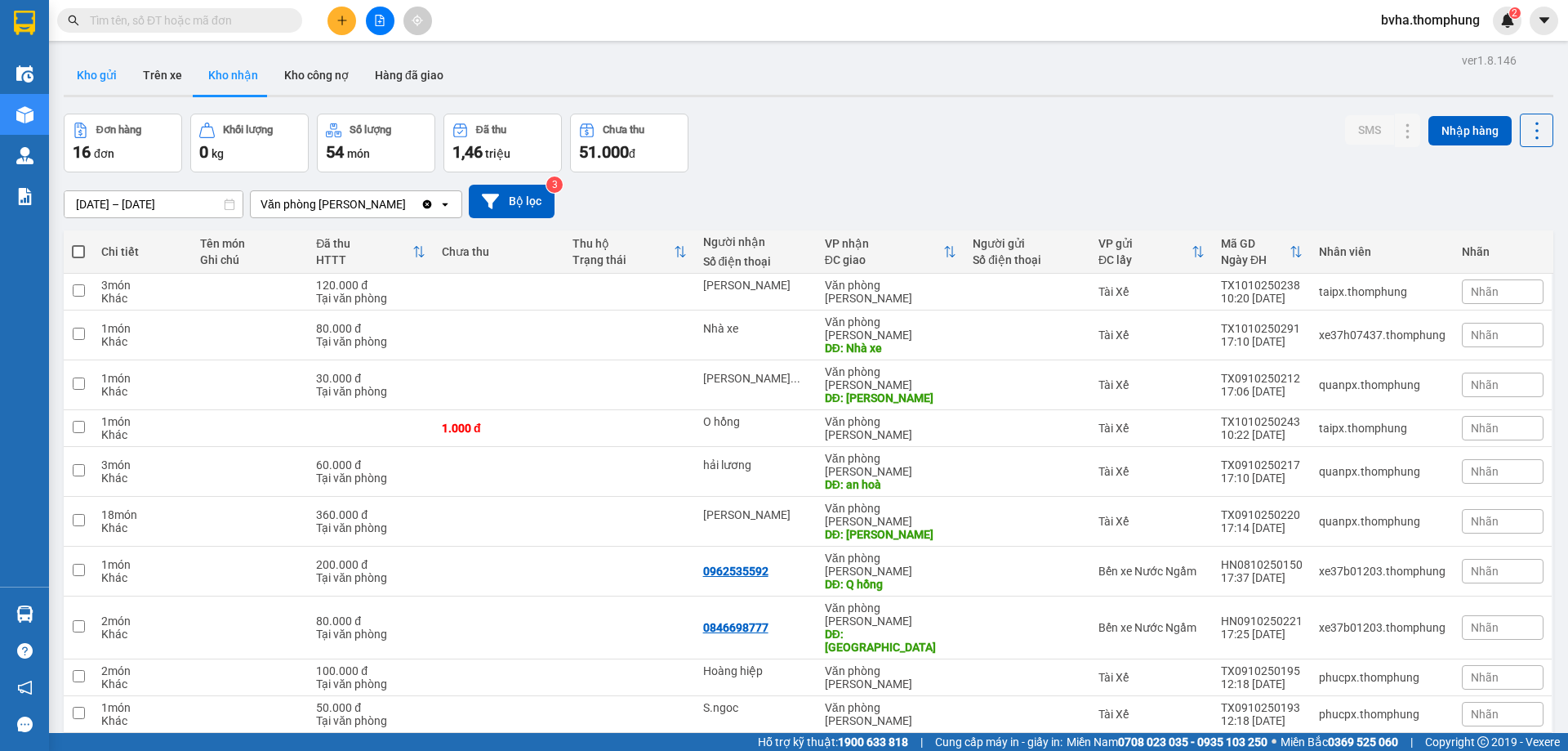
click at [70, 78] on button "Kho gửi" at bounding box center [97, 75] width 66 height 39
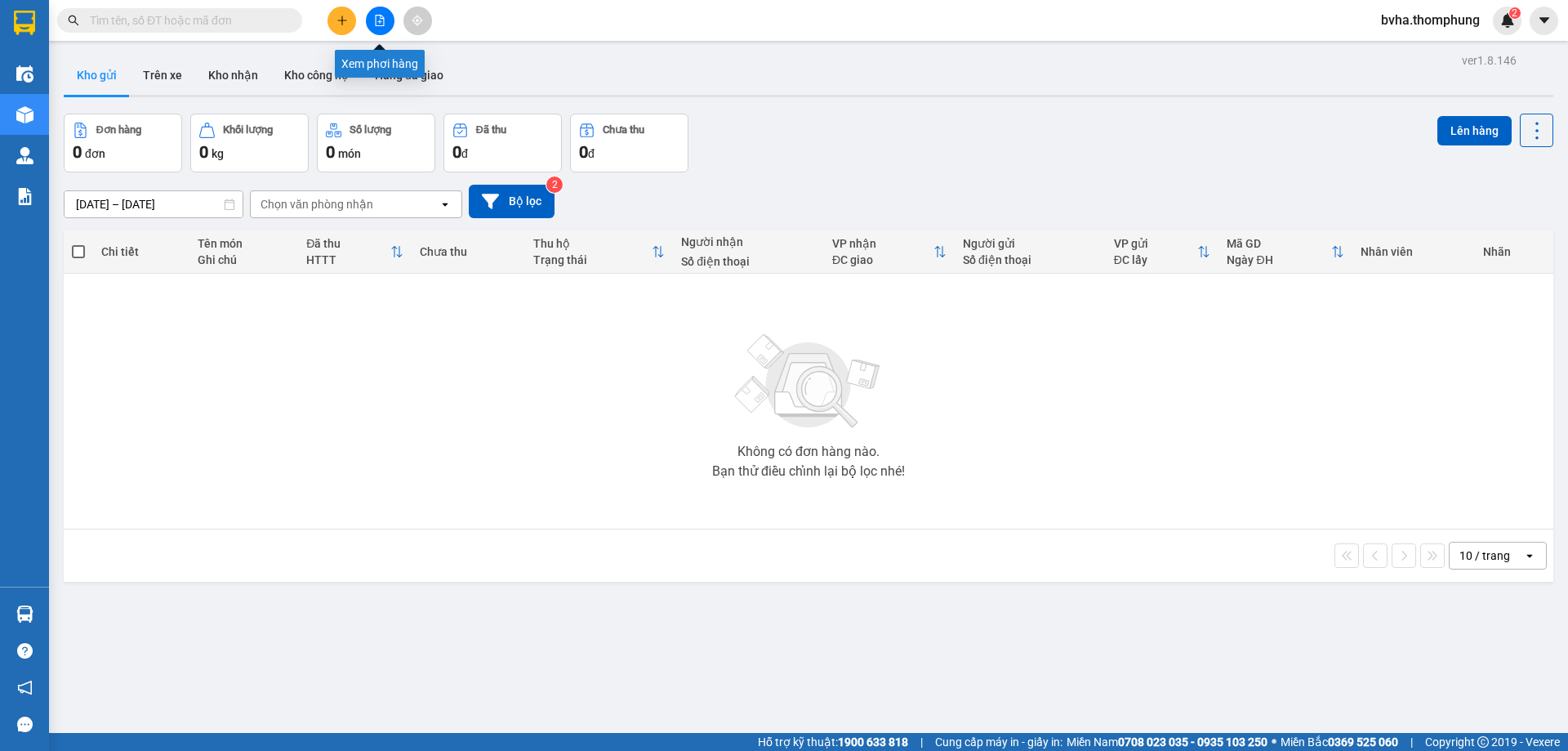
click at [370, 25] on button at bounding box center [379, 21] width 29 height 29
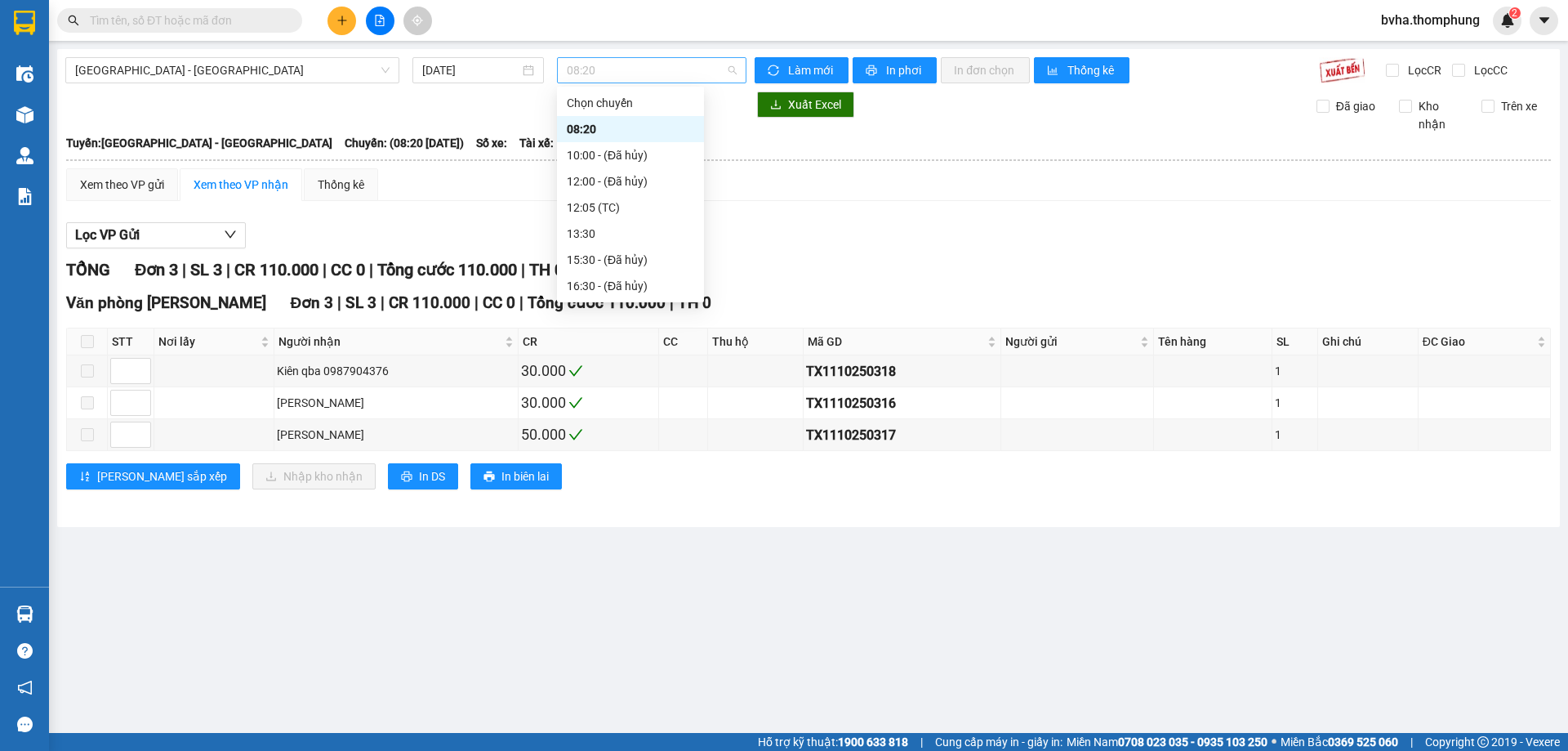
click at [660, 69] on span "08:20" at bounding box center [651, 70] width 170 height 24
click at [601, 205] on div "12:05 (TC)" at bounding box center [630, 207] width 127 height 18
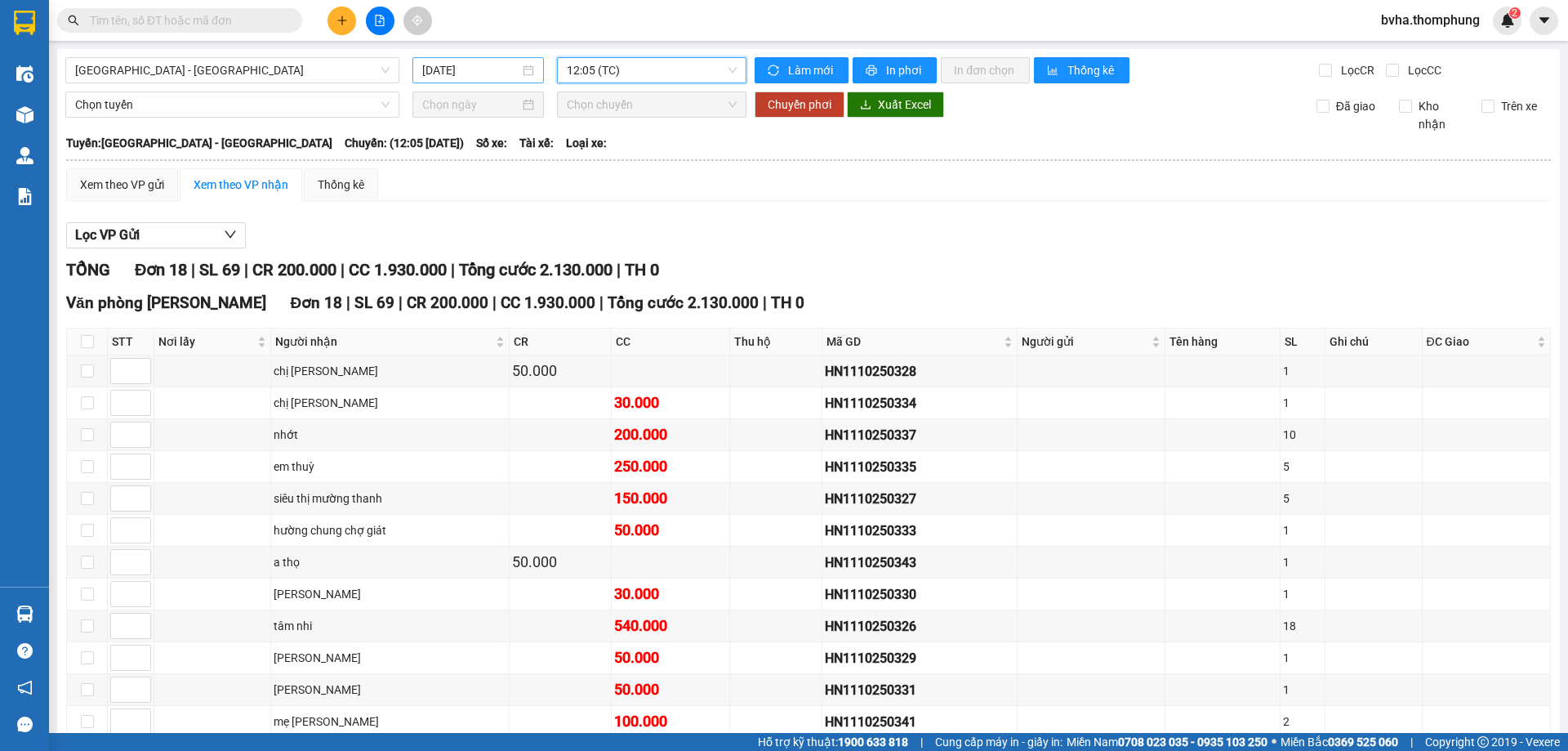
click at [491, 71] on input "[DATE]" at bounding box center [471, 70] width 97 height 18
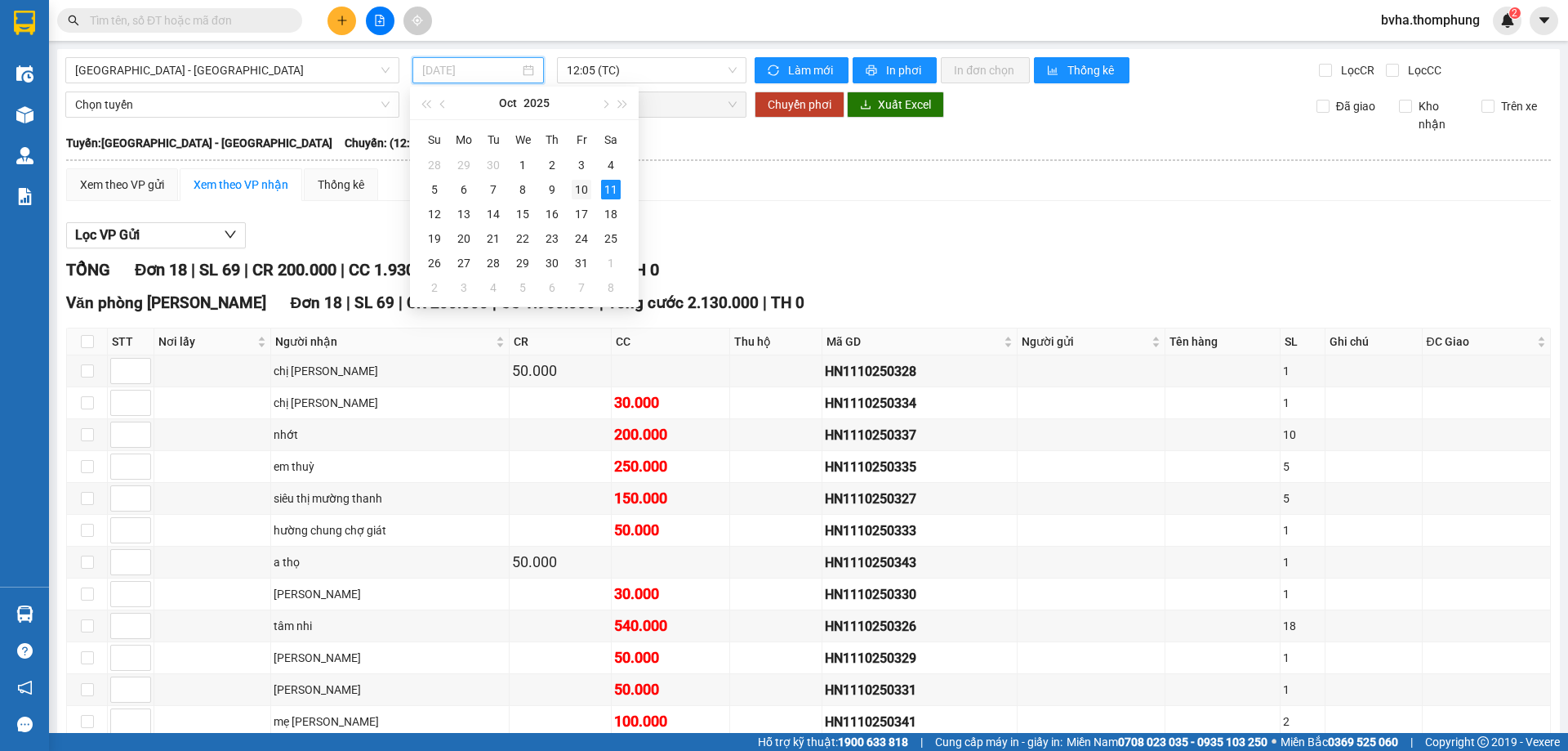
click at [589, 184] on div "10" at bounding box center [581, 189] width 20 height 20
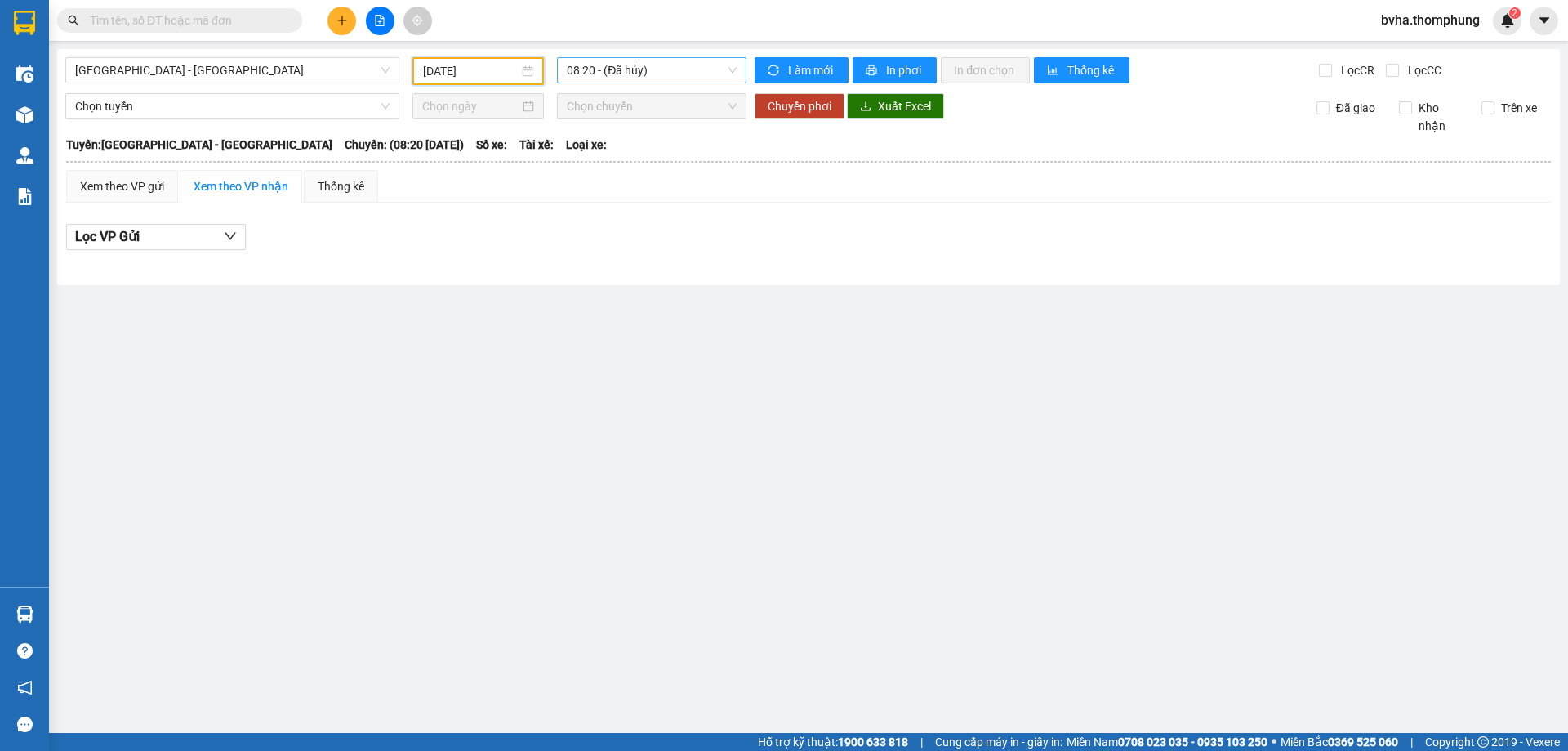
click at [685, 76] on span "08:20 - (Đã hủy)" at bounding box center [651, 70] width 170 height 24
click at [480, 67] on input "[DATE]" at bounding box center [471, 70] width 96 height 18
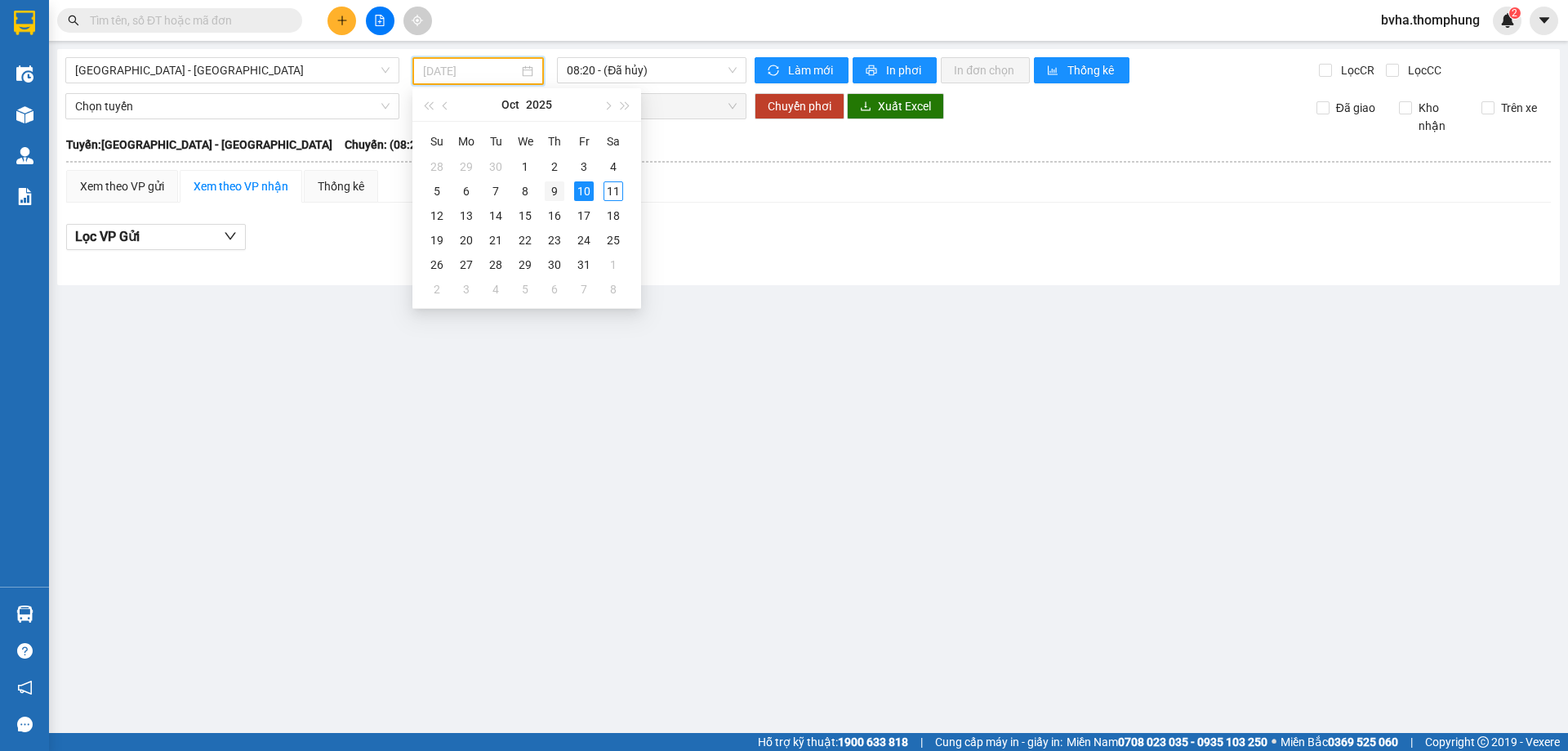
click at [555, 186] on div "9" at bounding box center [554, 191] width 20 height 20
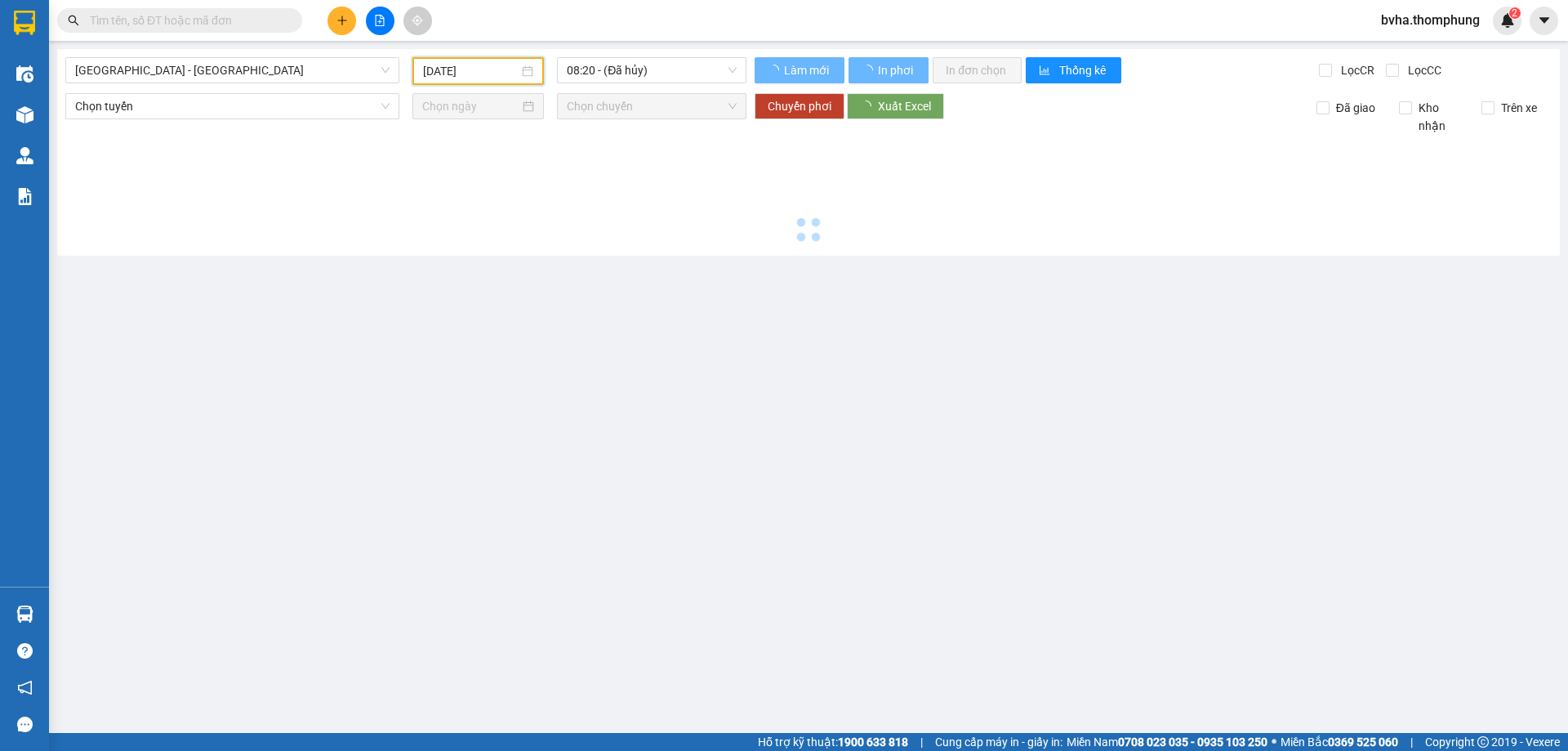
type input "[DATE]"
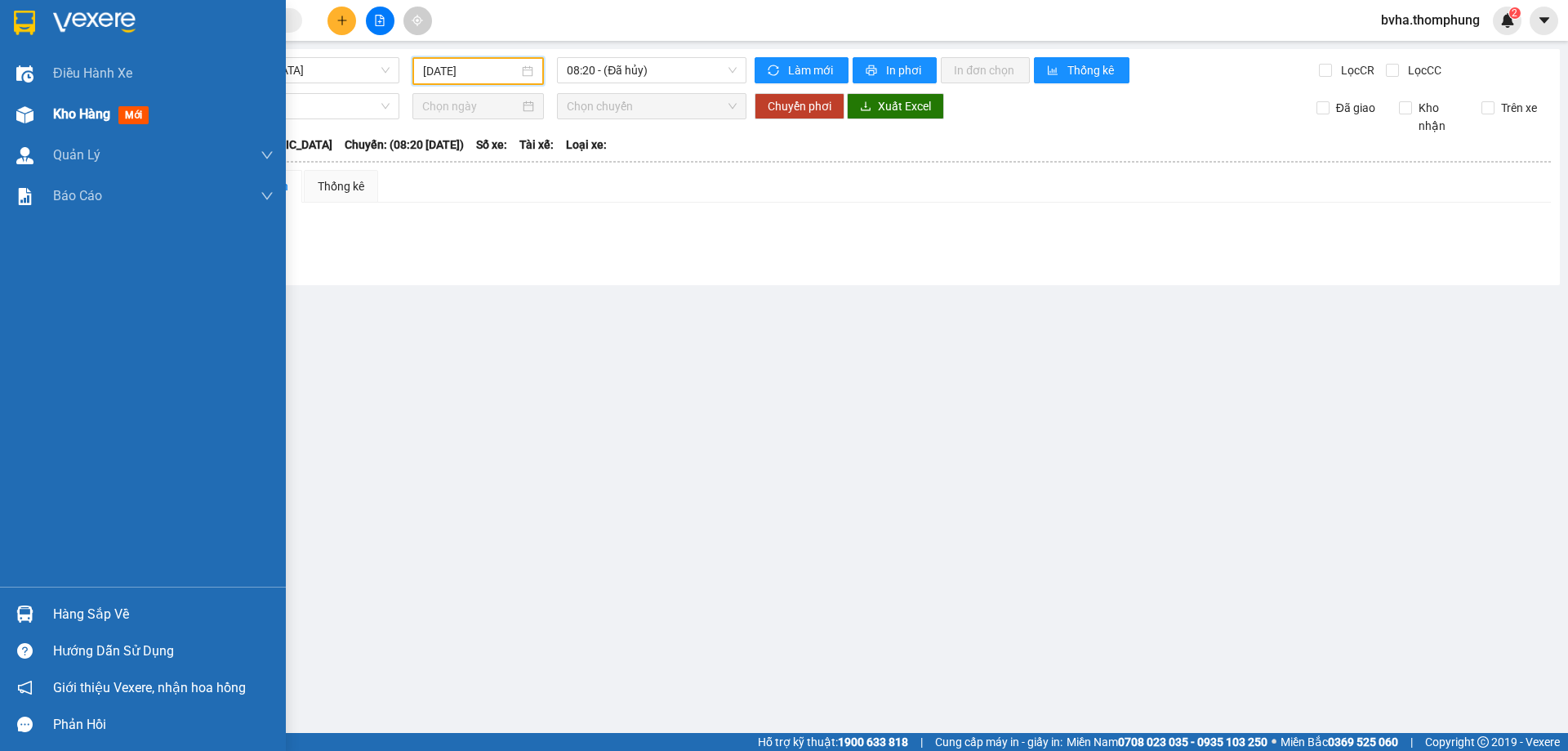
click at [30, 110] on img at bounding box center [25, 115] width 17 height 17
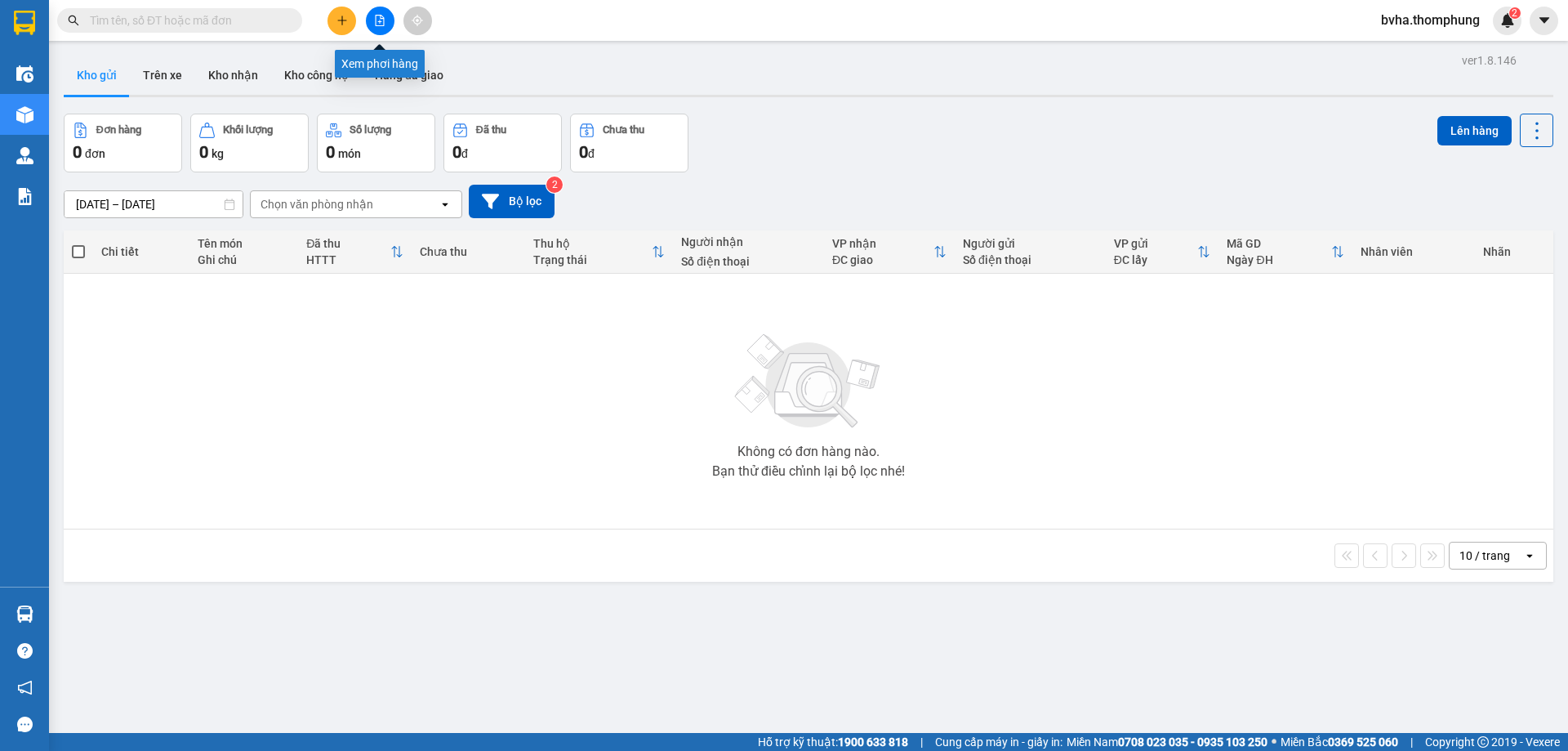
click at [379, 16] on icon "file-add" at bounding box center [380, 20] width 9 height 11
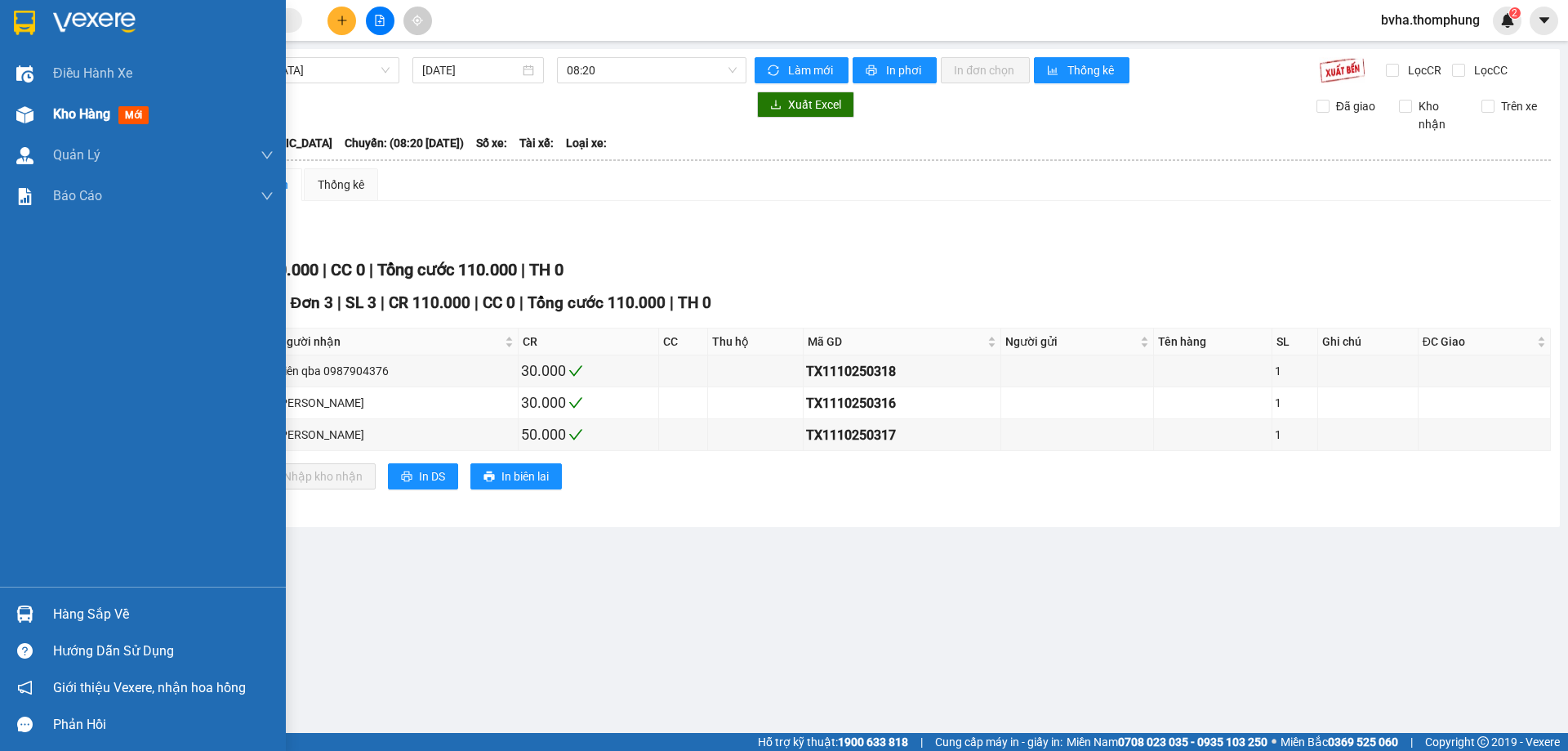
click at [70, 117] on span "Kho hàng" at bounding box center [82, 114] width 57 height 16
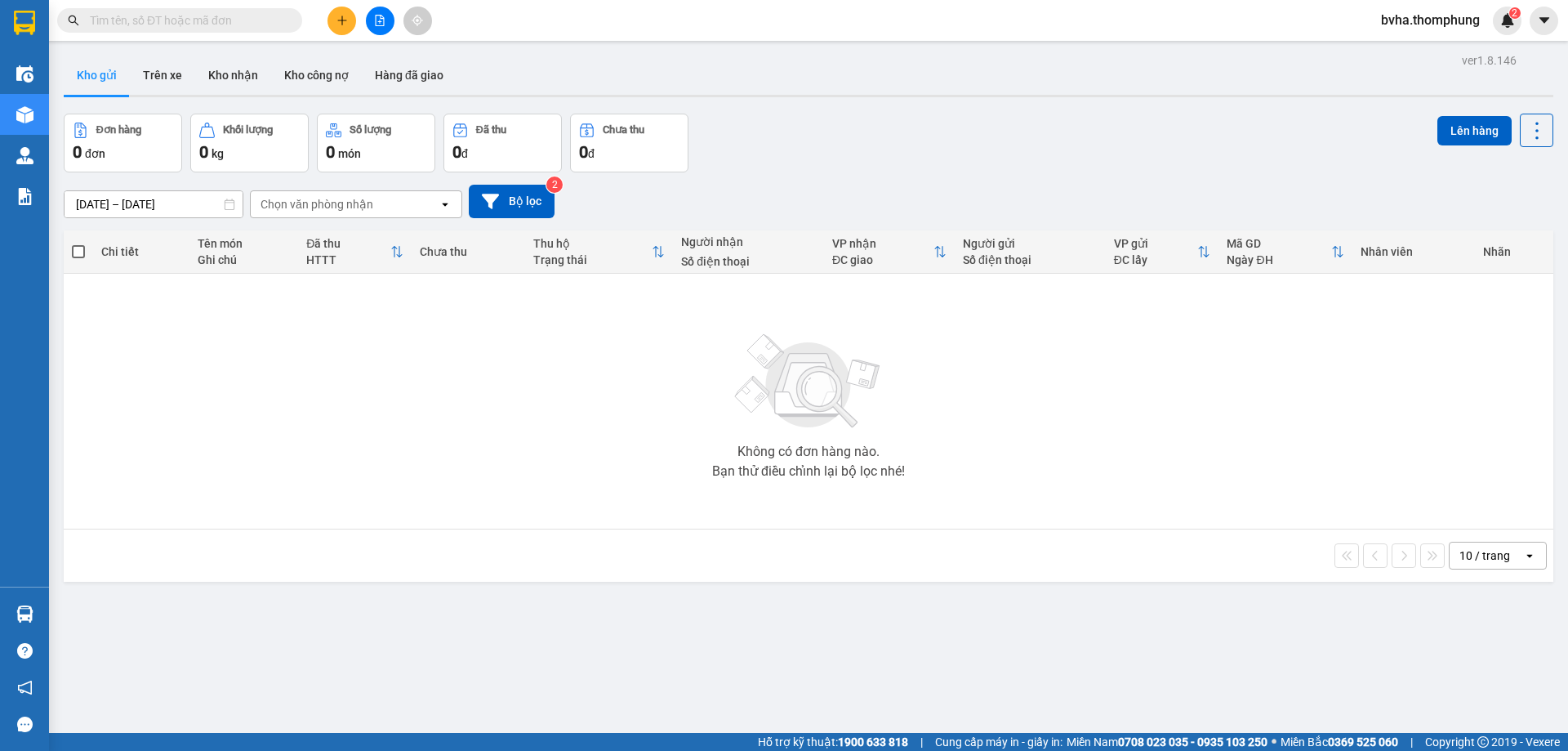
click at [379, 12] on button at bounding box center [379, 21] width 29 height 29
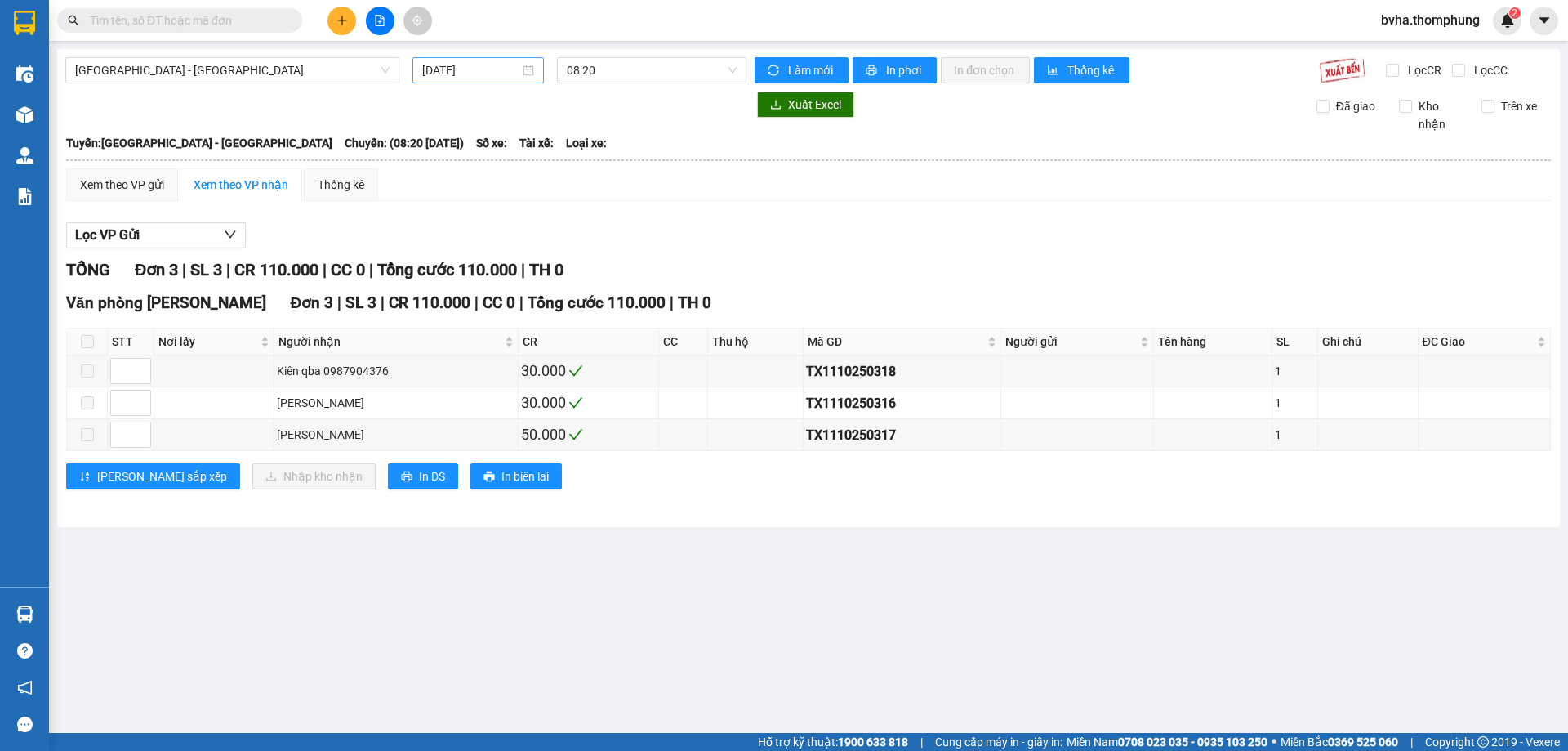
click at [491, 75] on input "[DATE]" at bounding box center [471, 70] width 97 height 18
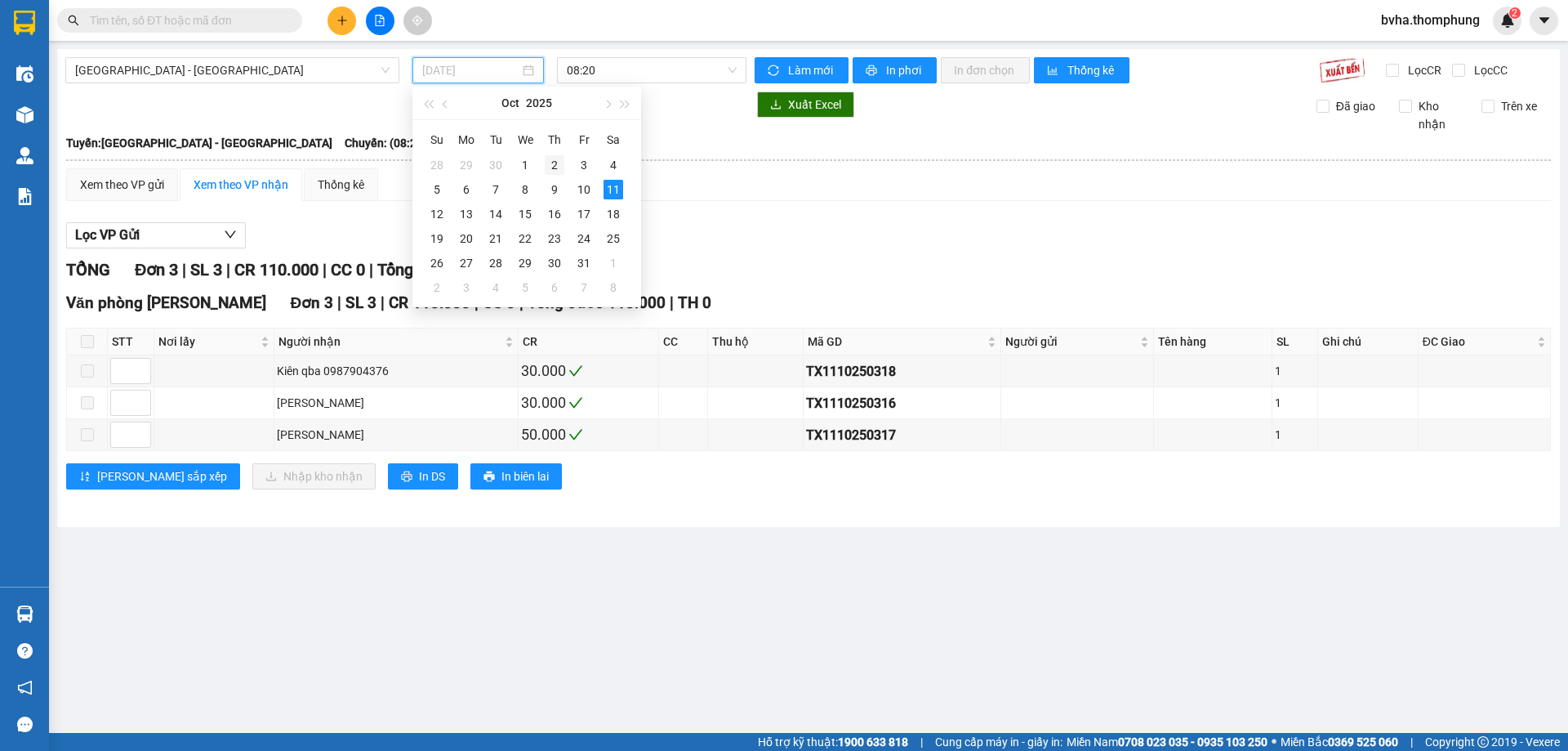
click at [554, 166] on div "2" at bounding box center [554, 164] width 20 height 20
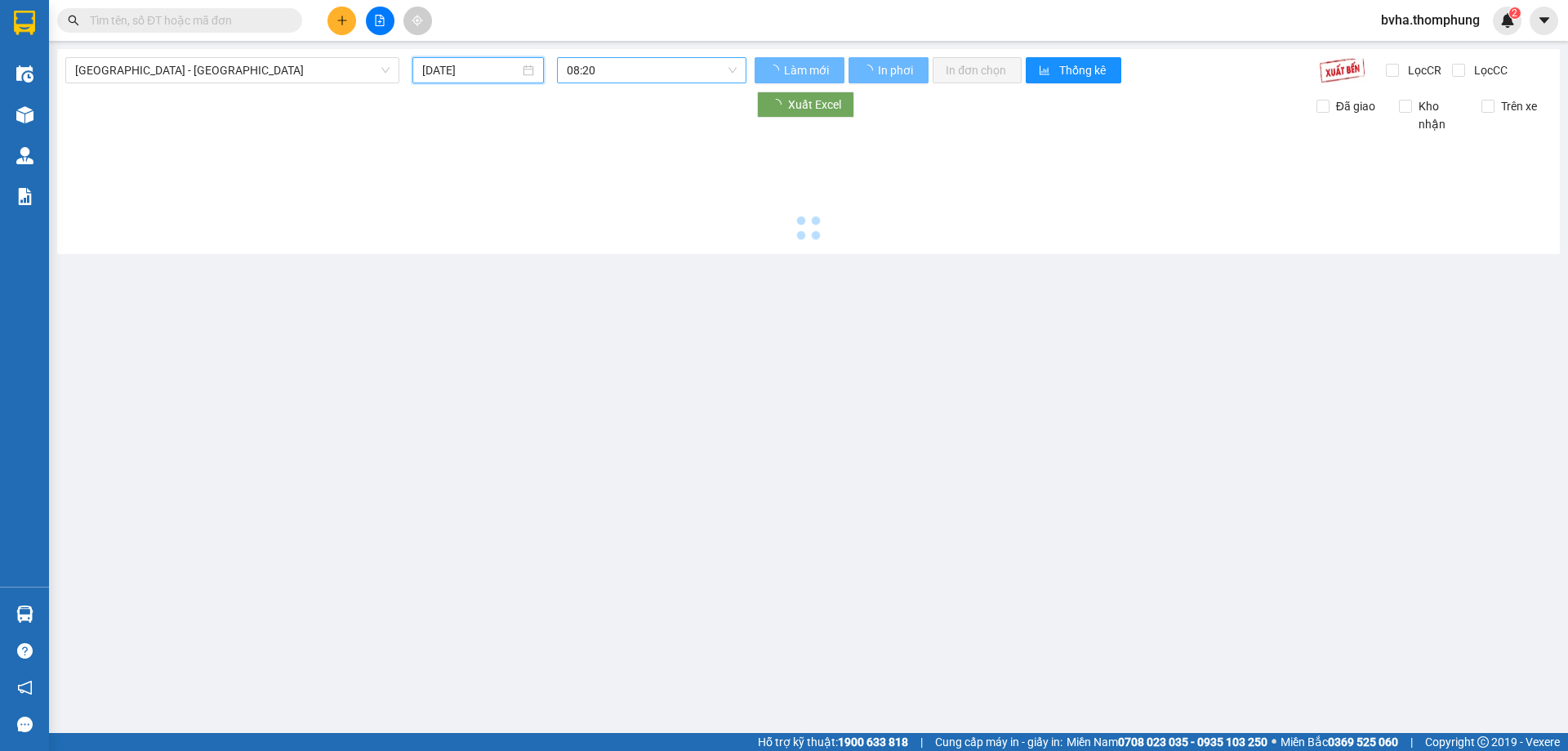
type input "[DATE]"
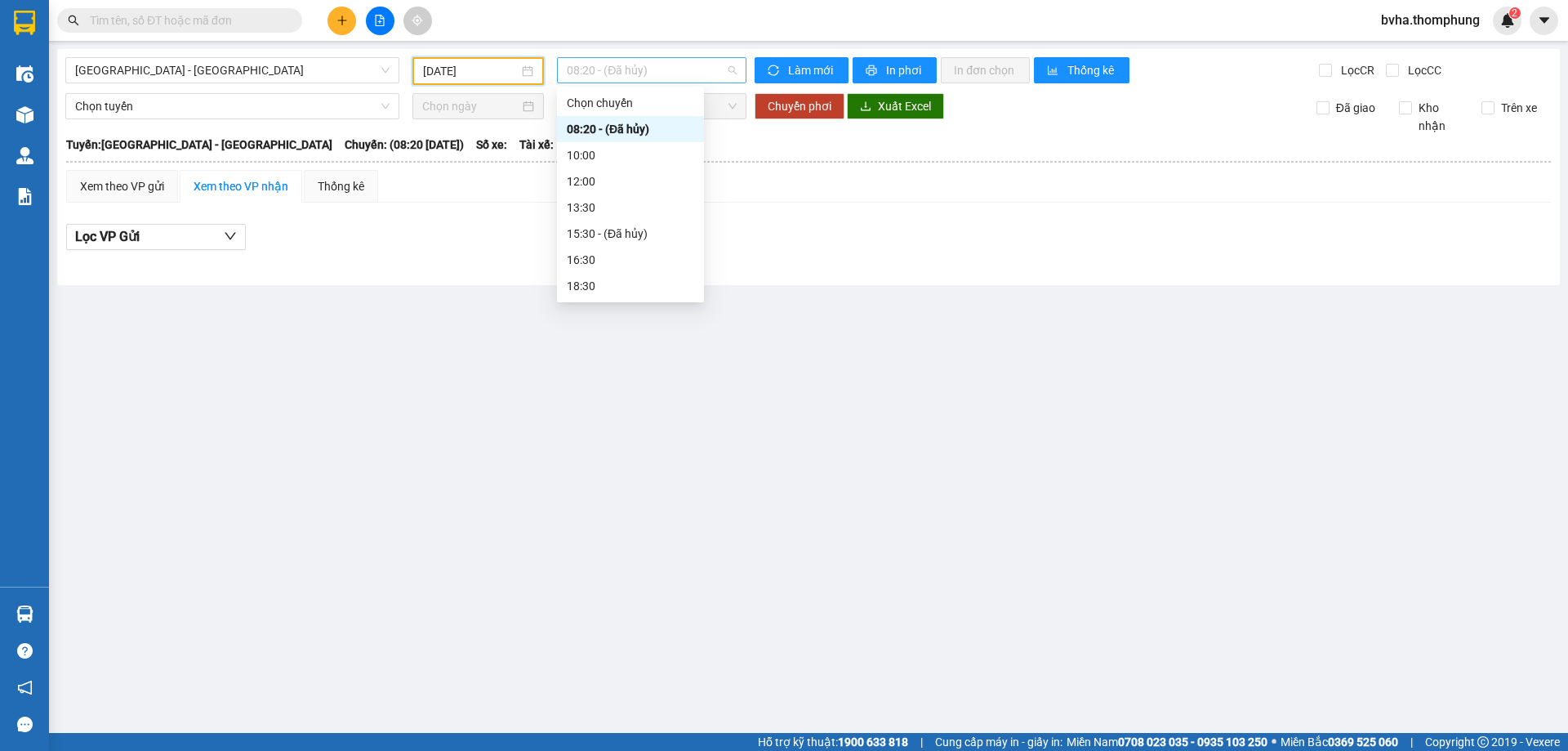
click at [659, 72] on span "08:20 - (Đã hủy)" at bounding box center [651, 70] width 170 height 24
click at [639, 163] on div "10:00" at bounding box center [630, 155] width 127 height 18
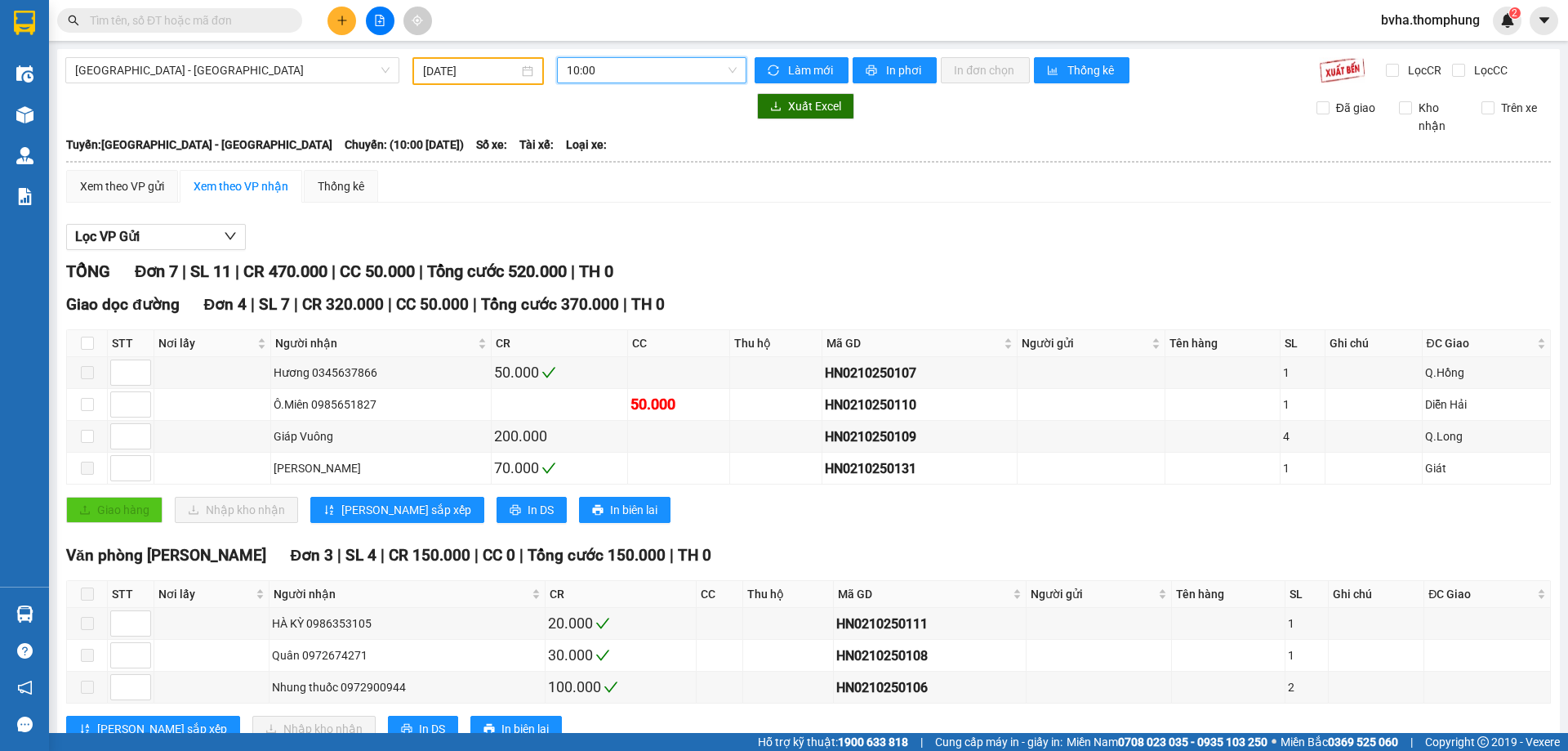
click at [645, 75] on span "10:00" at bounding box center [651, 70] width 170 height 24
click at [601, 179] on div "12:00" at bounding box center [627, 181] width 127 height 18
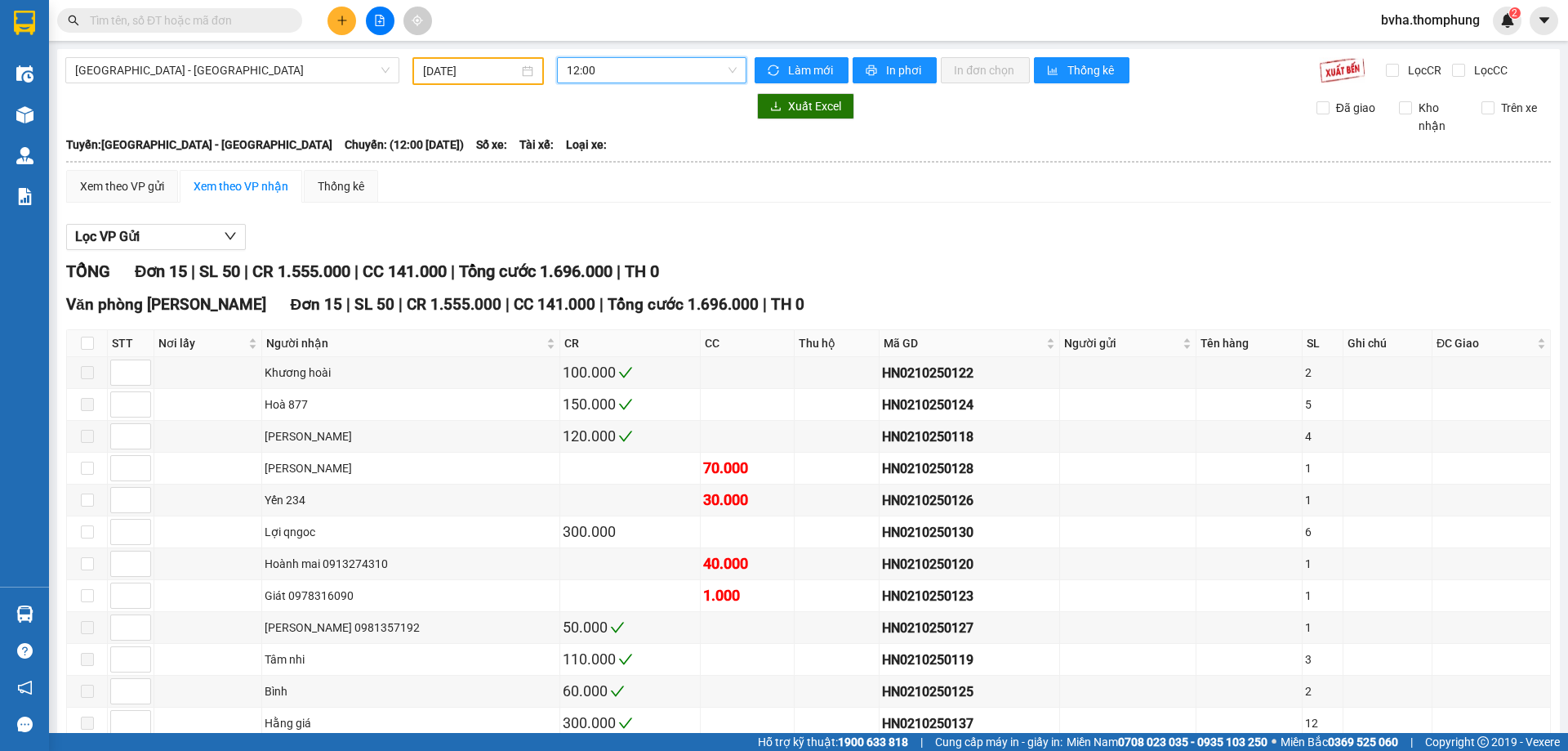
click at [646, 74] on span "12:00" at bounding box center [651, 70] width 170 height 24
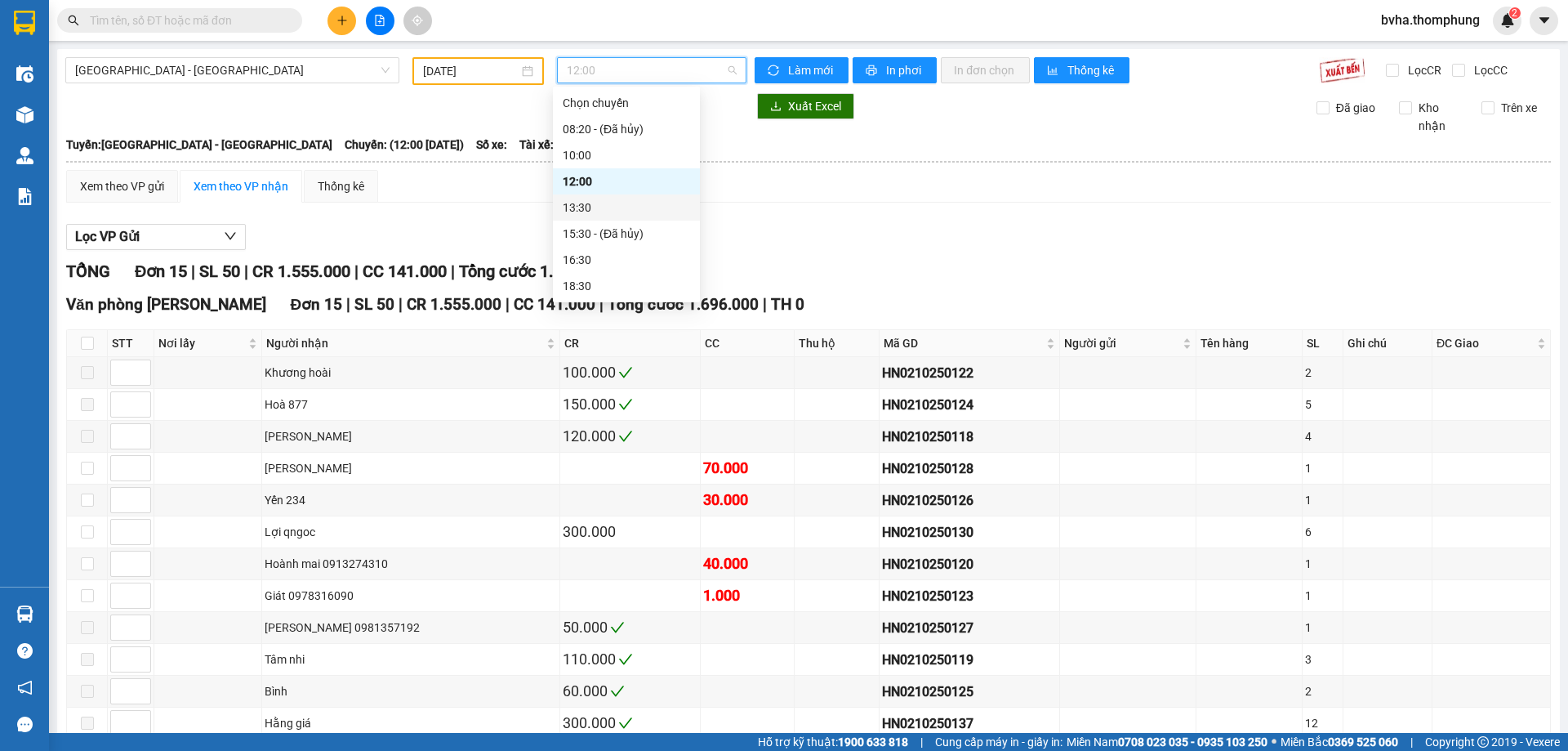
click at [593, 206] on div "13:30" at bounding box center [627, 207] width 127 height 18
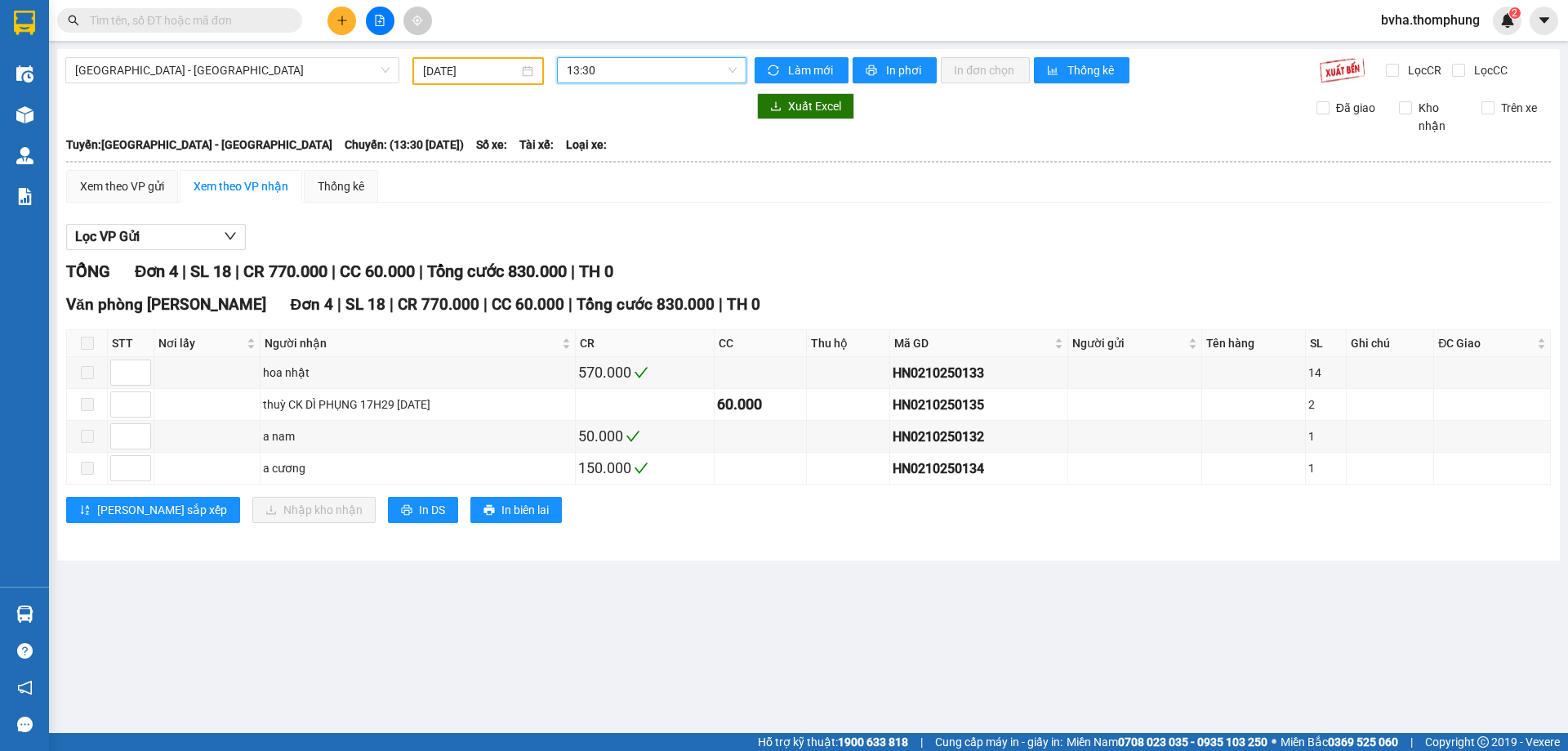
click at [664, 66] on span "13:30" at bounding box center [651, 70] width 170 height 24
click at [620, 254] on div "16:30" at bounding box center [630, 259] width 127 height 18
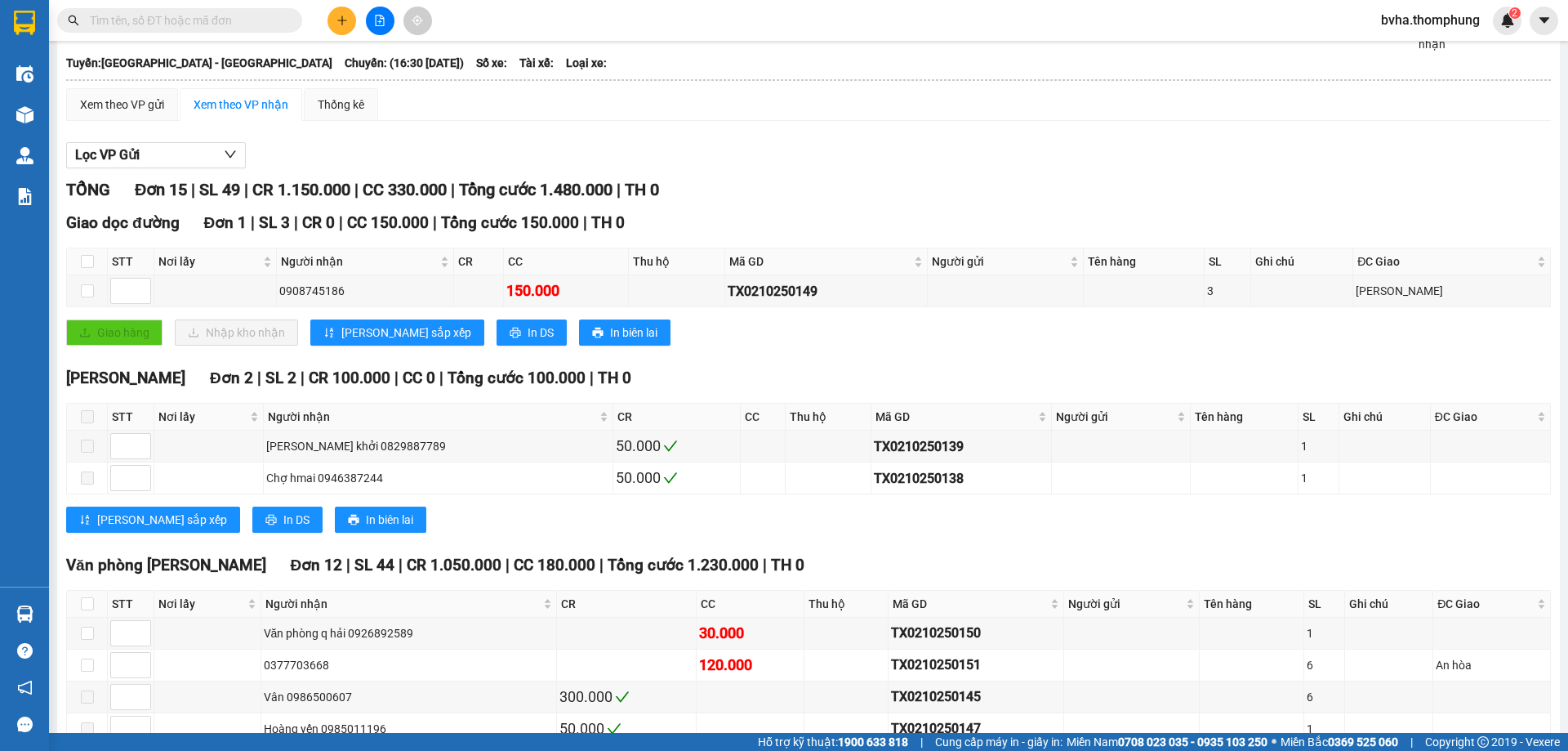
scroll to position [164, 0]
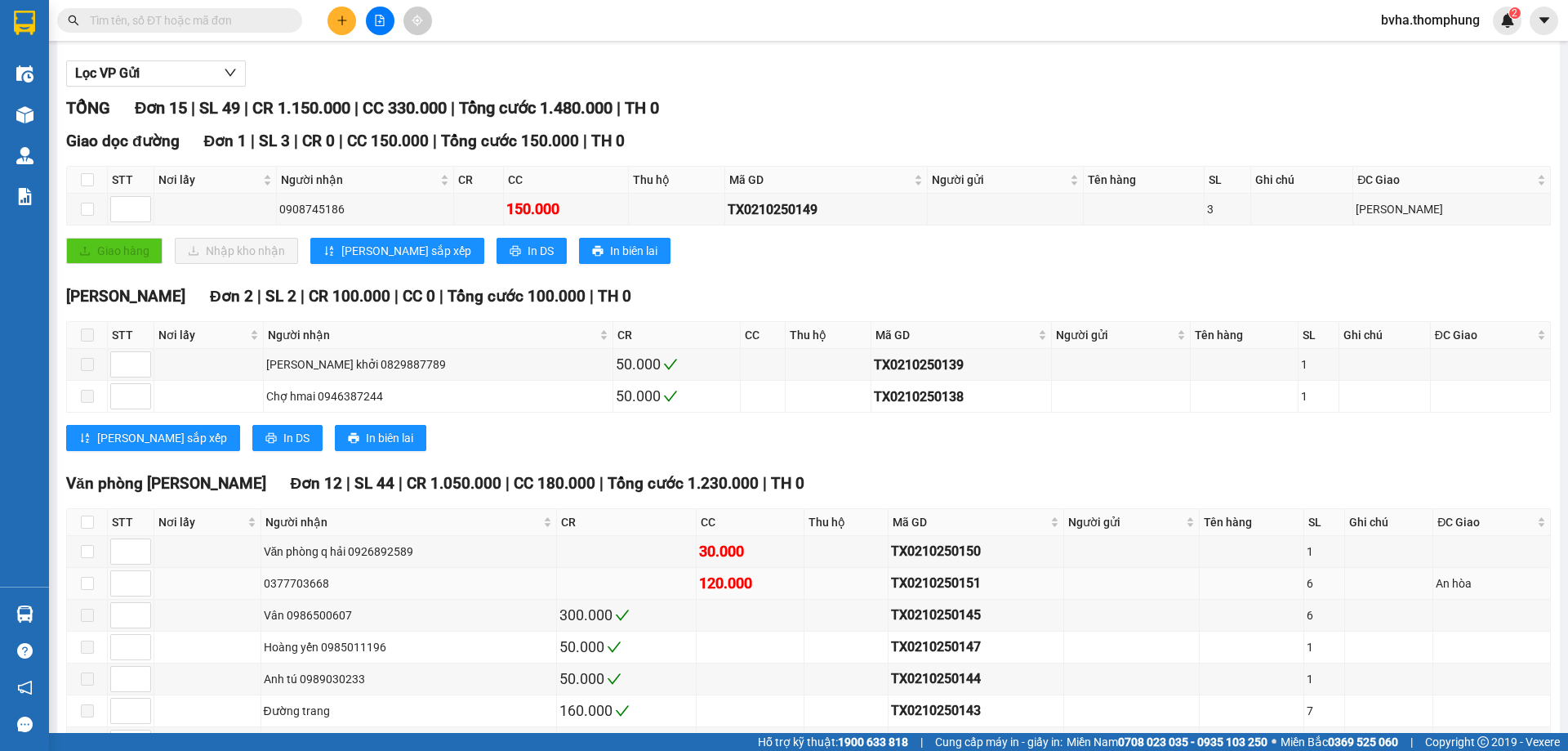
drag, startPoint x: 325, startPoint y: 585, endPoint x: 255, endPoint y: 588, distance: 70.1
click at [255, 588] on tr "0377703668 120.000 TX0210250151 [GEOGRAPHIC_DATA]" at bounding box center [808, 583] width 1484 height 32
copy div "0377703668"
click at [647, 597] on td at bounding box center [627, 583] width 139 height 32
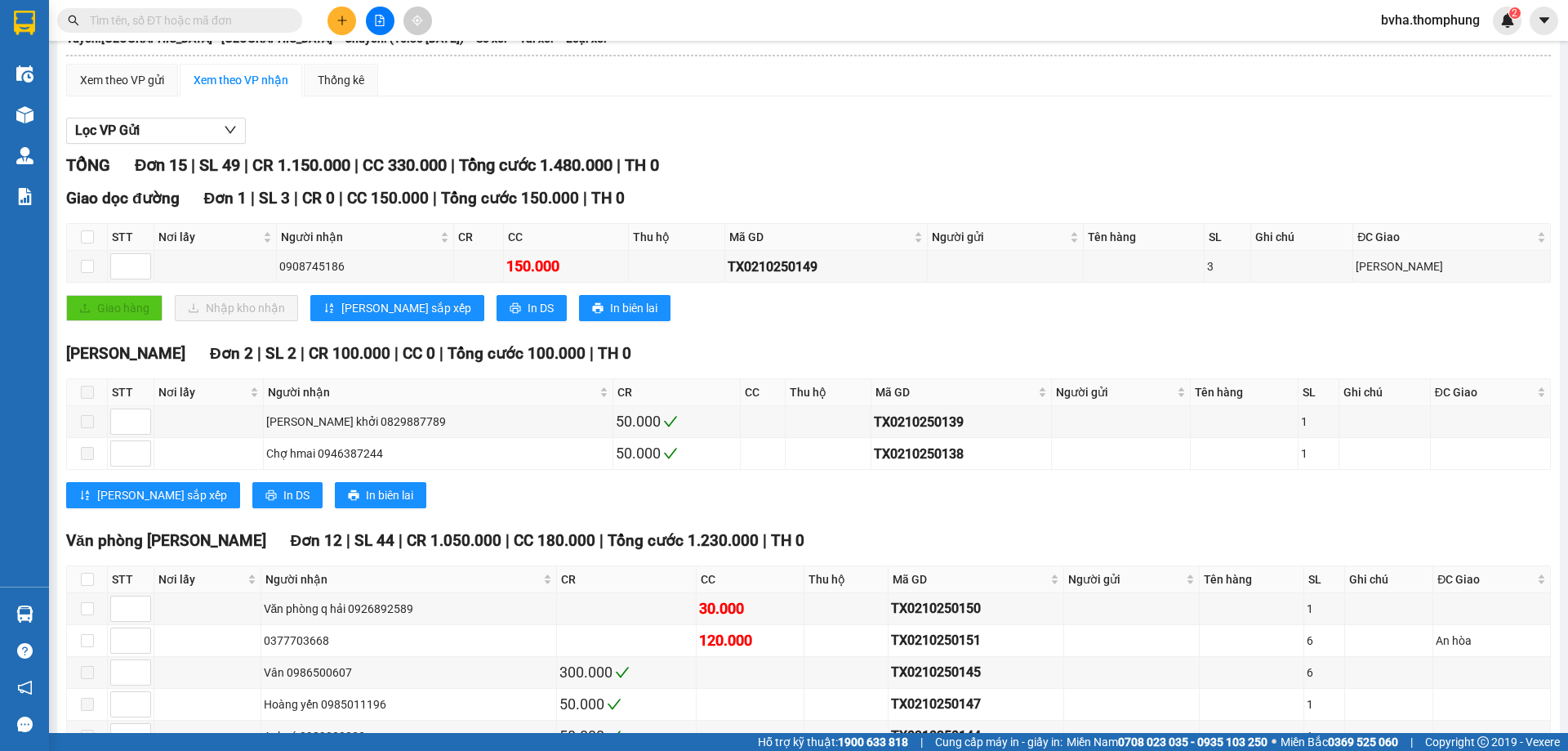
scroll to position [0, 0]
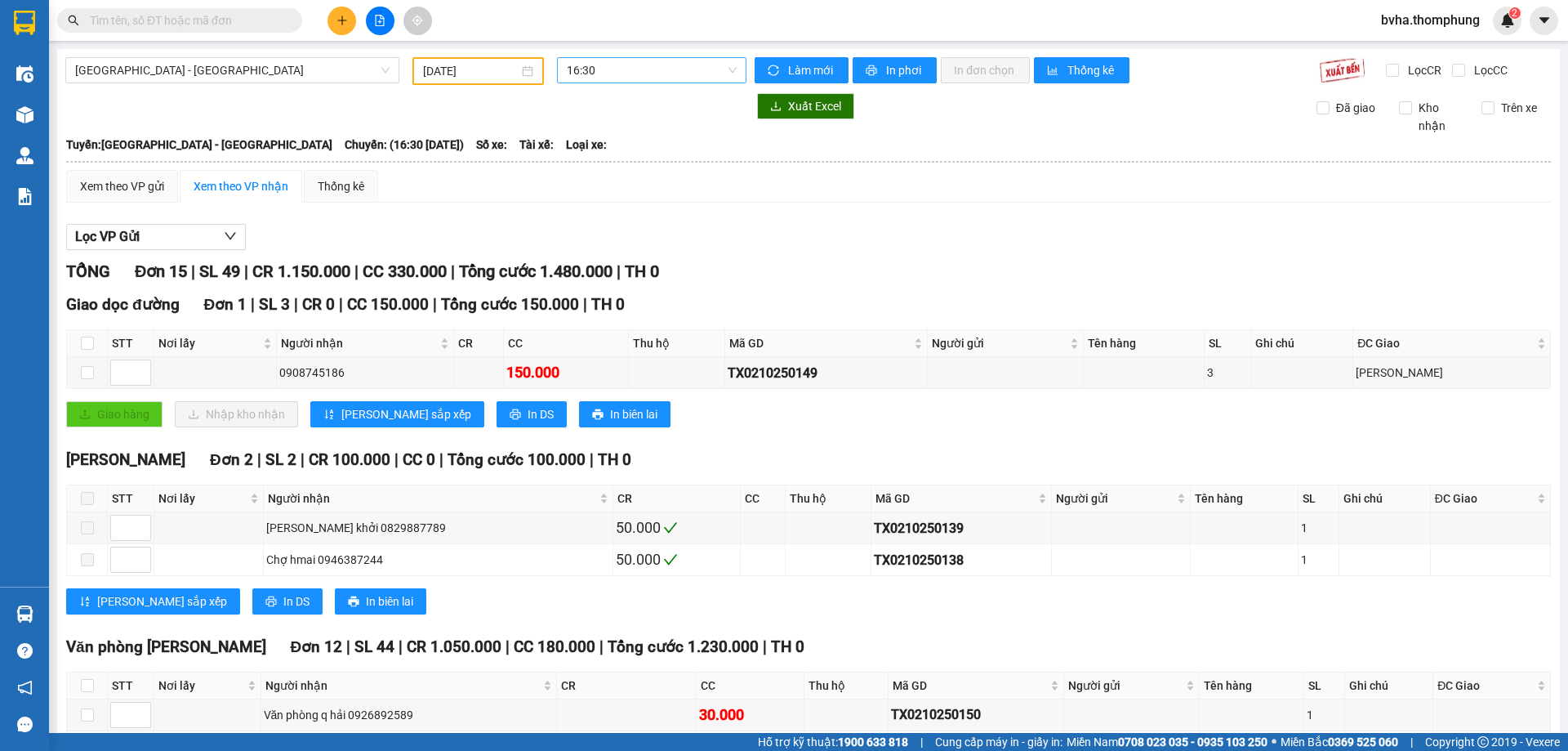
click at [641, 69] on span "16:30" at bounding box center [651, 70] width 170 height 24
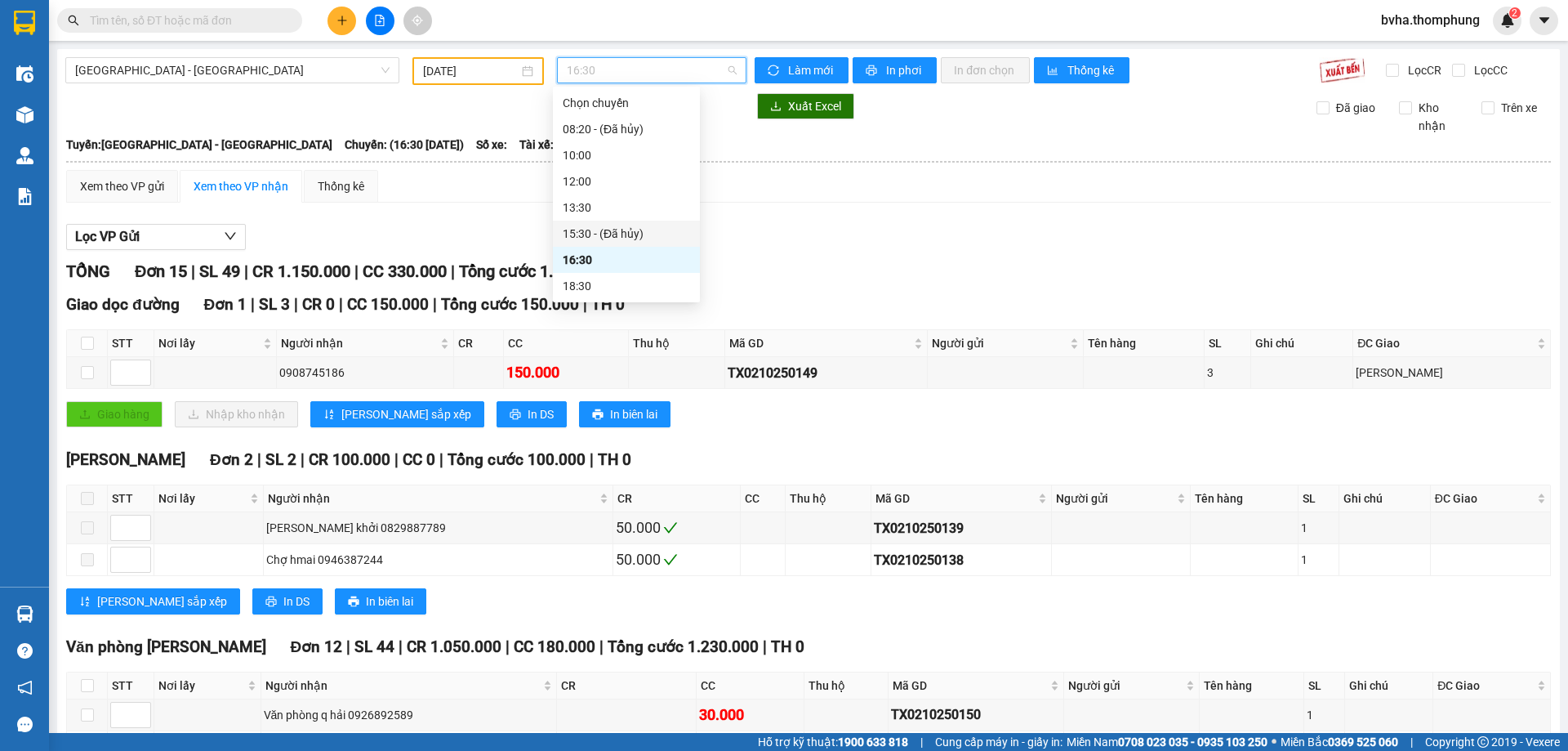
click at [831, 245] on div "Lọc VP Gửi" at bounding box center [808, 237] width 1484 height 27
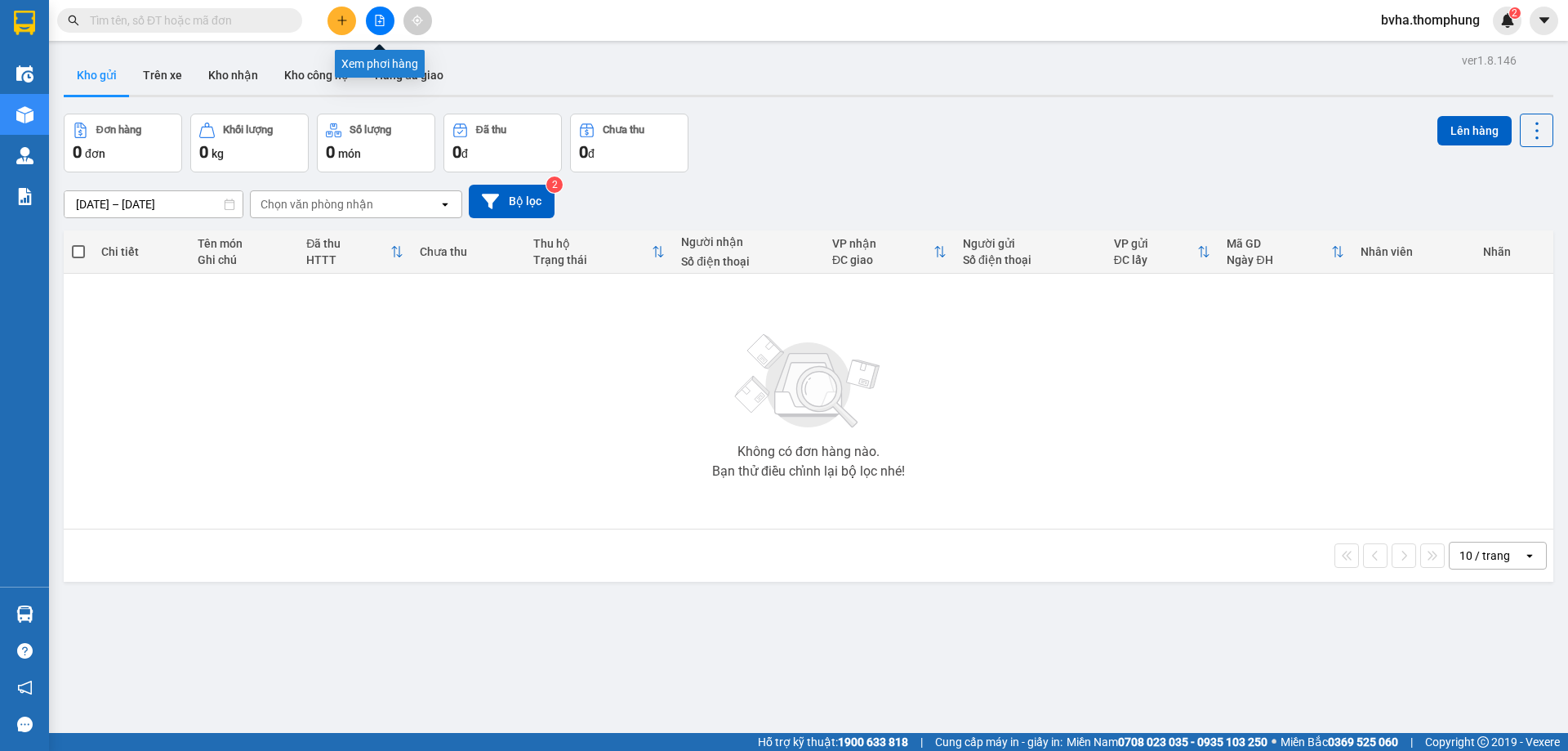
click at [378, 26] on button at bounding box center [379, 21] width 29 height 29
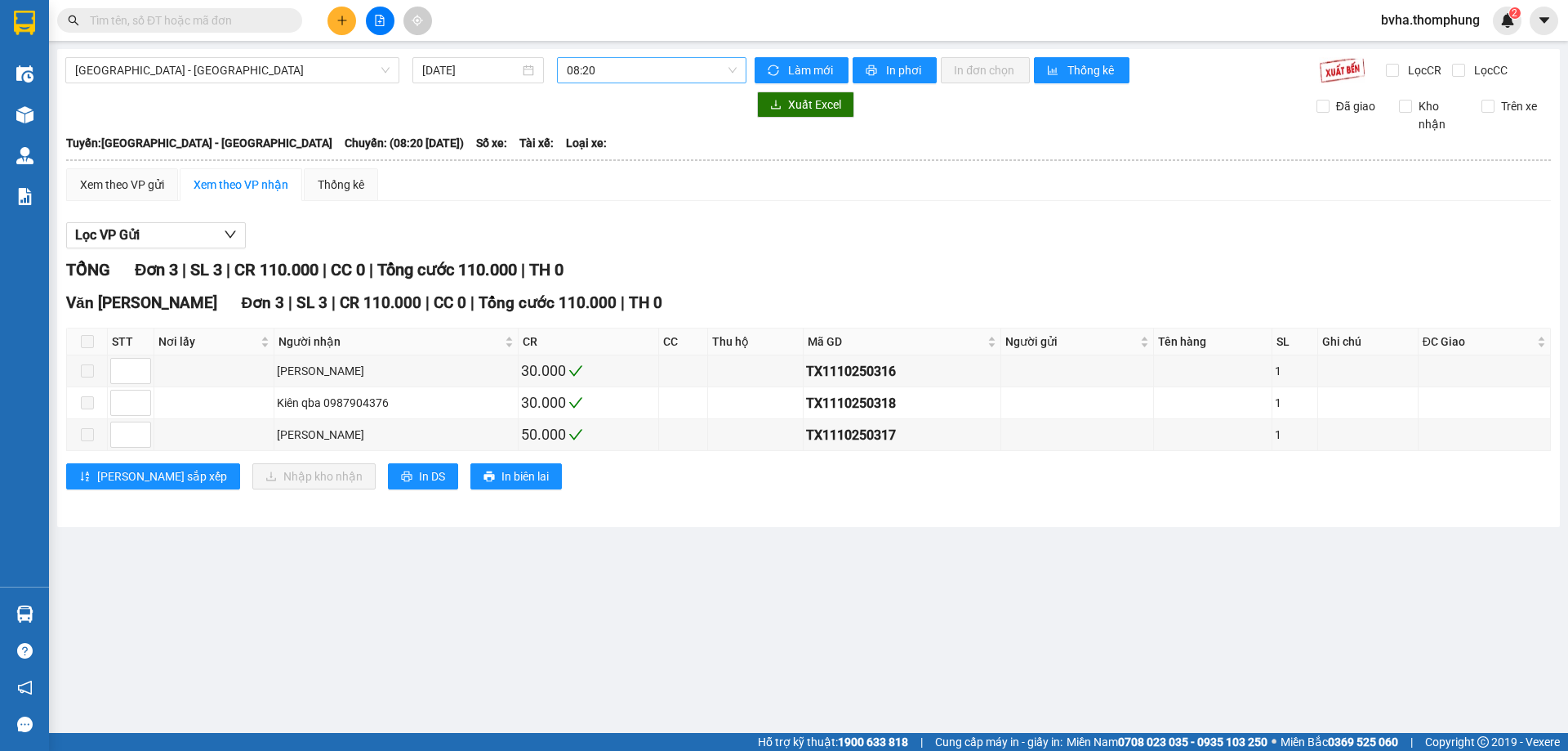
click at [650, 64] on span "08:20" at bounding box center [651, 70] width 170 height 24
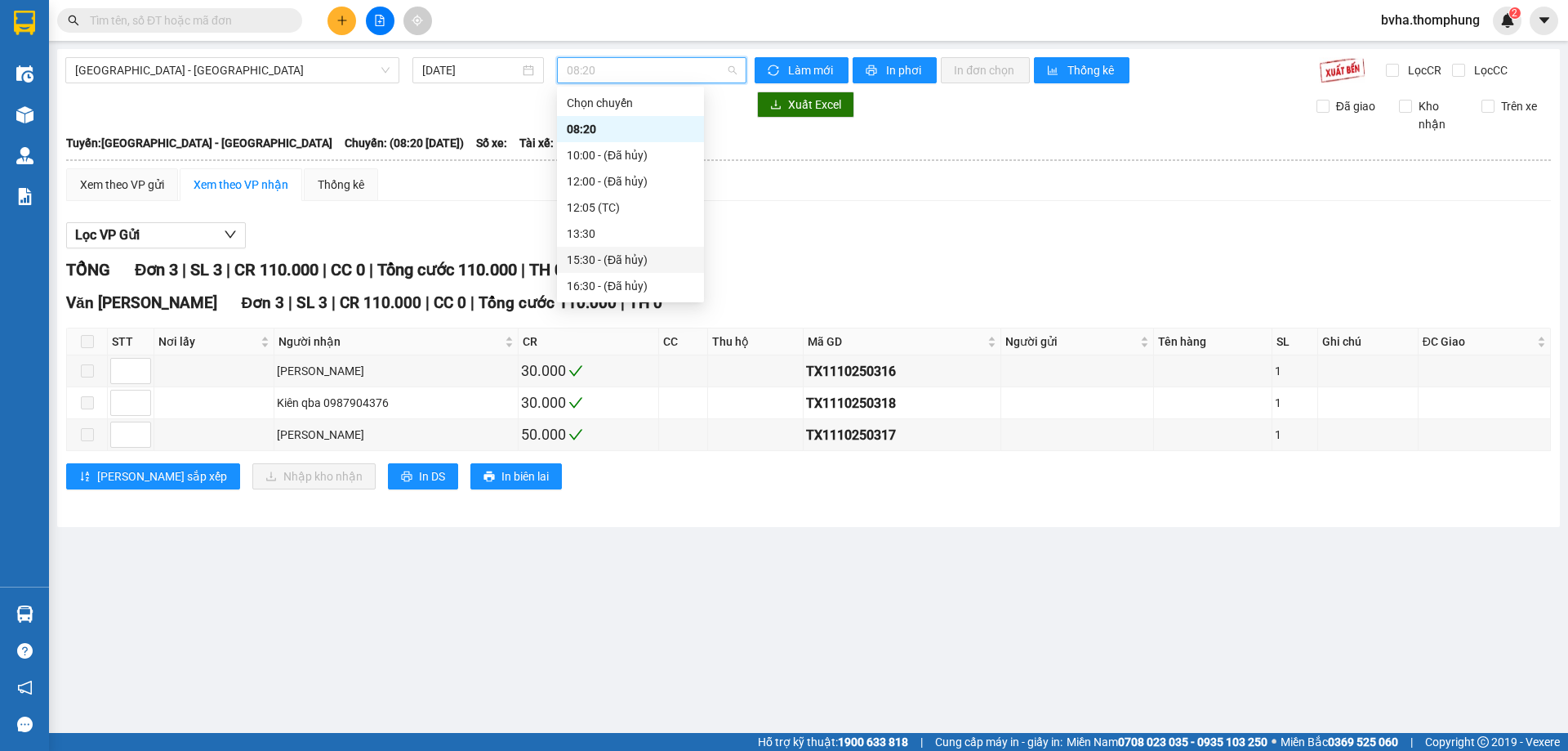
scroll to position [52, 0]
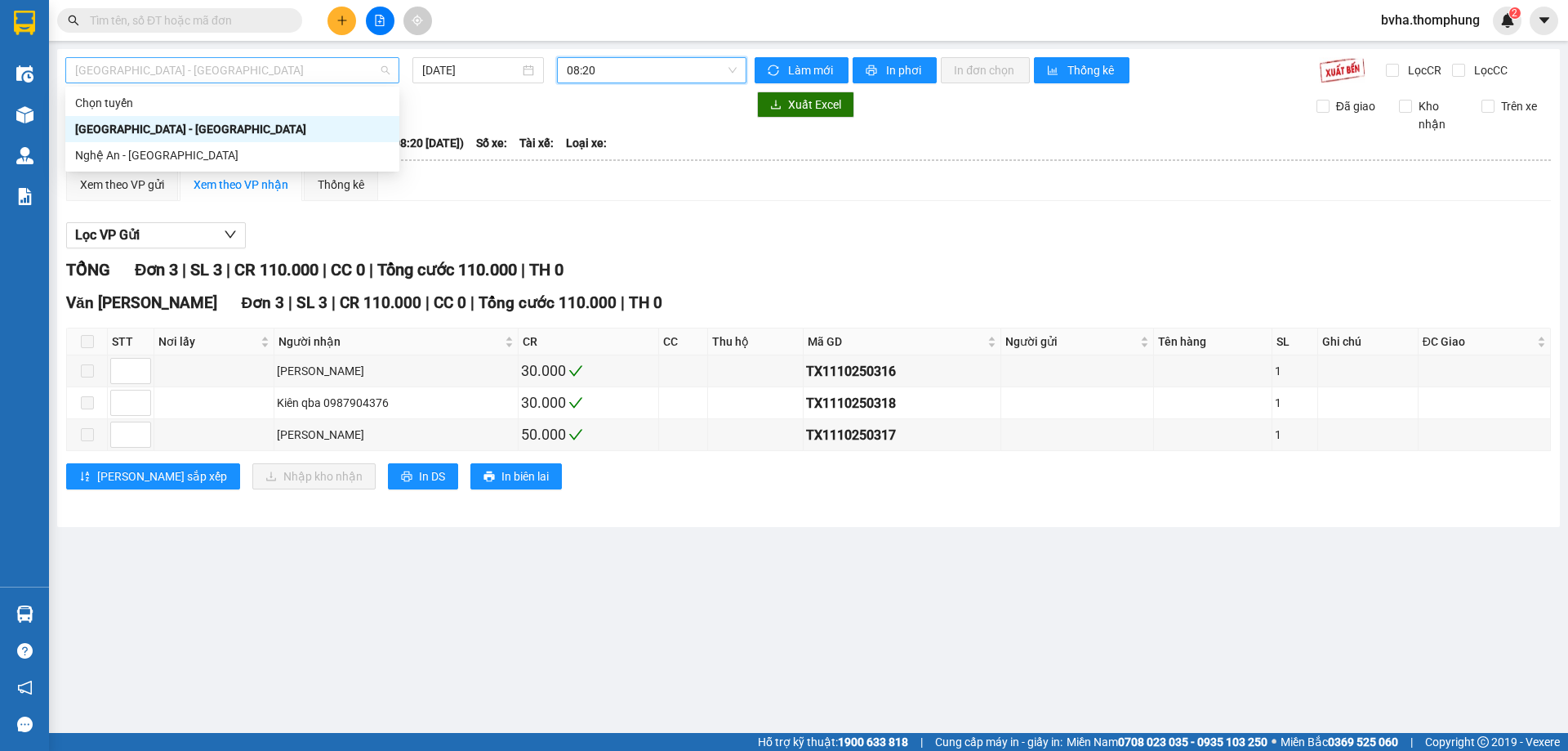
click at [258, 69] on span "[GEOGRAPHIC_DATA] - [GEOGRAPHIC_DATA]" at bounding box center [231, 70] width 314 height 24
click at [192, 149] on div "Nghệ An - [GEOGRAPHIC_DATA]" at bounding box center [231, 155] width 314 height 18
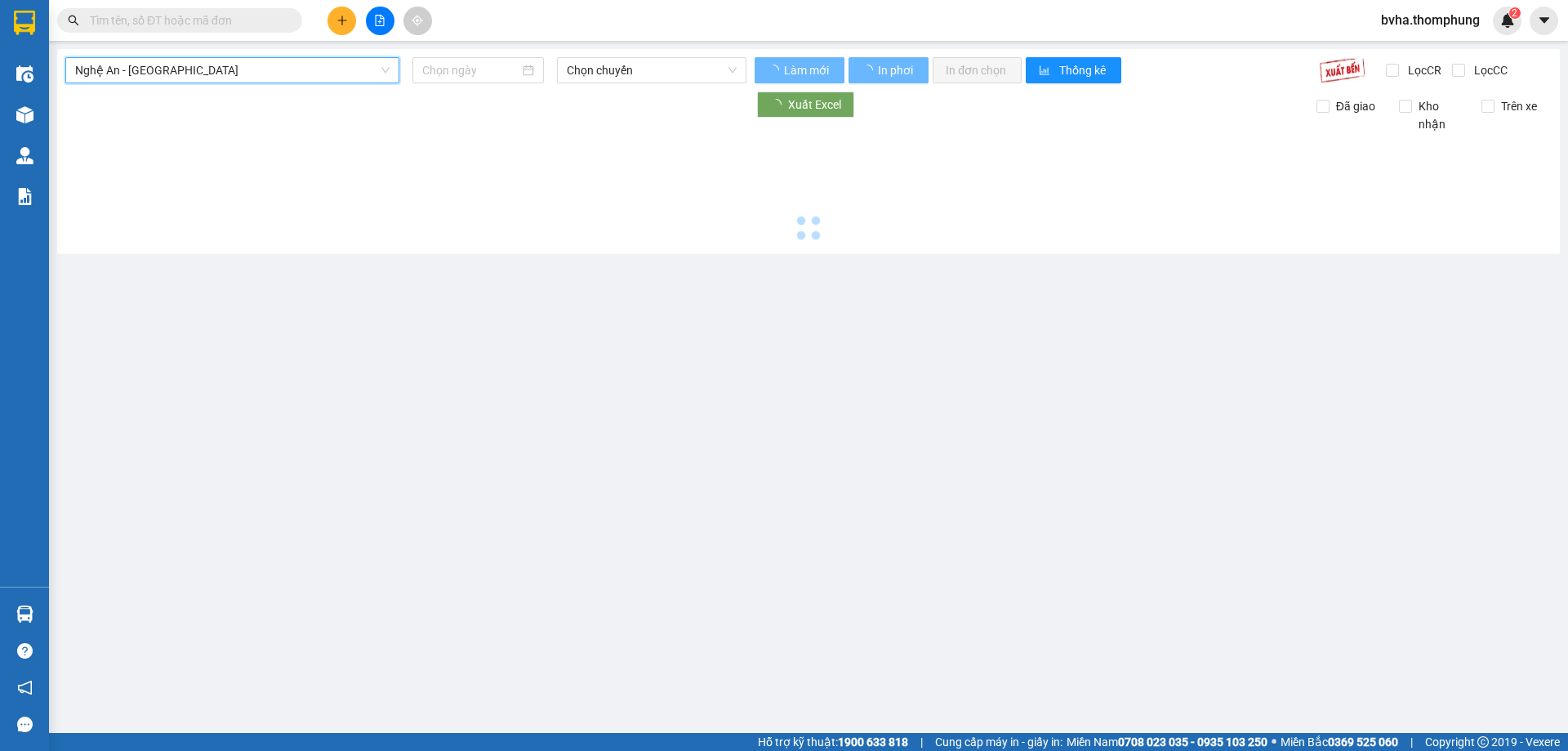
type input "[DATE]"
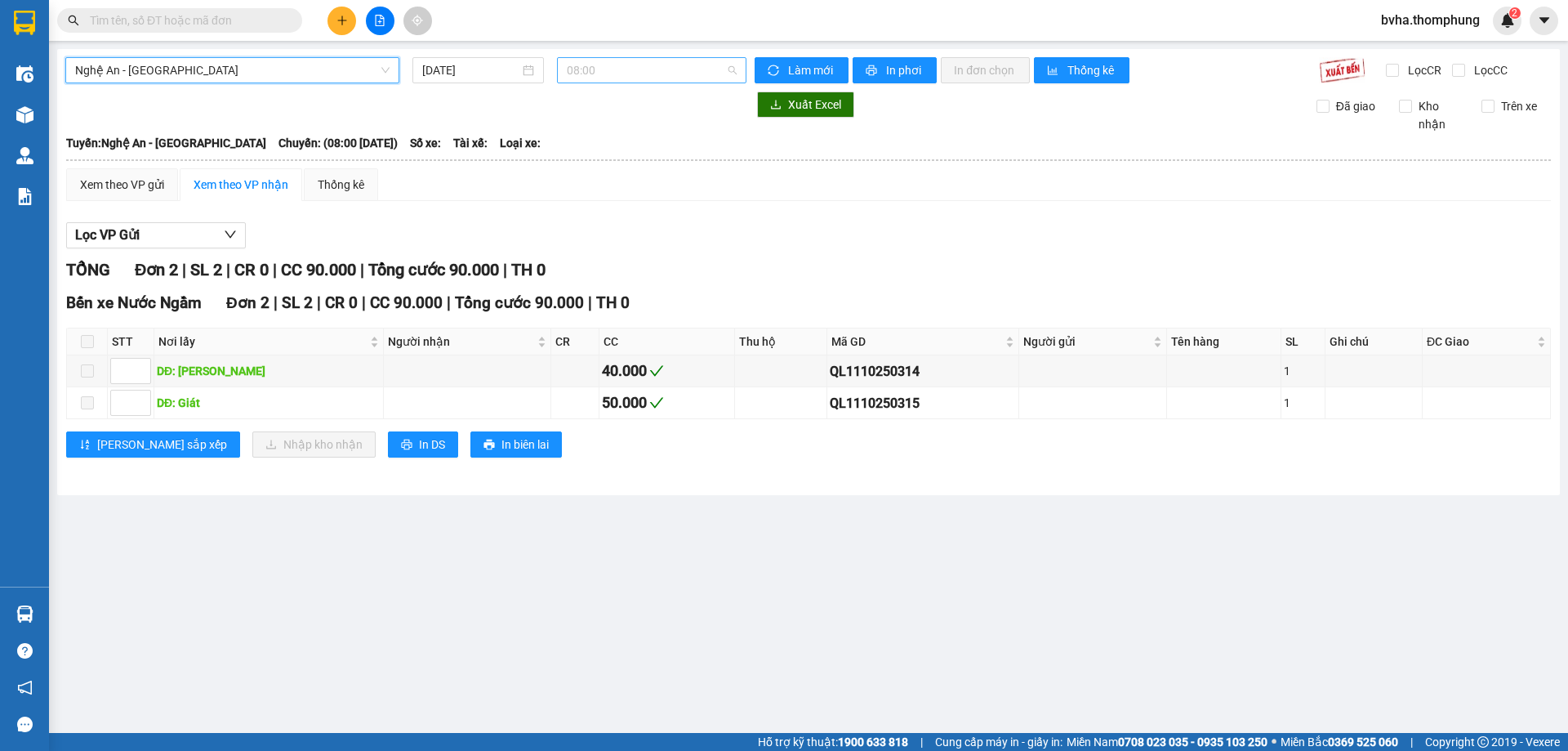
click at [682, 66] on span "08:00" at bounding box center [651, 70] width 170 height 24
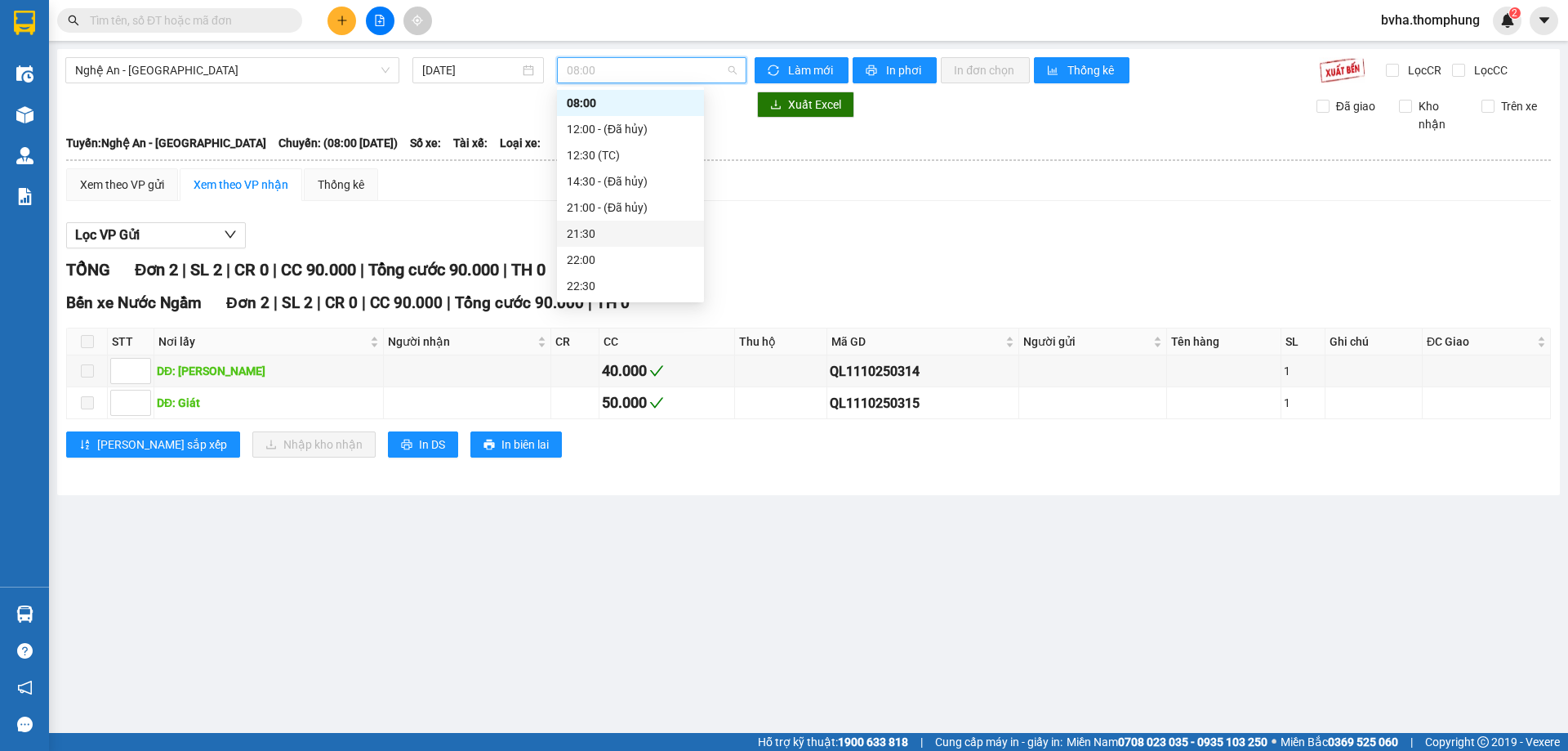
click at [586, 239] on div "21:30" at bounding box center [630, 233] width 127 height 18
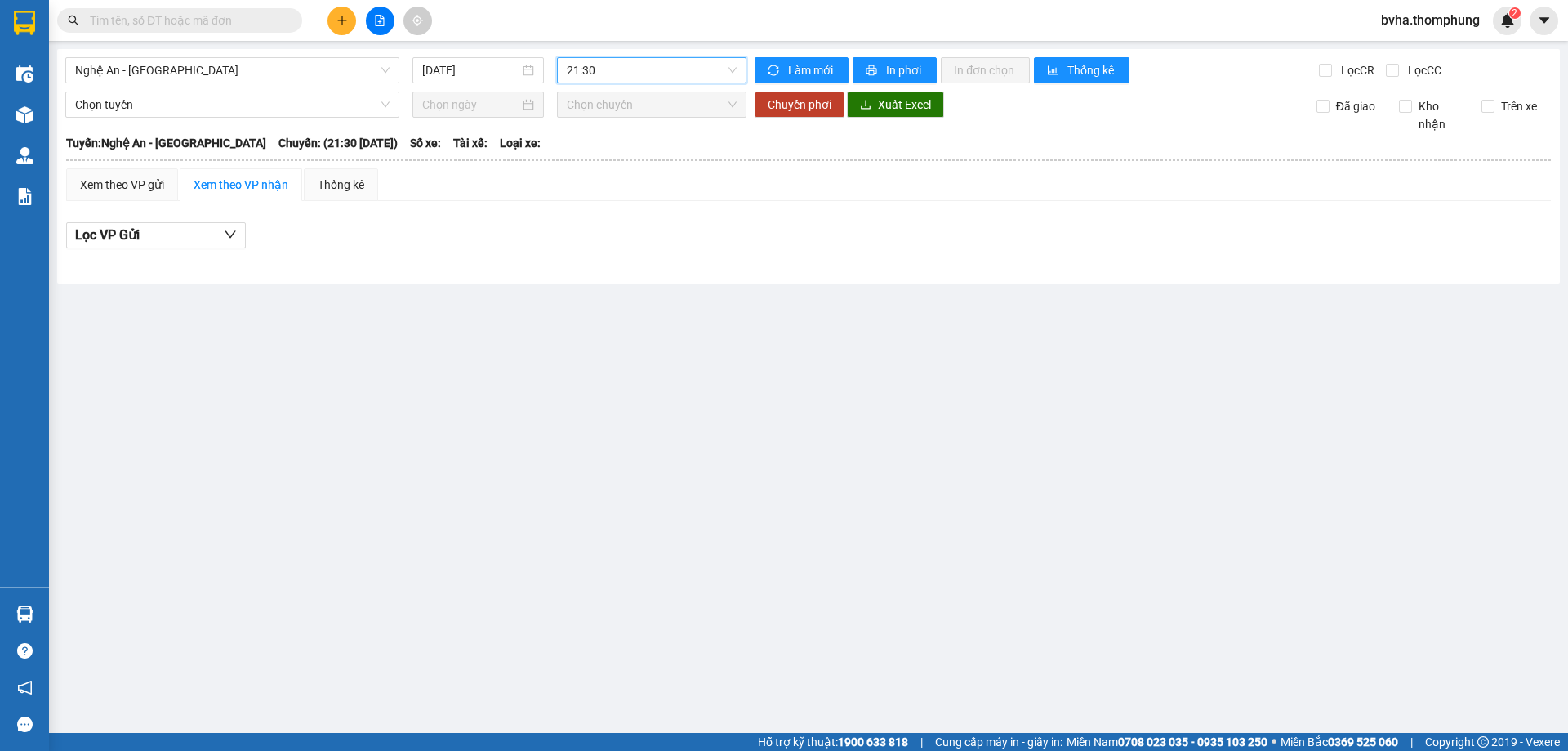
click at [632, 80] on span "21:30" at bounding box center [651, 70] width 170 height 24
click at [597, 279] on div "22:30" at bounding box center [630, 285] width 127 height 18
click at [690, 63] on span "22:30" at bounding box center [651, 70] width 170 height 24
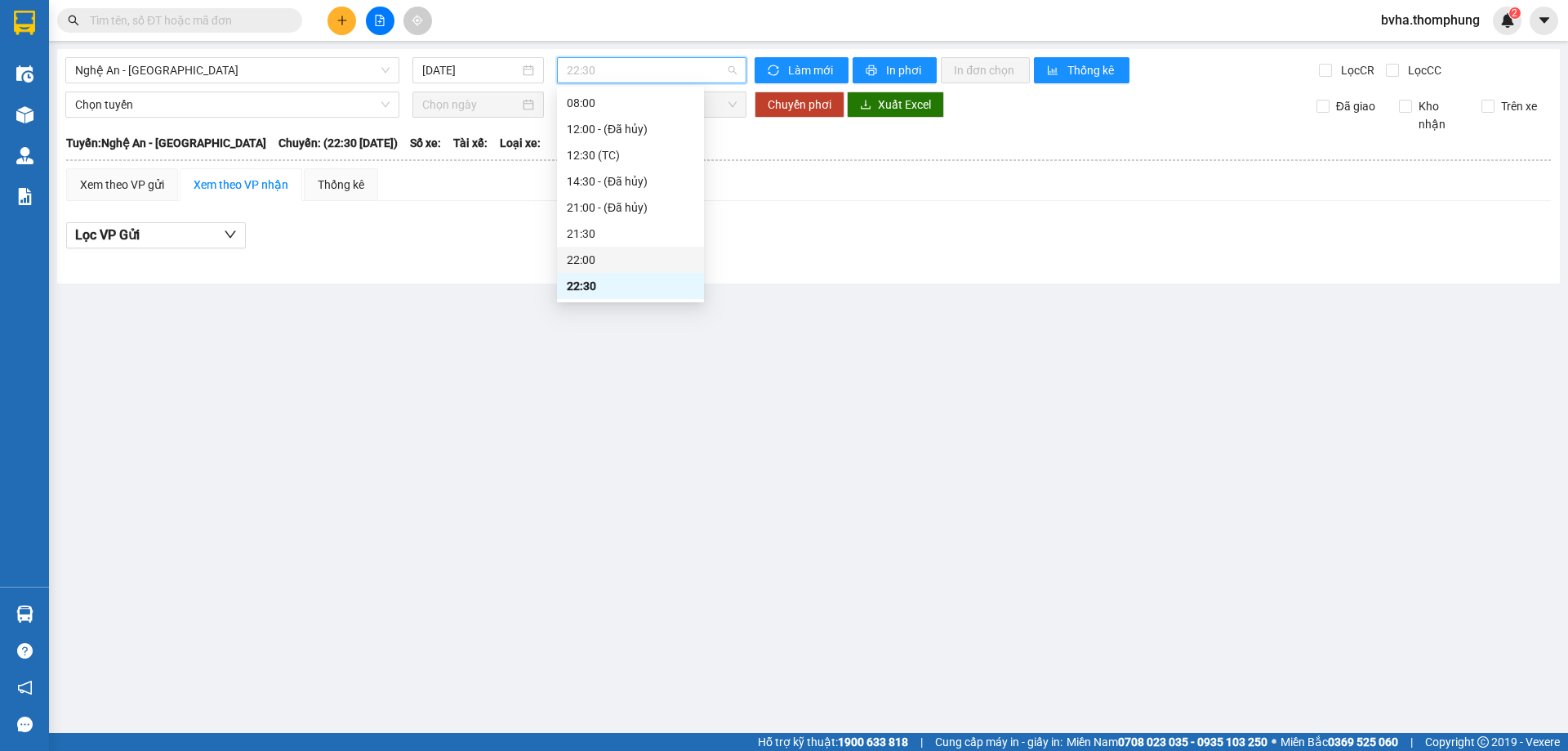
click at [587, 248] on div "22:00" at bounding box center [630, 259] width 147 height 26
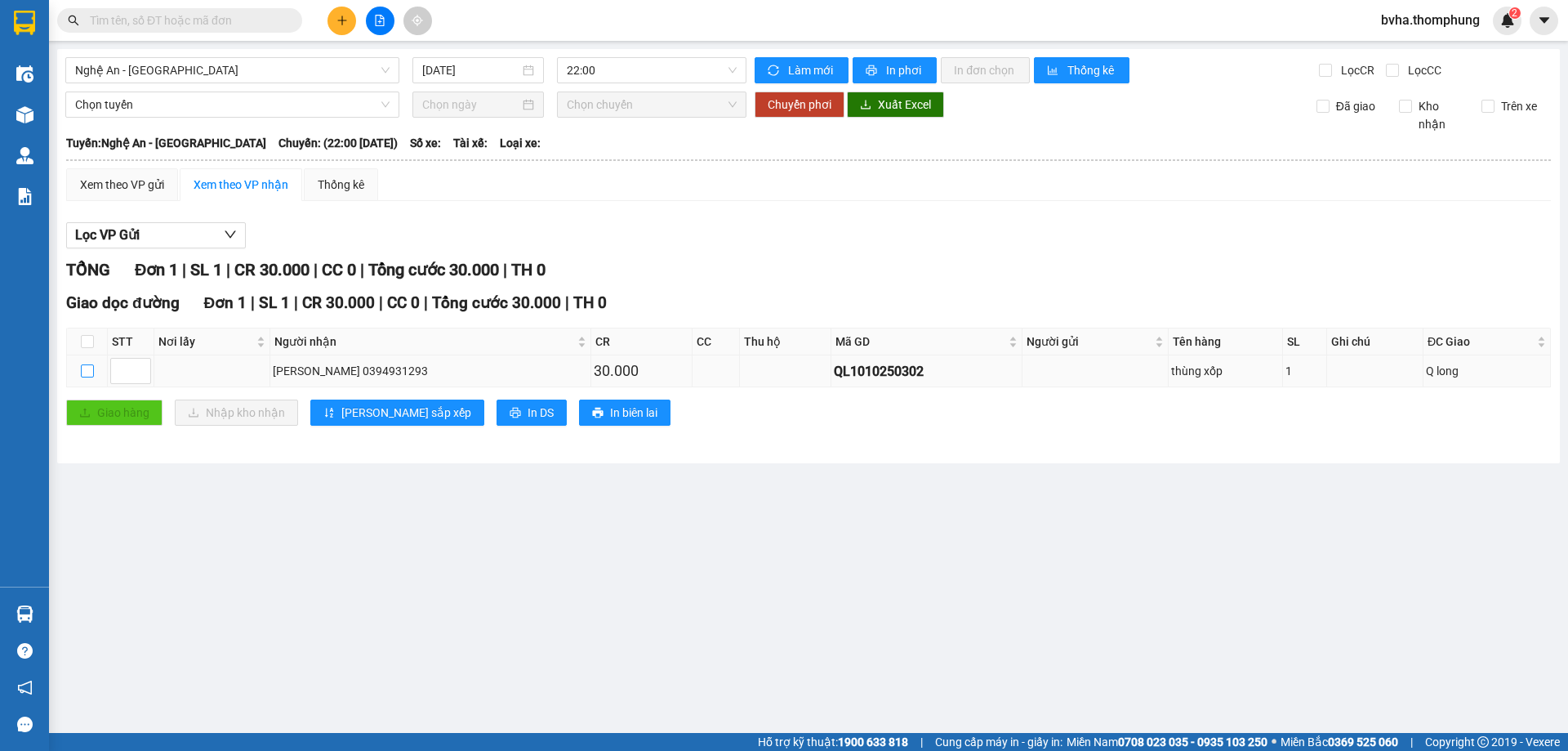
click at [82, 371] on input "checkbox" at bounding box center [87, 371] width 13 height 13
checkbox input "true"
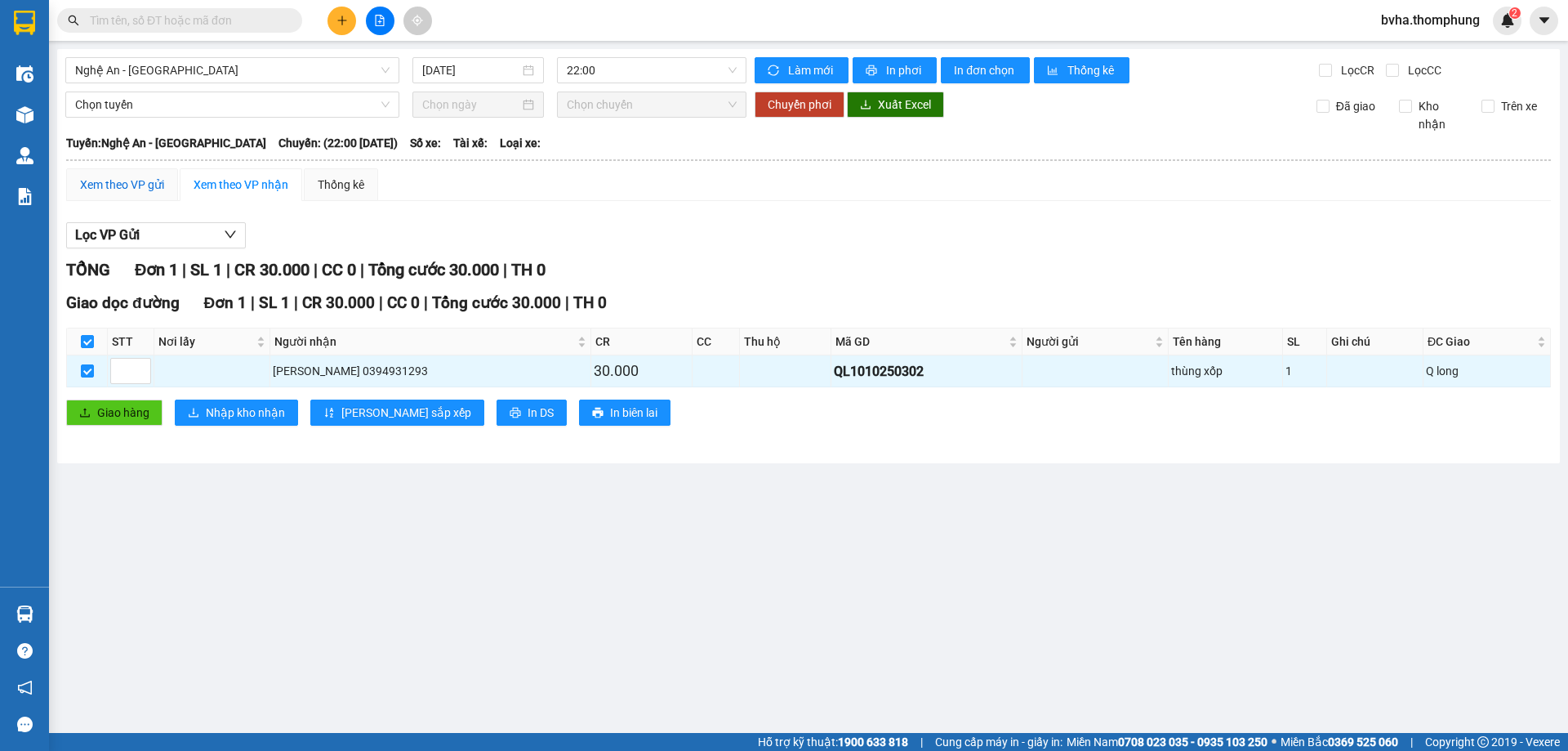
click at [100, 190] on div "Xem theo VP gửi" at bounding box center [122, 184] width 84 height 18
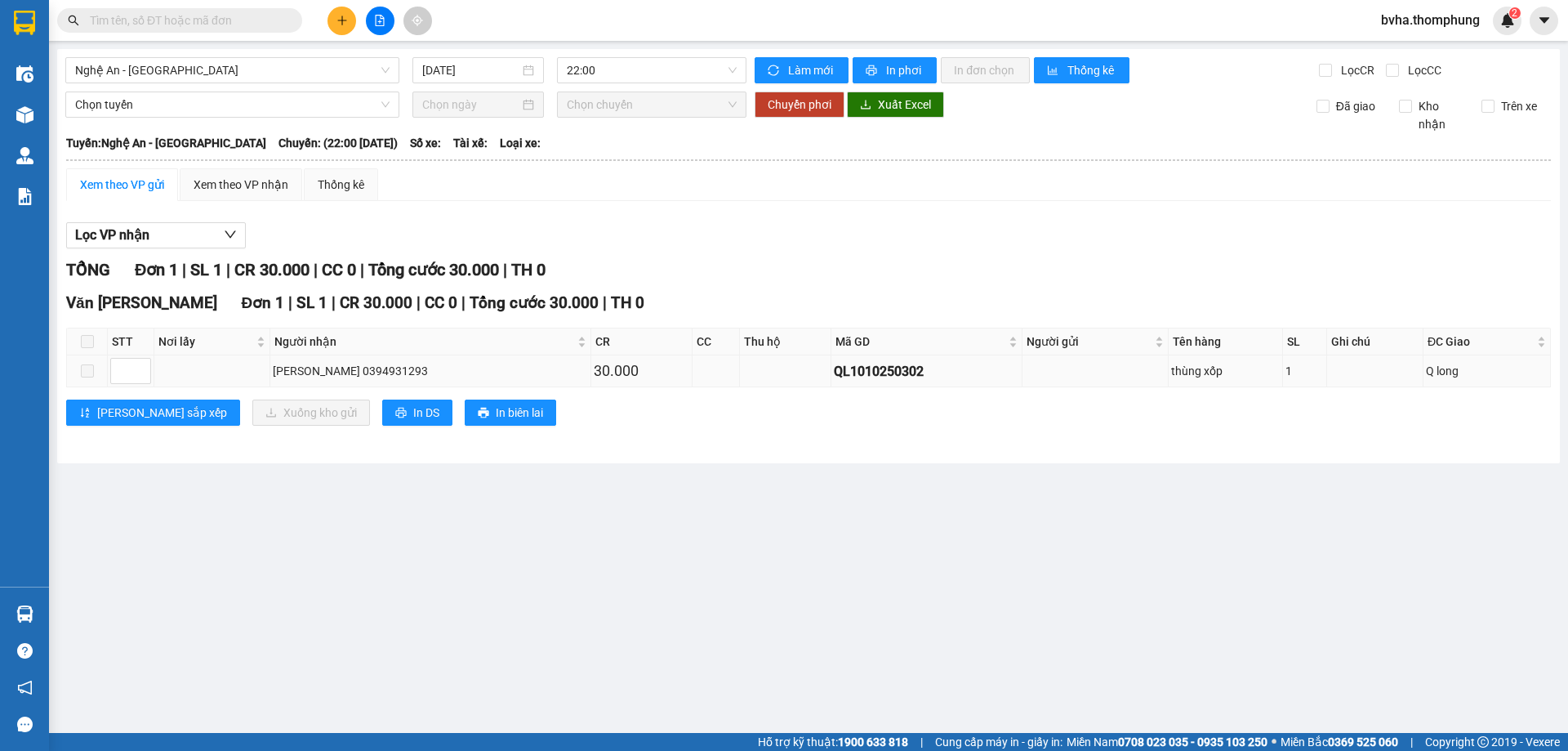
click at [84, 374] on span at bounding box center [87, 371] width 13 height 13
click at [95, 377] on td at bounding box center [87, 371] width 41 height 32
drag, startPoint x: 878, startPoint y: 371, endPoint x: 783, endPoint y: 363, distance: 95.3
click at [834, 363] on div "QL1010250302" at bounding box center [926, 371] width 185 height 20
copy div "QL1010250302"
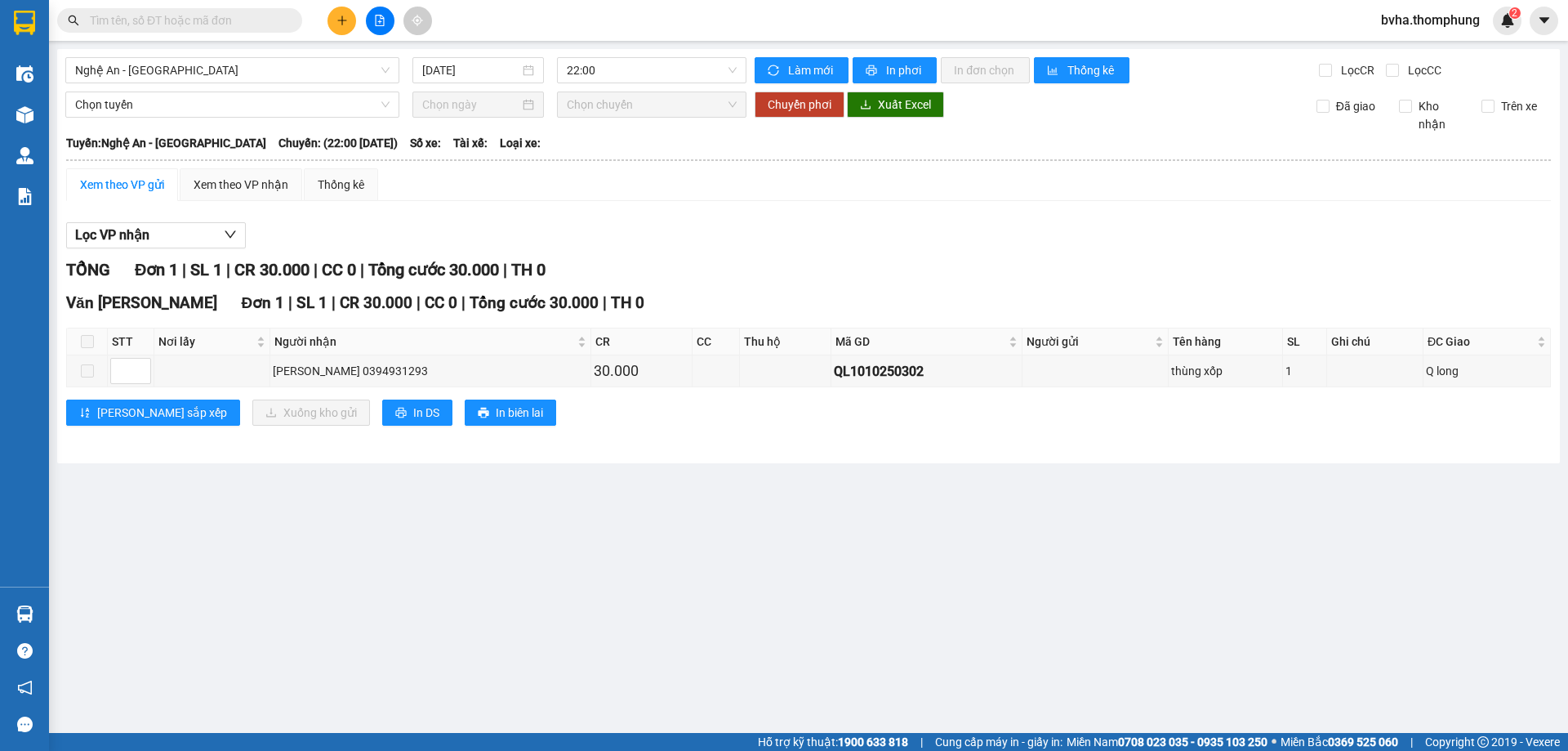
paste input "QL1010250302"
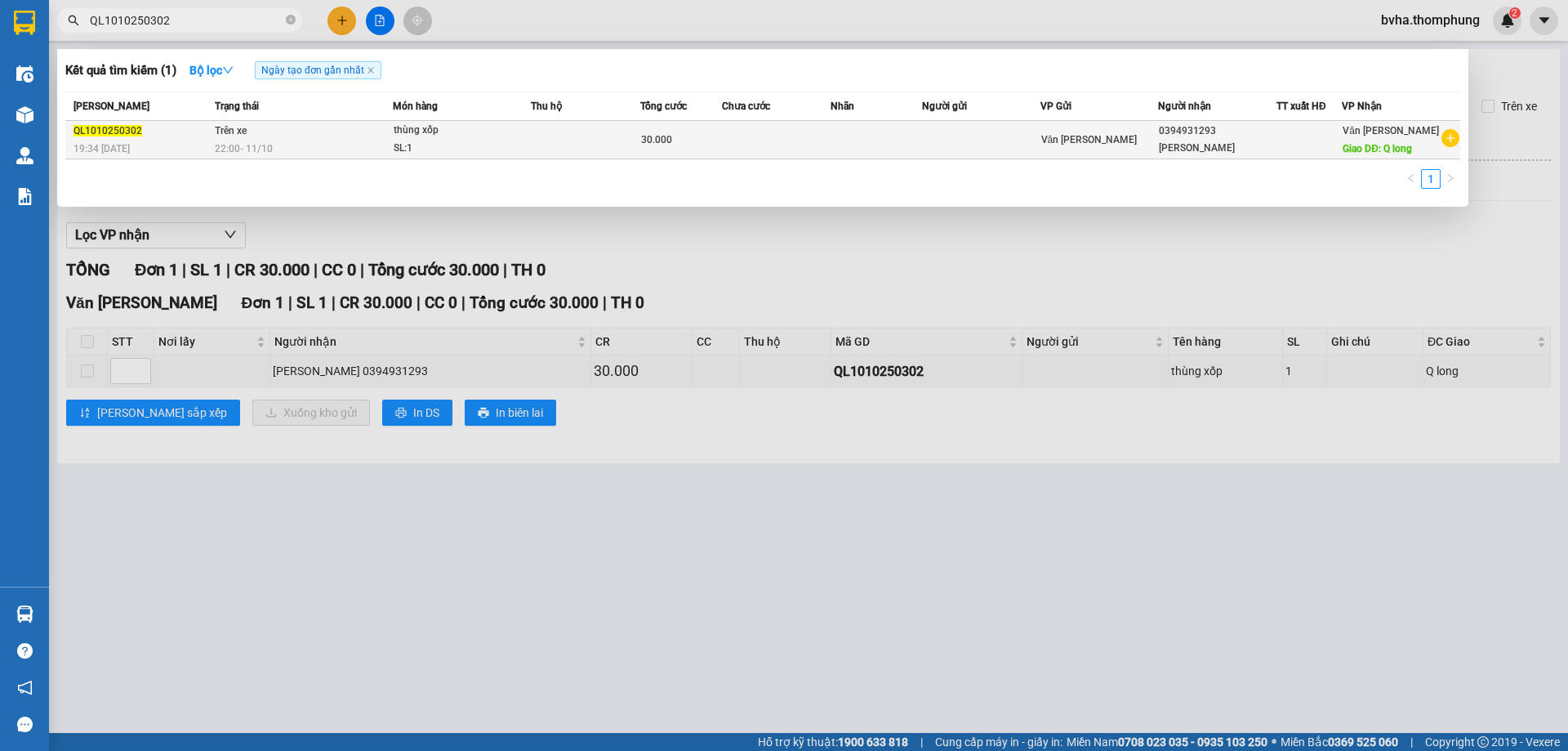
type input "QL1010250302"
click at [695, 149] on div "30.000" at bounding box center [681, 139] width 80 height 18
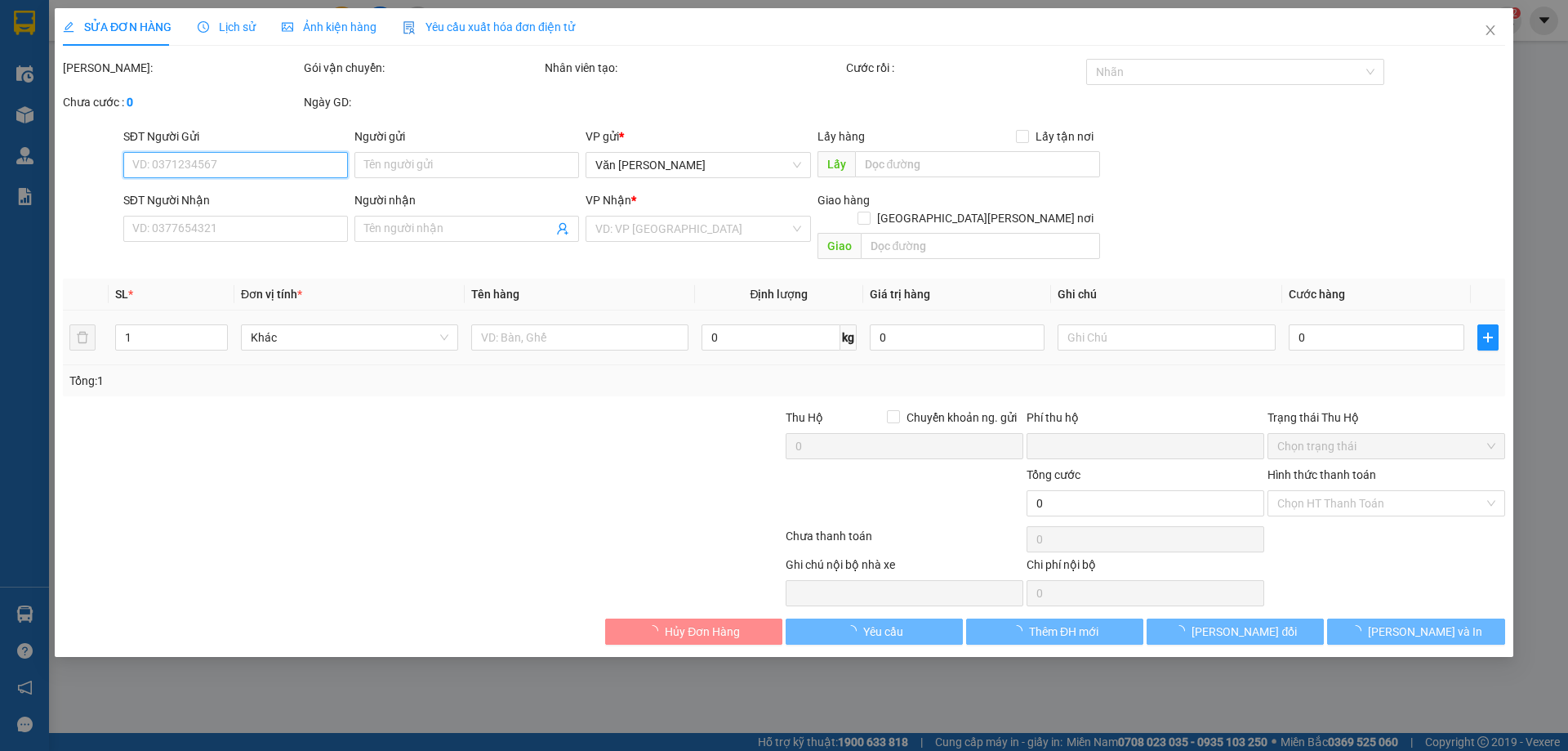
type input "0394931293"
type input "Ngọc ánh"
type input "Q long"
type input "0"
type input "30.000"
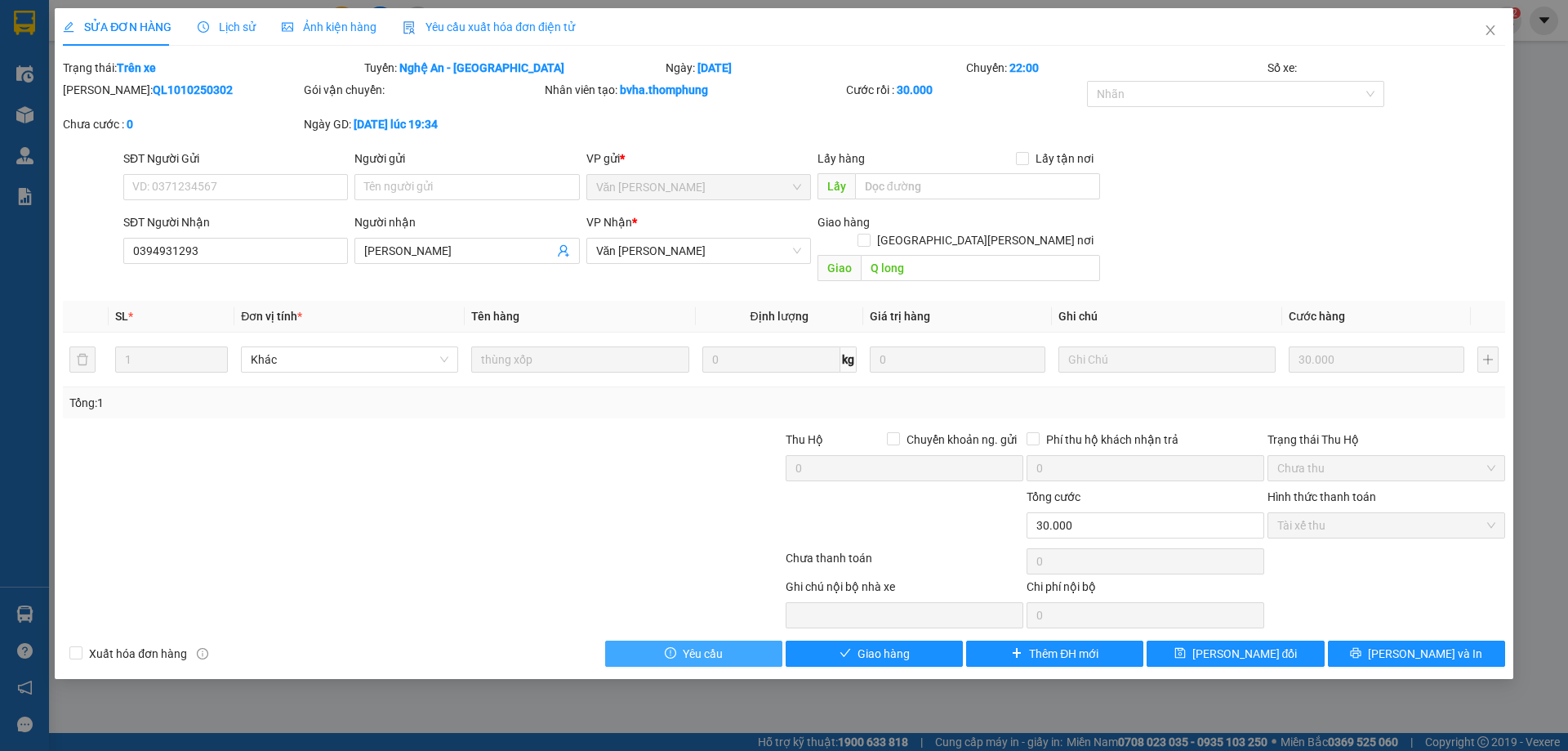
click at [702, 645] on span "Yêu cầu" at bounding box center [703, 654] width 40 height 18
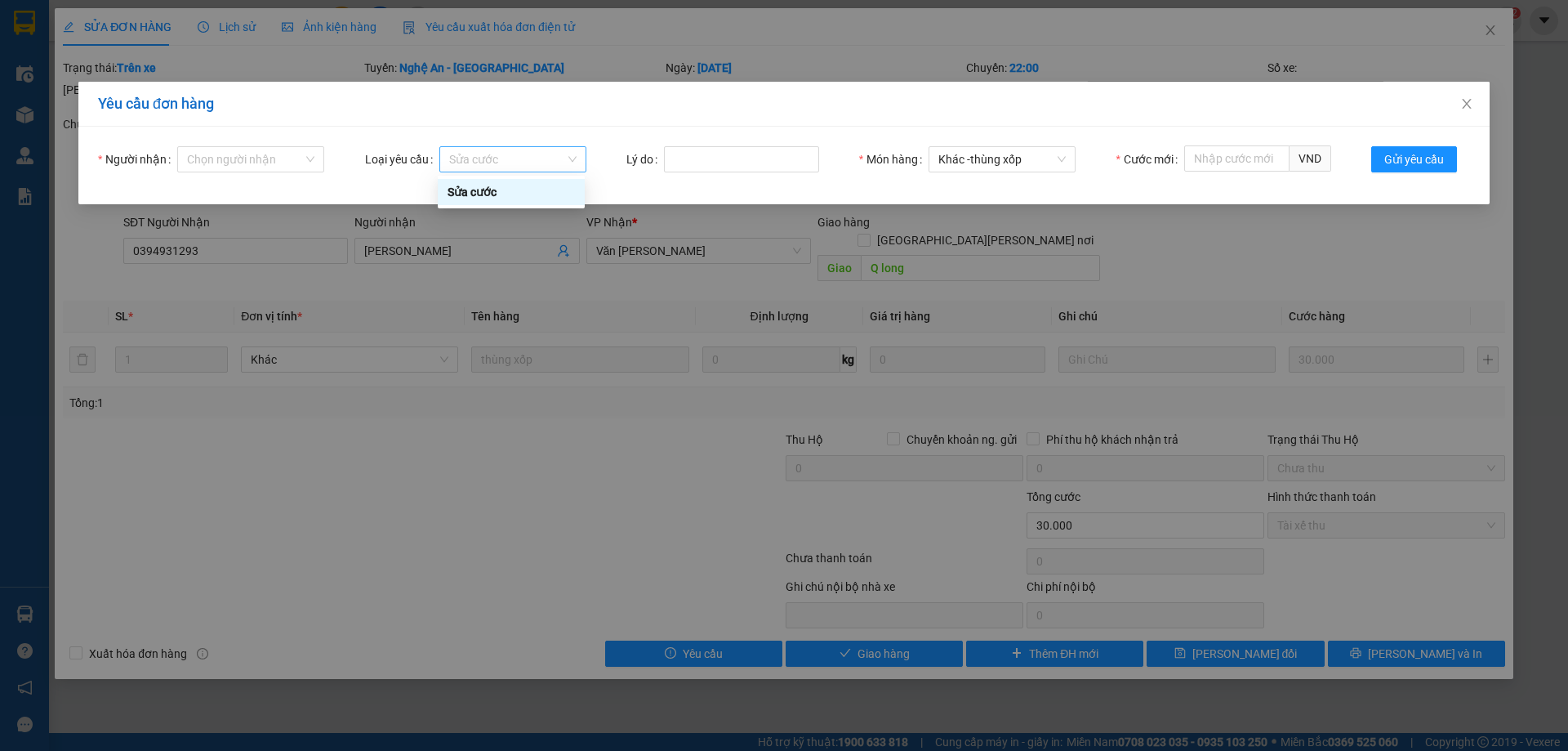
click at [569, 159] on span "Sửa cước" at bounding box center [513, 159] width 127 height 24
click at [569, 158] on span "Sửa cước" at bounding box center [513, 159] width 127 height 24
click at [299, 152] on input "Người nhận" at bounding box center [245, 159] width 116 height 24
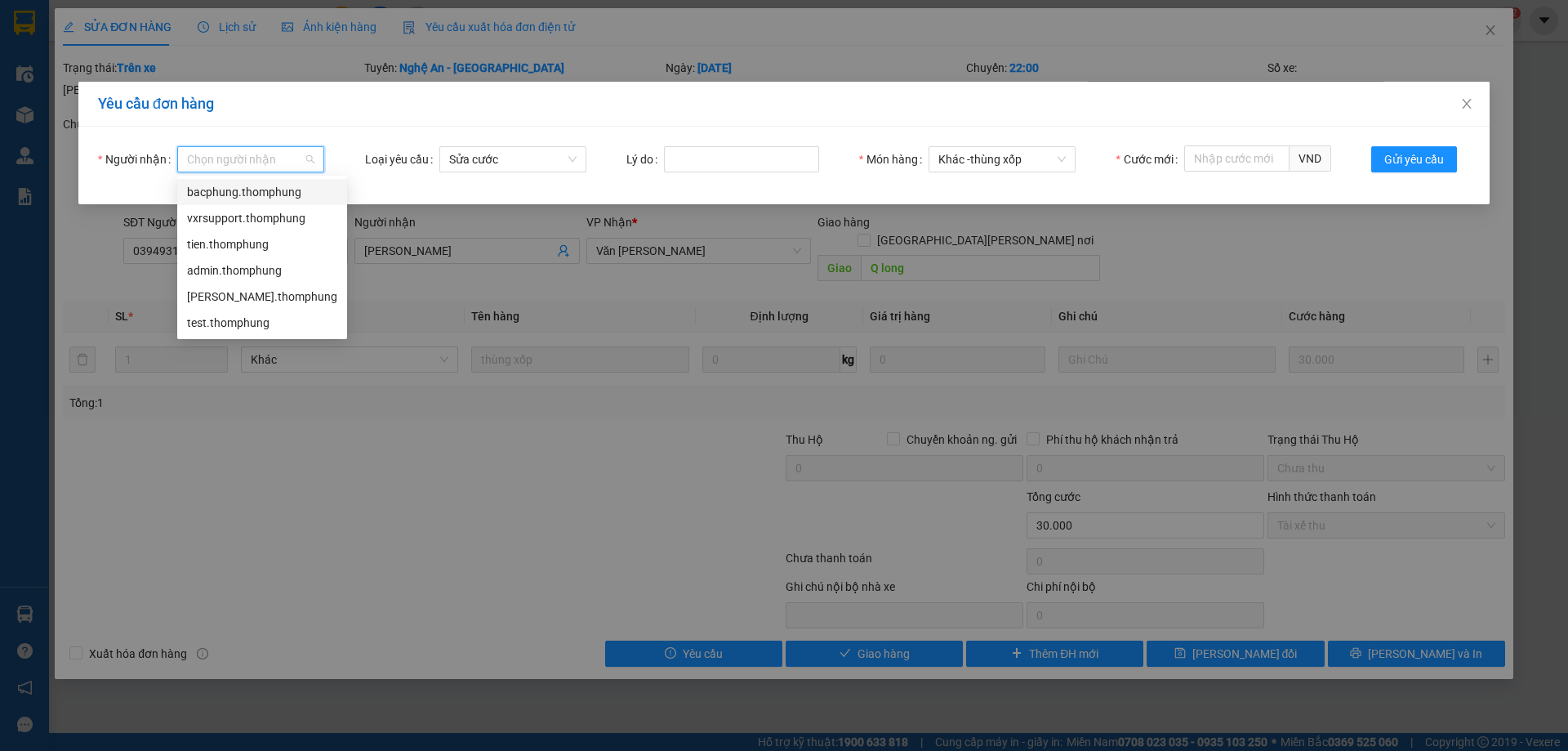
click at [262, 193] on div "bacphung.thomphung" at bounding box center [262, 191] width 151 height 18
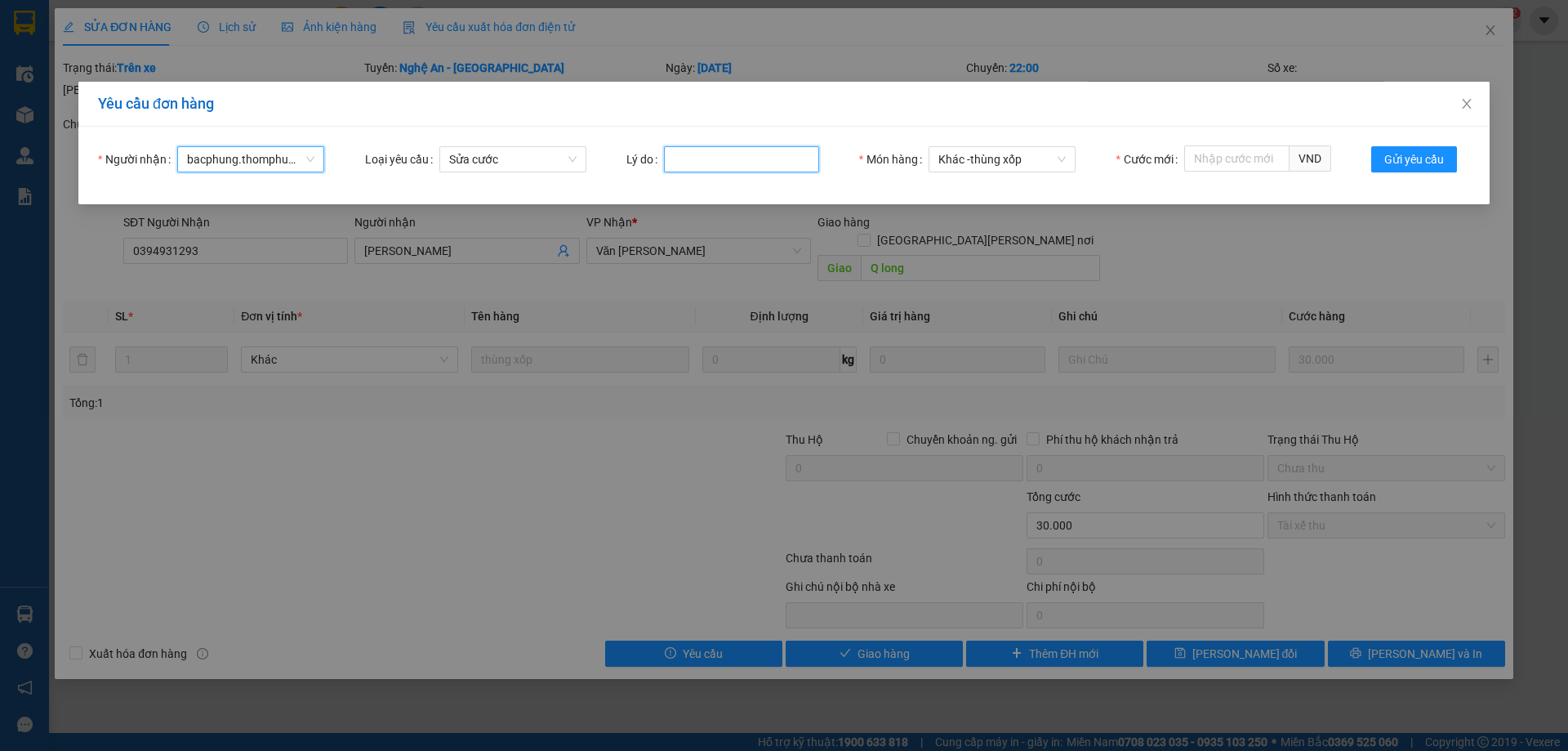
click at [748, 161] on input "Lý do" at bounding box center [741, 159] width 155 height 26
type input "huỷ"
click at [1262, 163] on input "Cước mới" at bounding box center [1236, 158] width 105 height 26
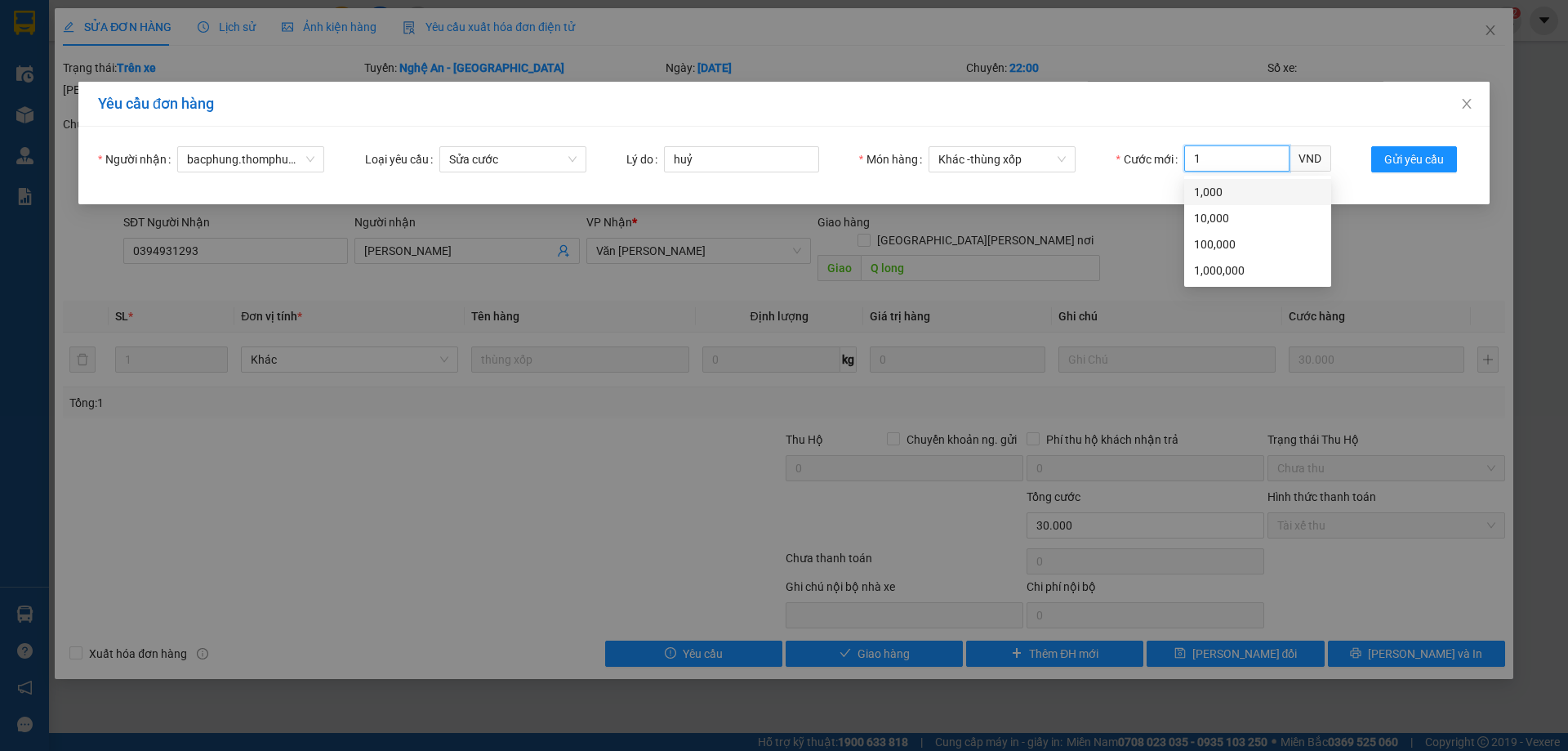
click at [1258, 194] on div "1,000" at bounding box center [1257, 191] width 127 height 18
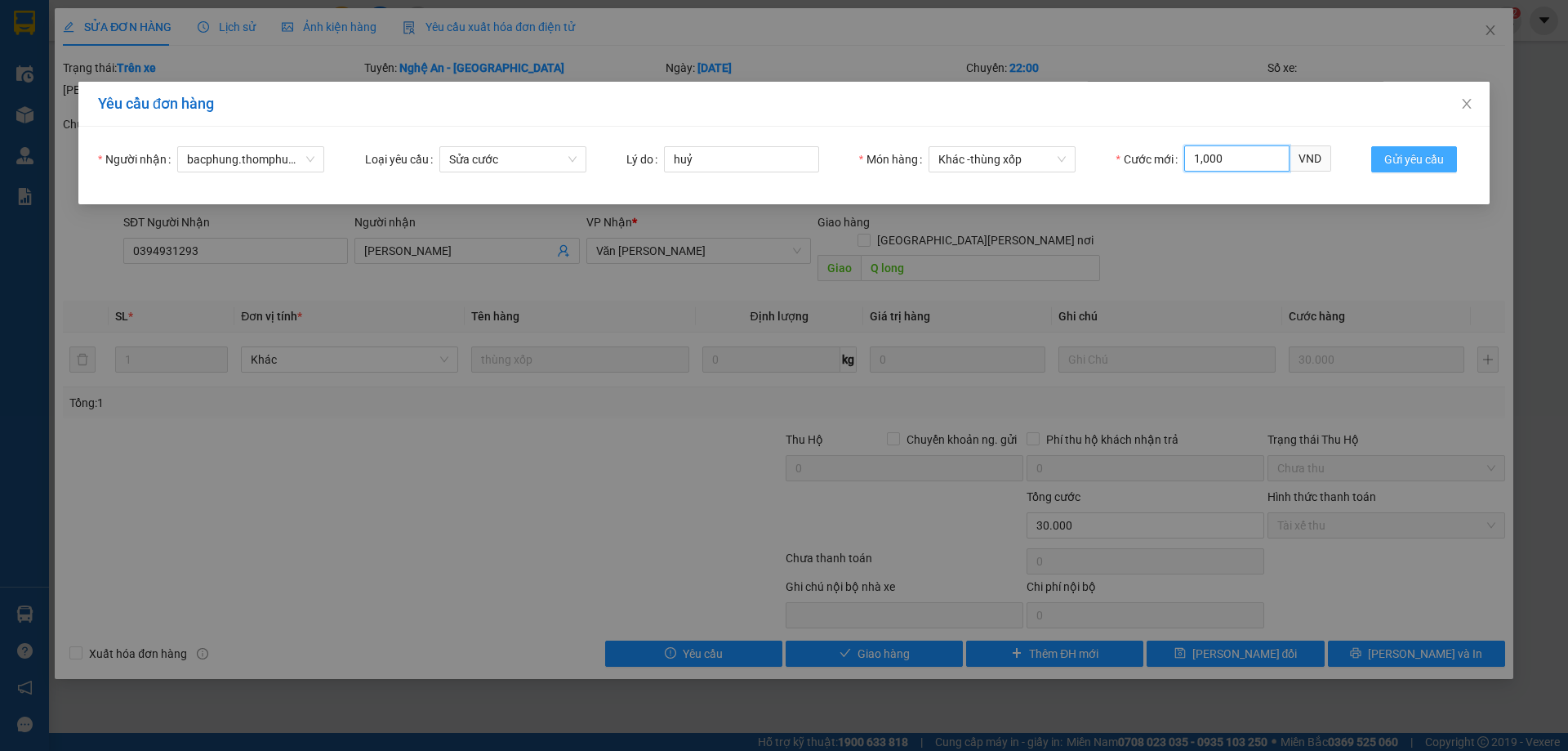
type input "1,000"
click at [1435, 153] on span "Gửi yêu cầu" at bounding box center [1414, 159] width 60 height 18
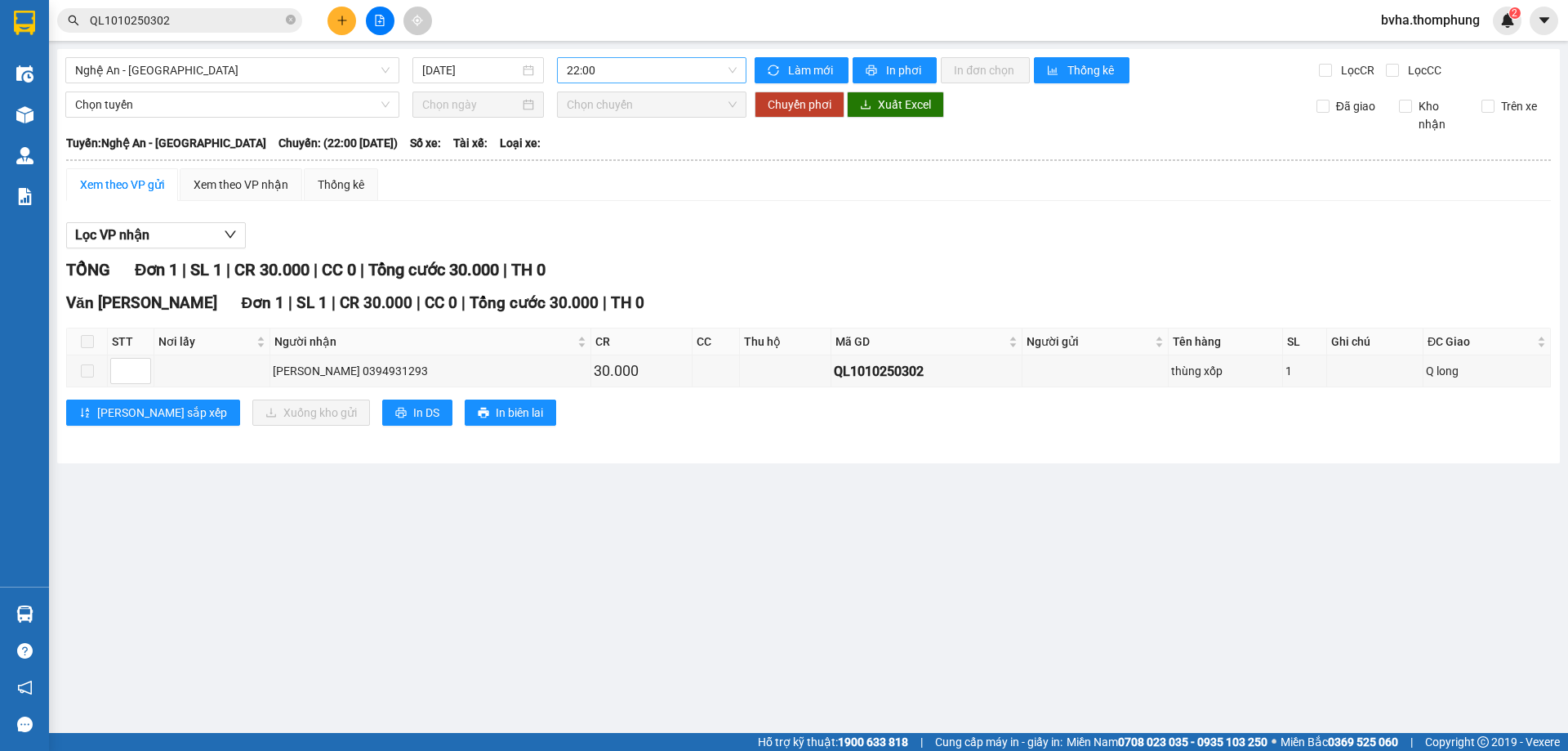
click at [613, 72] on span "22:00" at bounding box center [651, 70] width 170 height 24
click at [603, 281] on div "22:00" at bounding box center [630, 285] width 127 height 18
click at [619, 66] on span "22:00" at bounding box center [651, 70] width 170 height 24
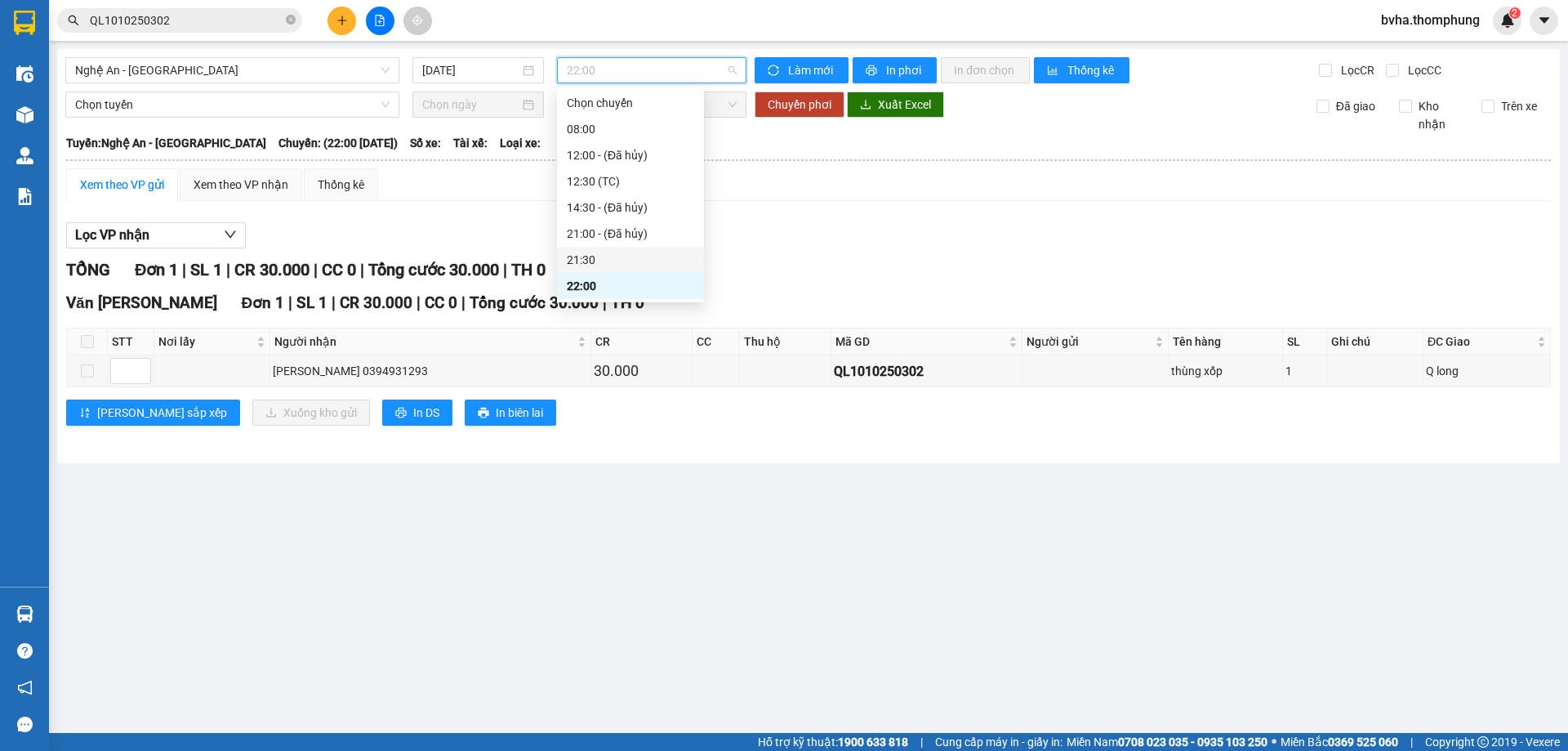
click at [616, 258] on div "21:30" at bounding box center [630, 259] width 127 height 18
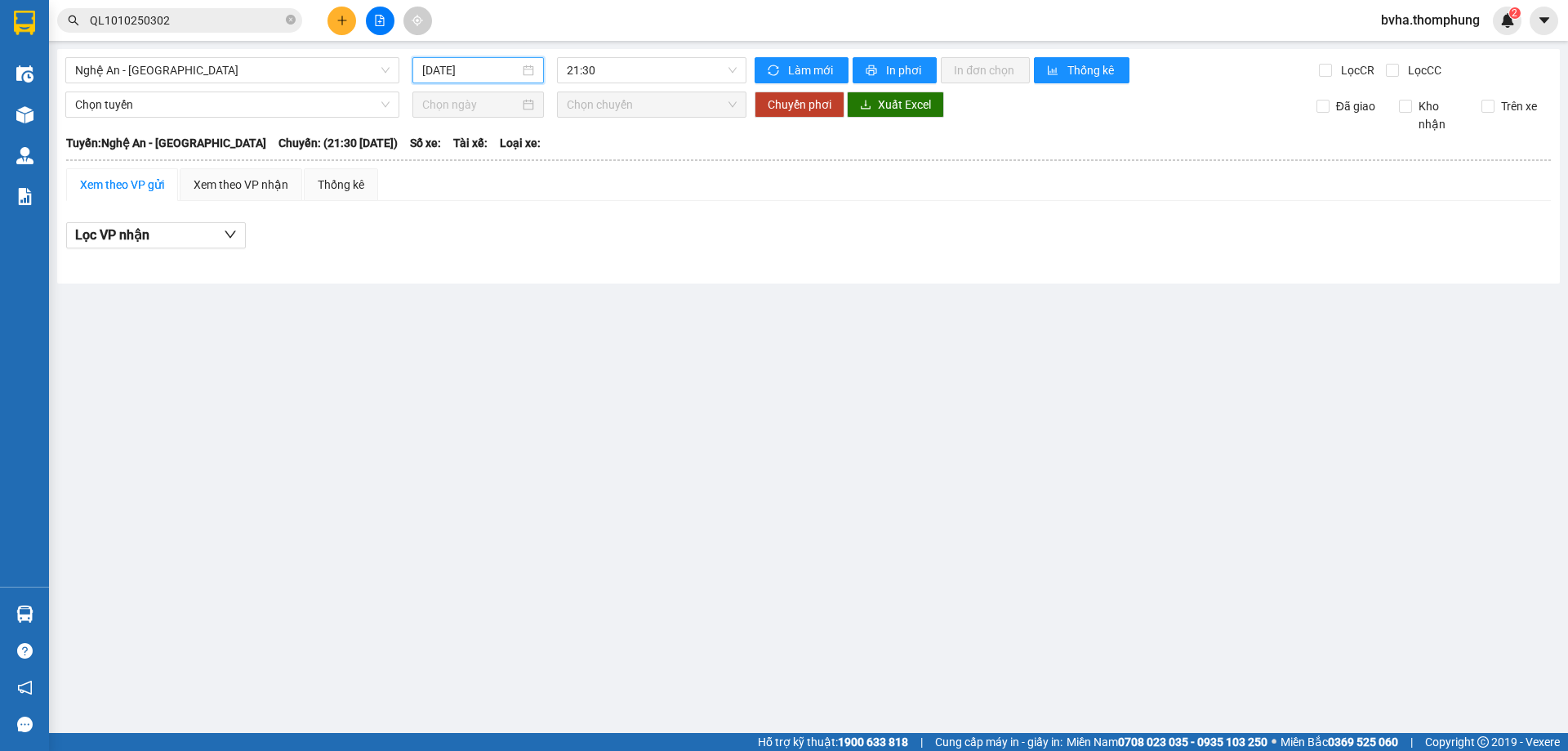
click at [487, 70] on input "[DATE]" at bounding box center [471, 70] width 97 height 18
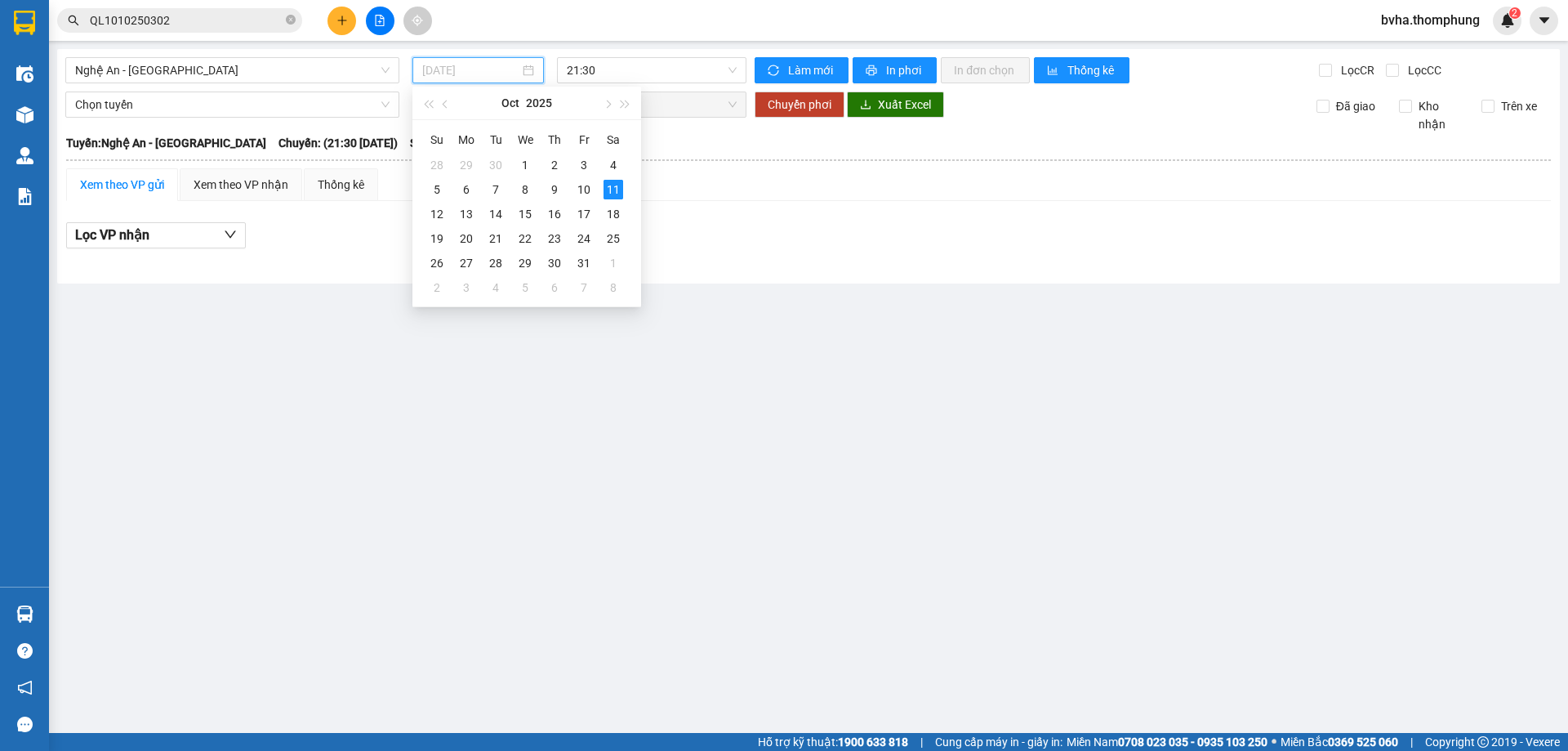
type input "[DATE]"
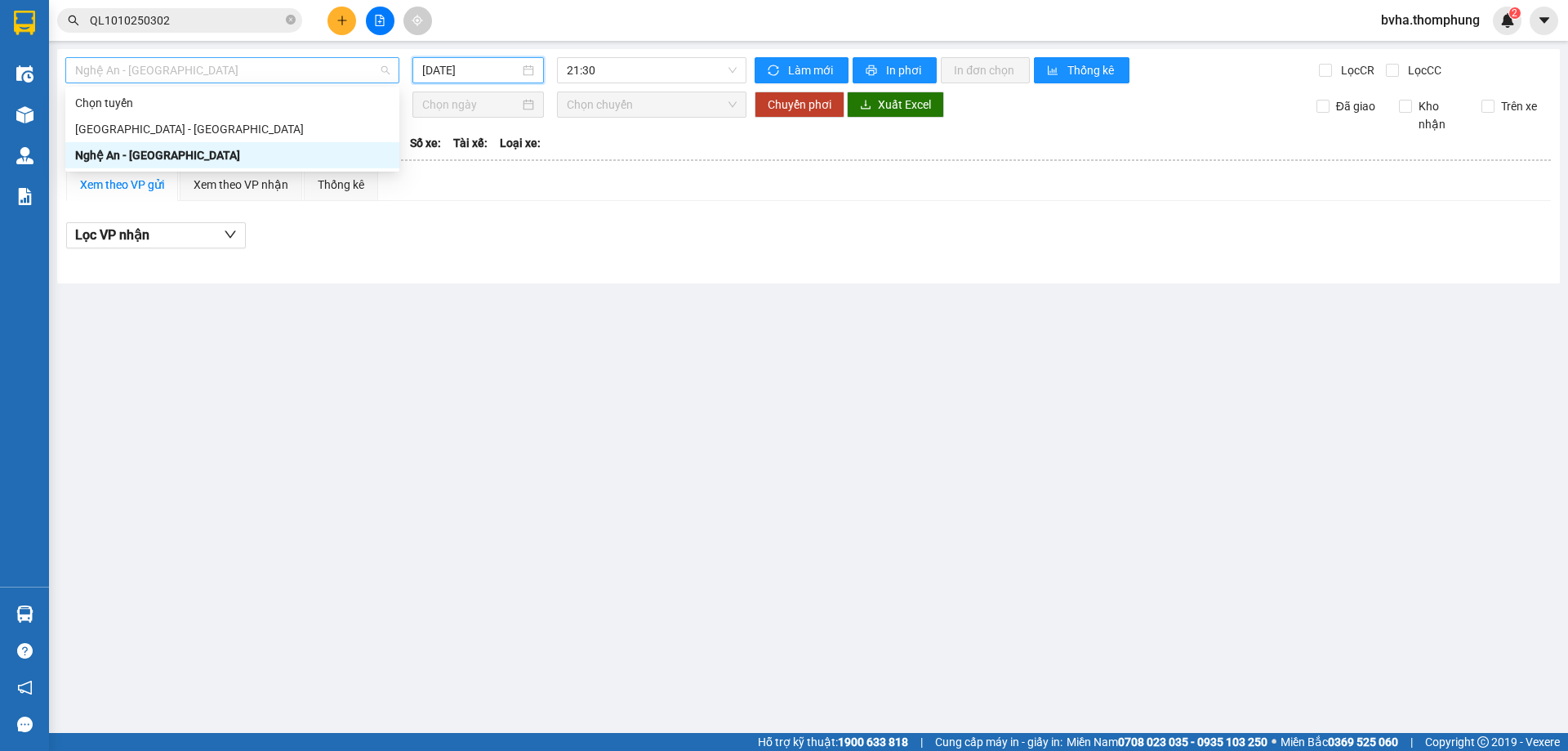
click at [325, 74] on span "Nghệ An - [GEOGRAPHIC_DATA]" at bounding box center [231, 70] width 314 height 24
